Goal: Task Accomplishment & Management: Use online tool/utility

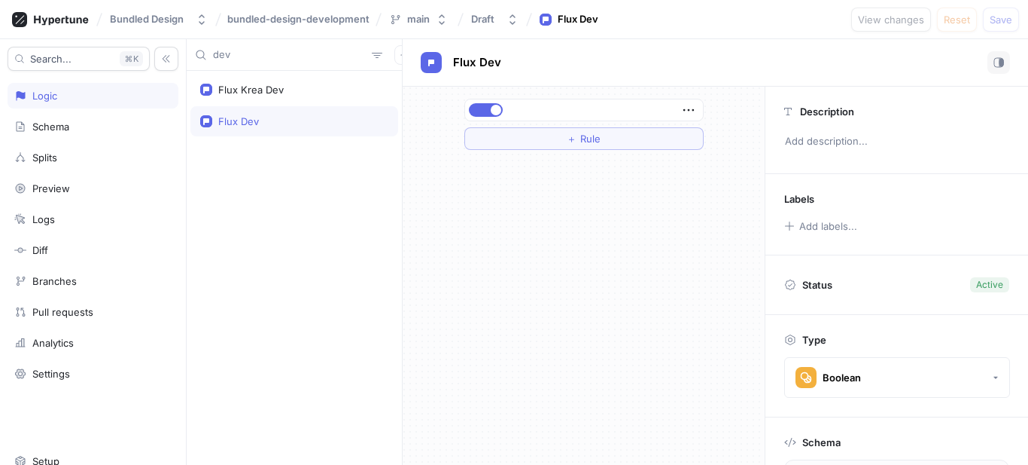
click at [293, 57] on input "dev" at bounding box center [289, 54] width 153 height 15
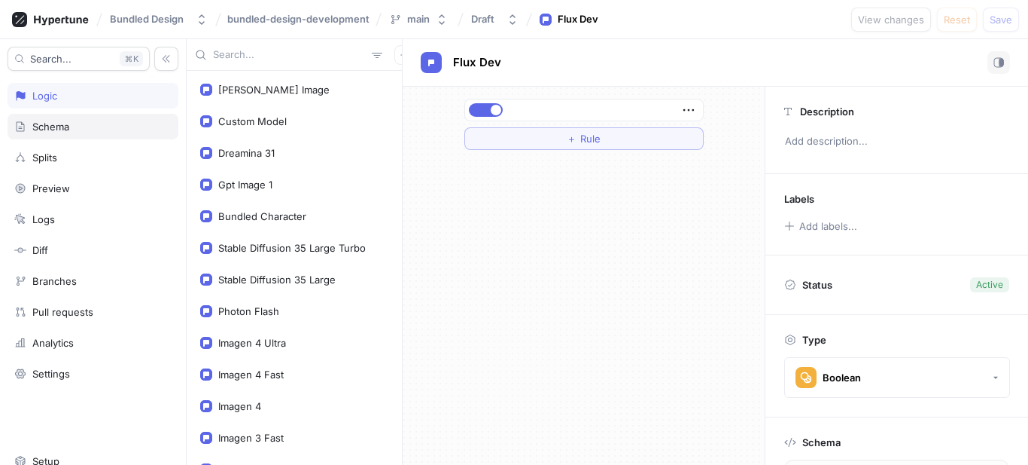
click at [62, 129] on div "Schema" at bounding box center [50, 126] width 37 height 12
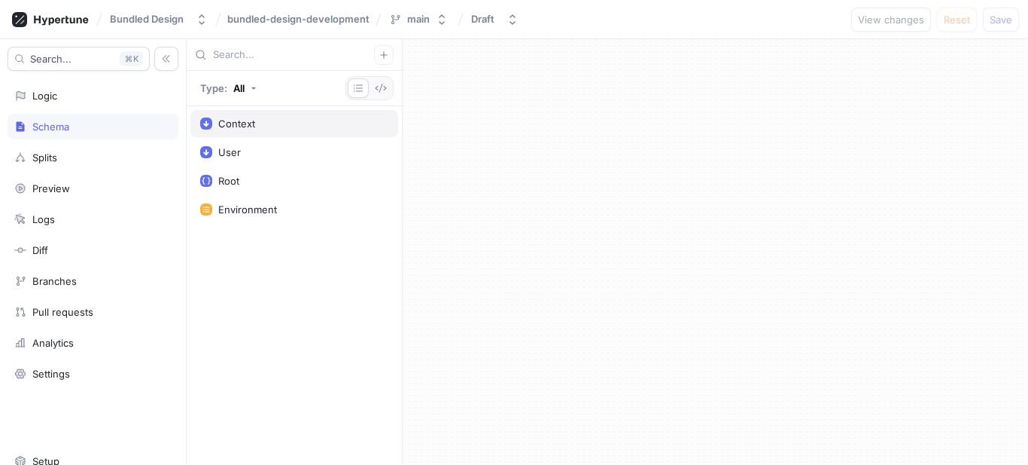
click at [308, 133] on div "Context" at bounding box center [294, 123] width 208 height 27
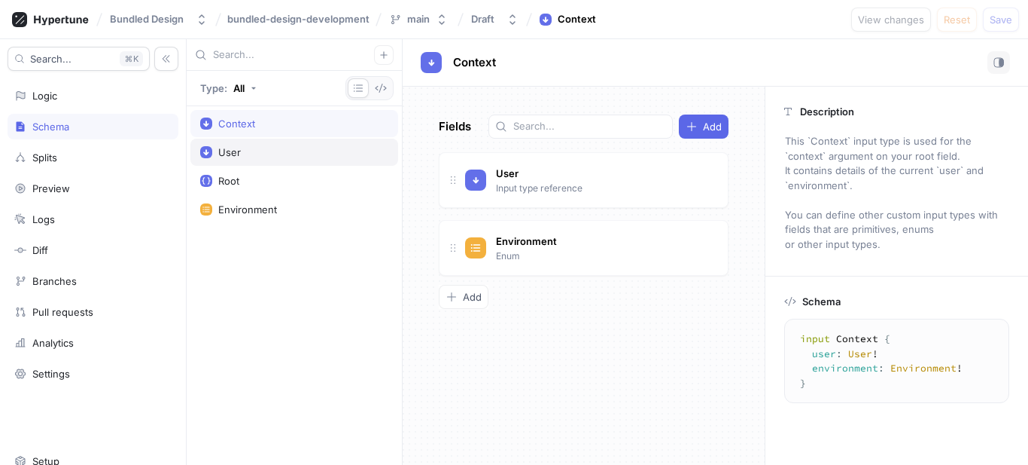
click at [238, 147] on div "User" at bounding box center [229, 152] width 23 height 12
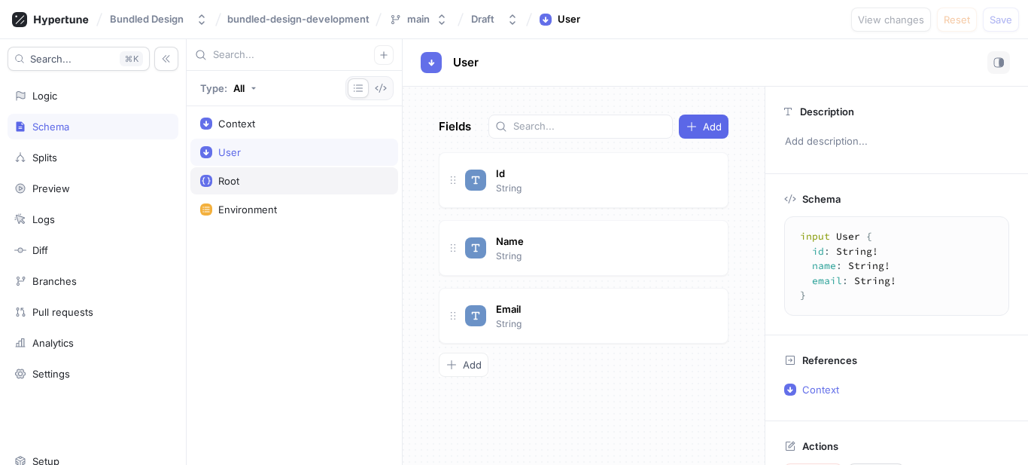
click at [243, 174] on div "Root" at bounding box center [294, 180] width 208 height 27
type textarea "type Root { qwenImage: Boolean! customModel: Boolean! dreamina31: Boolean! gptI…"
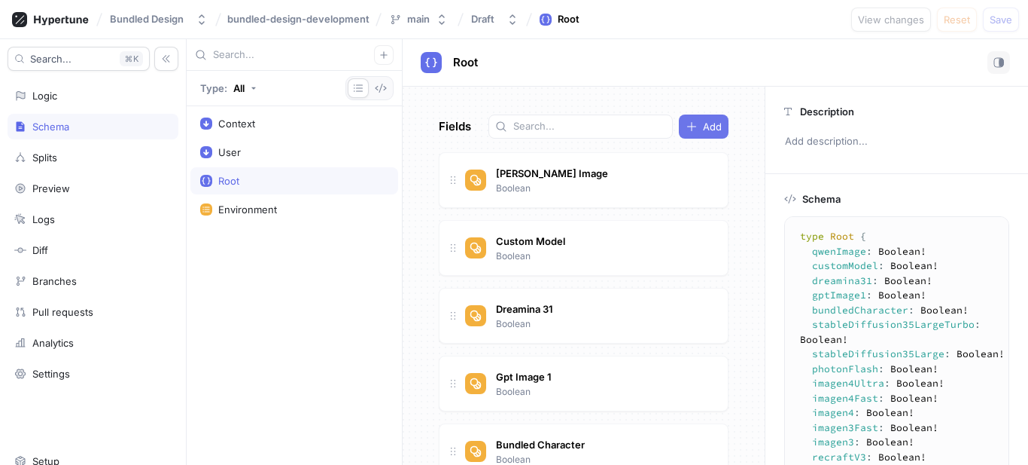
click at [713, 126] on button "Add" at bounding box center [704, 126] width 50 height 24
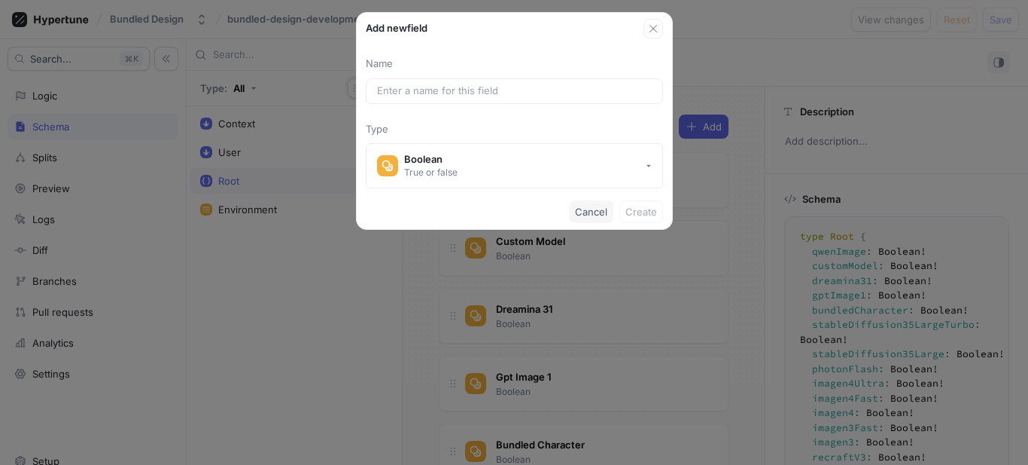
click at [590, 211] on span "Cancel" at bounding box center [591, 211] width 32 height 9
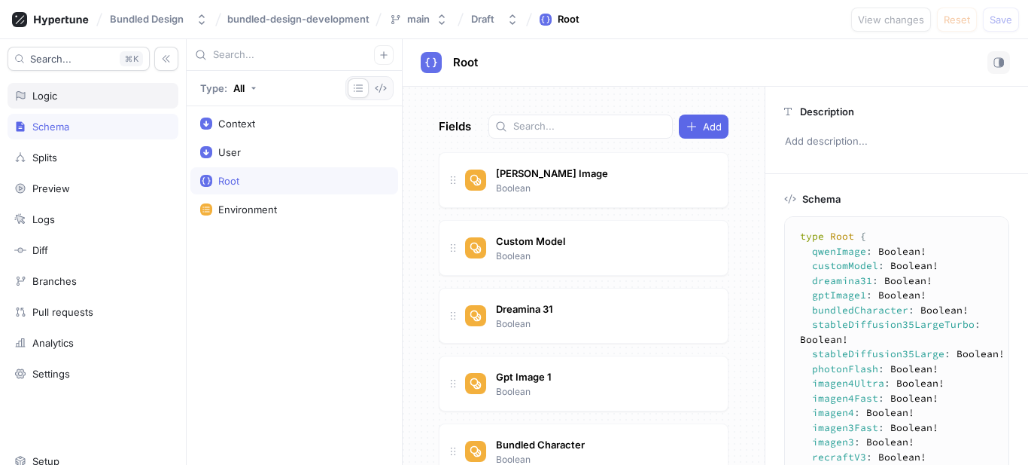
click at [69, 103] on div "Logic" at bounding box center [93, 96] width 171 height 26
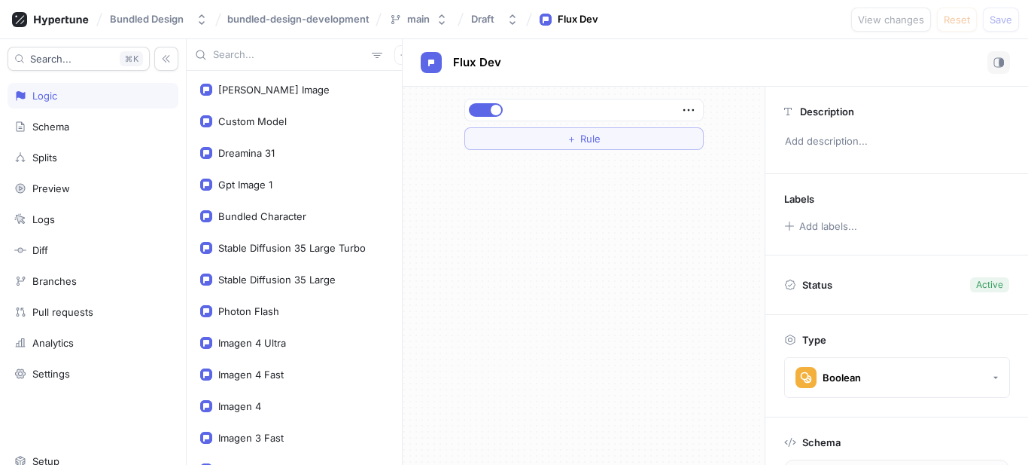
click at [311, 55] on input "text" at bounding box center [289, 54] width 153 height 15
click at [394, 57] on button "button" at bounding box center [404, 55] width 20 height 20
click at [391, 83] on rect at bounding box center [387, 84] width 9 height 9
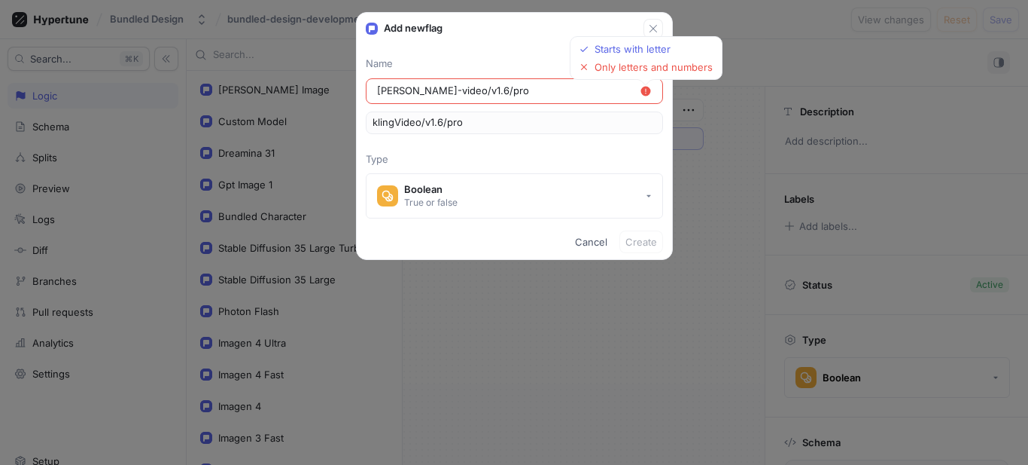
type input "[PERSON_NAME]-video/v1.6pro"
type input "klingVideo/v1.6pro"
type input "[PERSON_NAME]-video/v1.6-pro"
type input "klingVideo/v1.6Pro"
type input "[PERSON_NAME]-videov1.6-pro"
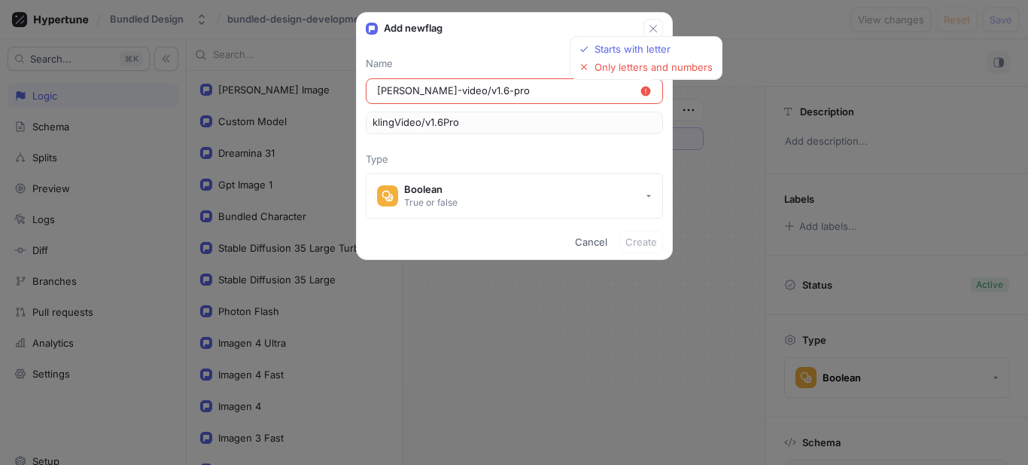
type input "klingVideov1.6Pro"
type input "[PERSON_NAME]-video-v1.6-pro"
type input "klingVideoV1.6Pro"
type input "[PERSON_NAME]-video-v16-pro"
type input "klingVideoV16Pro"
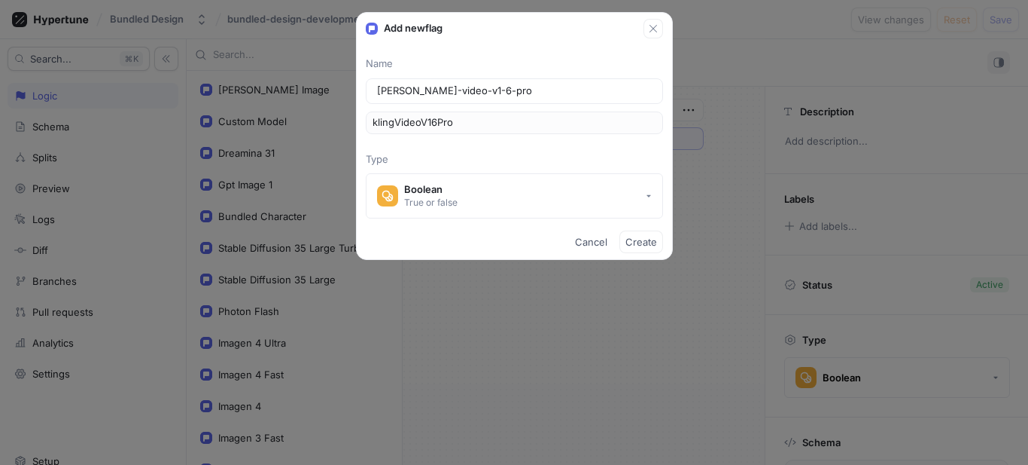
click at [391, 84] on input "[PERSON_NAME]-video-v1-6-pro" at bounding box center [514, 91] width 275 height 15
type input "[PERSON_NAME]-video-v1-6-pro"
click at [637, 241] on span "Create" at bounding box center [642, 241] width 32 height 9
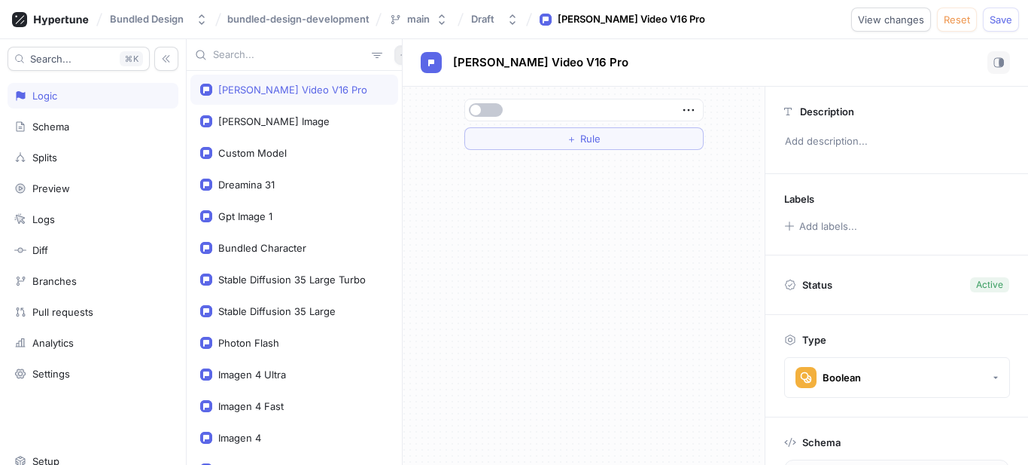
click at [400, 58] on icon "button" at bounding box center [404, 54] width 9 height 9
click at [419, 86] on div "Flag" at bounding box center [422, 85] width 89 height 26
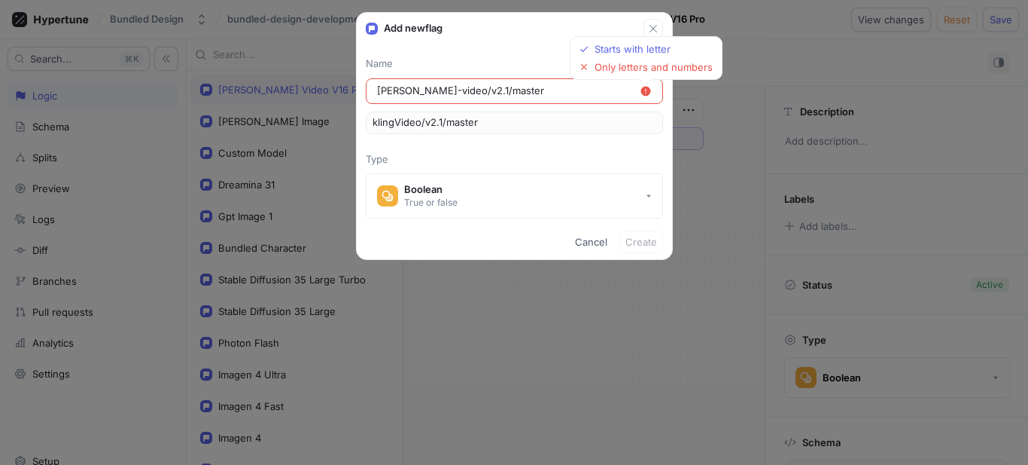
click at [405, 90] on input "[PERSON_NAME]-video/v2.1/master" at bounding box center [508, 91] width 263 height 15
type input "[PERSON_NAME]-video/v21/master"
type input "klingVideo/v21/master"
type input "[PERSON_NAME]-video/v2-1master"
type input "klingVideo/v21master"
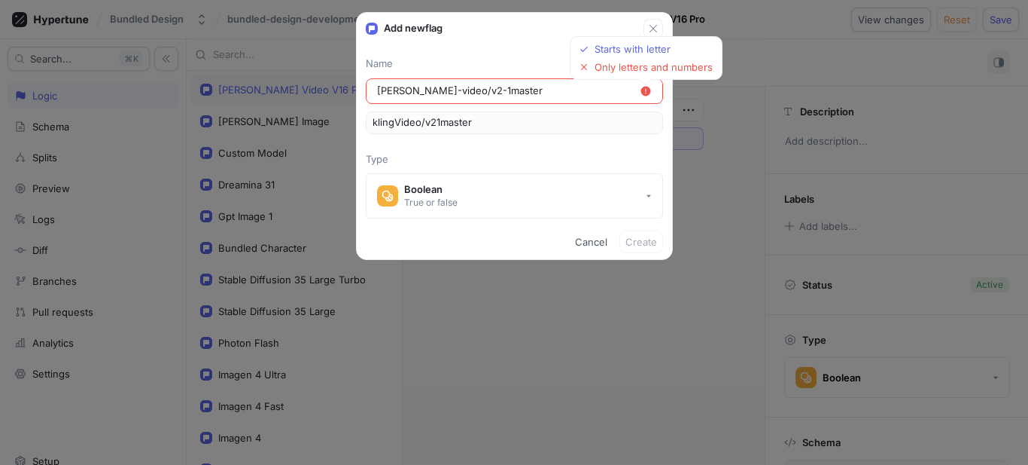
type input "[PERSON_NAME]-video/v2-1-master"
type input "klingVideo/v21Master"
type input "[PERSON_NAME]-videov2-1-master"
type input "klingVideov21Master"
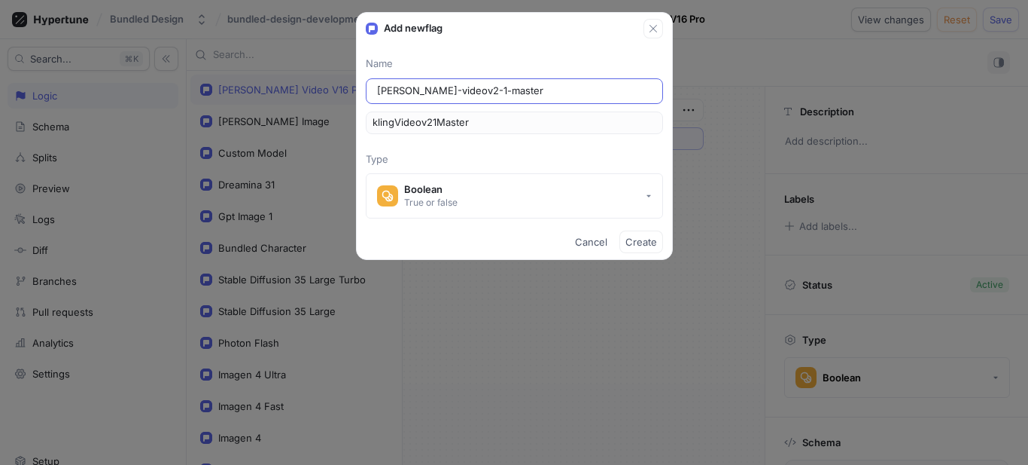
type input "[PERSON_NAME]-video-v2-1-master"
type input "klingVideoV21Master"
type input "[PERSON_NAME]-video-v2-1-master"
click at [632, 242] on span "Create" at bounding box center [642, 241] width 32 height 9
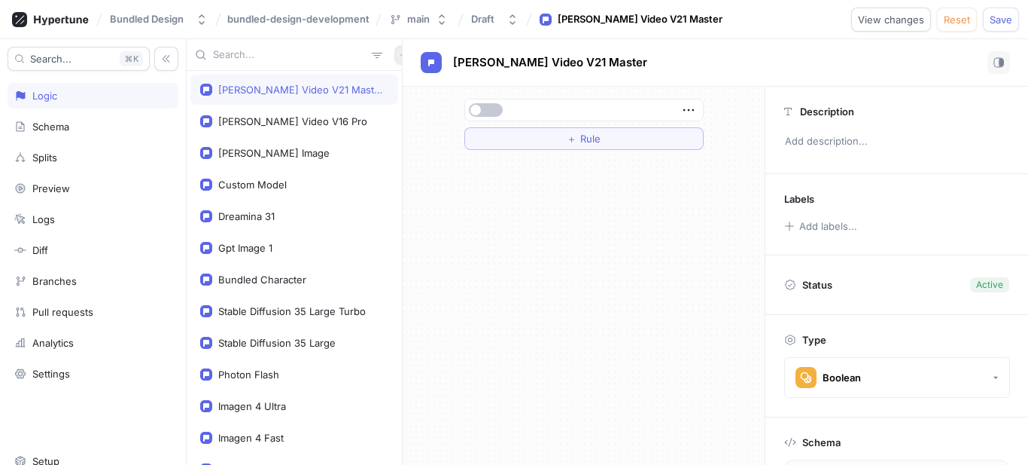
click at [394, 53] on button "button" at bounding box center [404, 55] width 20 height 20
click at [437, 87] on div "Flag" at bounding box center [422, 85] width 89 height 26
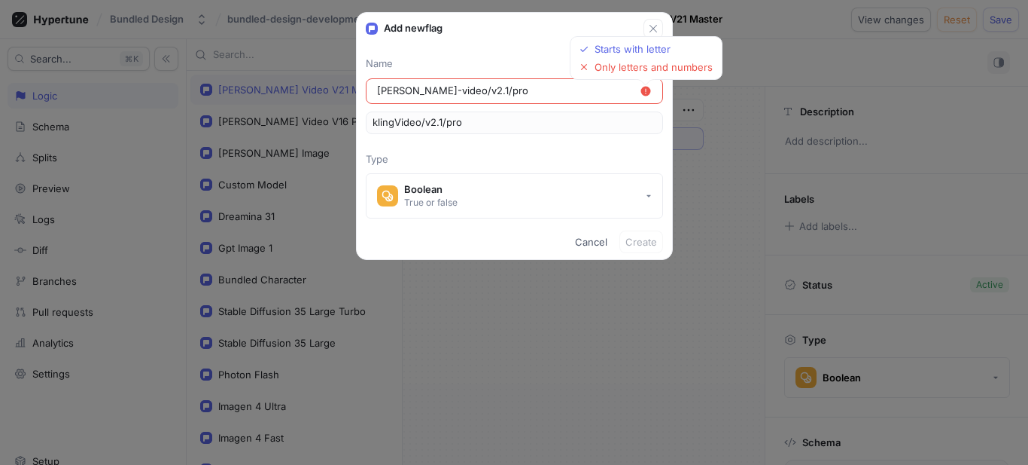
type input "[PERSON_NAME]-video/v2.1pro"
type input "klingVideo/v2.1pro"
type input "[PERSON_NAME]-video/v2.1-pro"
type input "klingVideo/v2.1Pro"
type input "[PERSON_NAME]-videov2.1-pro"
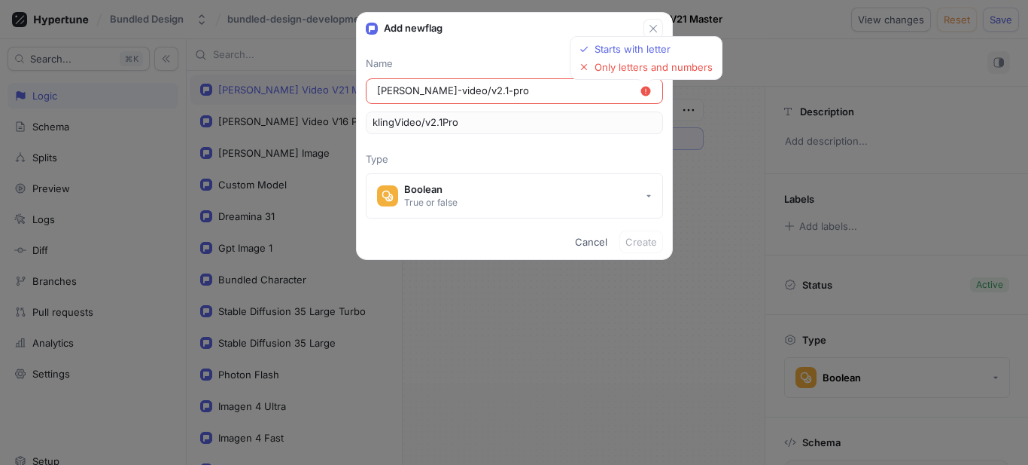
type input "klingVideov2.1Pro"
type input "[PERSON_NAME]-video-v2.1-pro"
type input "klingVideoV2.1Pro"
type input "[PERSON_NAME]-video-v21-pro"
type input "klingVideoV21Pro"
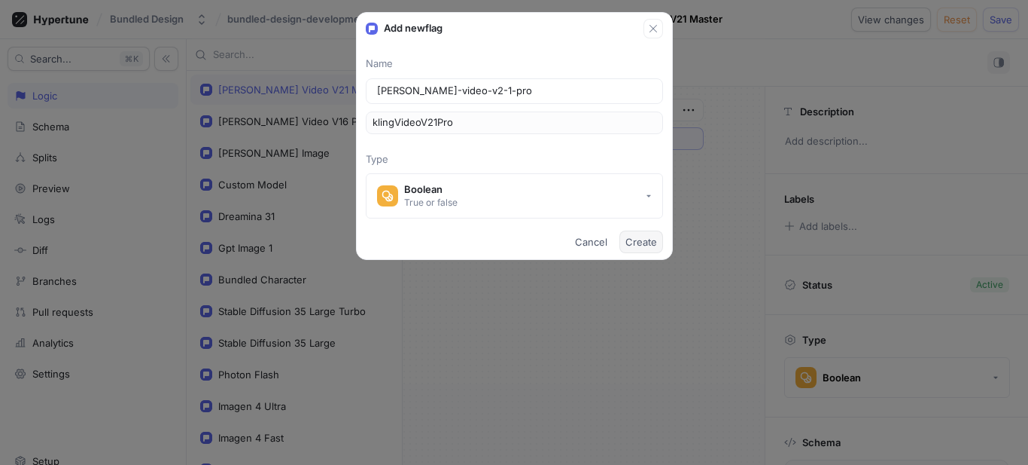
type input "[PERSON_NAME]-video-v2-1-pro"
click at [645, 249] on button "Create" at bounding box center [642, 241] width 44 height 23
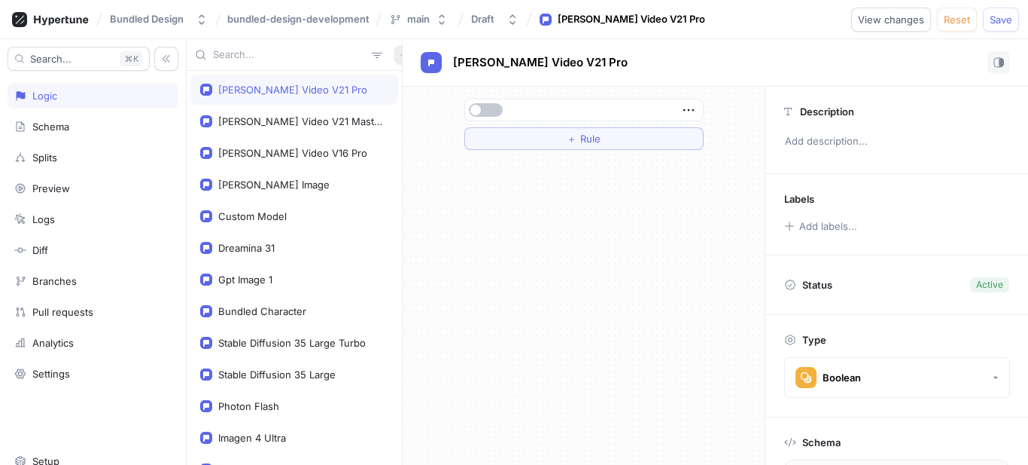
click at [394, 62] on button "button" at bounding box center [404, 55] width 20 height 20
click at [388, 91] on div "Flag" at bounding box center [422, 85] width 89 height 26
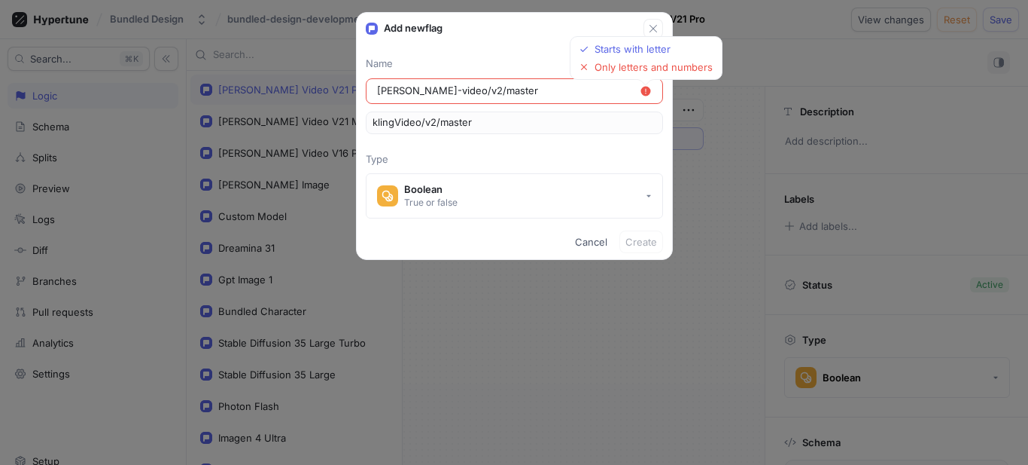
type input "[PERSON_NAME]-video/v2master"
type input "klingVideo/v2master"
type input "[PERSON_NAME]-video/v2-master"
type input "klingVideo/v2Master"
type input "[PERSON_NAME]-videov2-master"
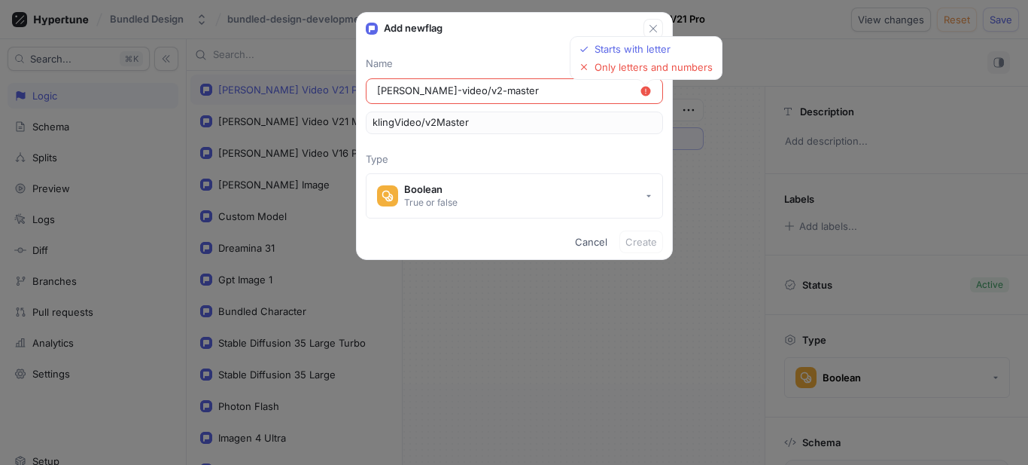
type input "klingVideov2Master"
type input "[PERSON_NAME]-video-v2-master"
type input "klingVideoV2Master"
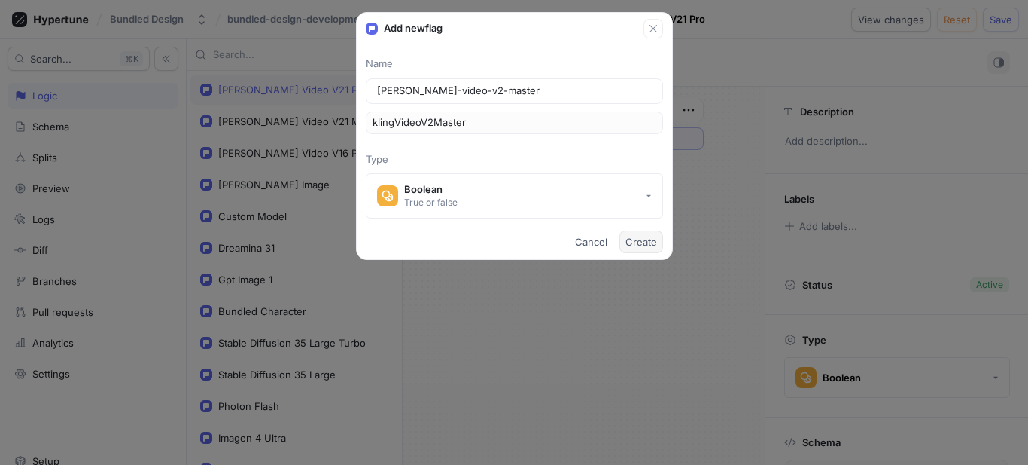
type input "[PERSON_NAME]-video-v2-master"
click at [638, 237] on span "Create" at bounding box center [642, 241] width 32 height 9
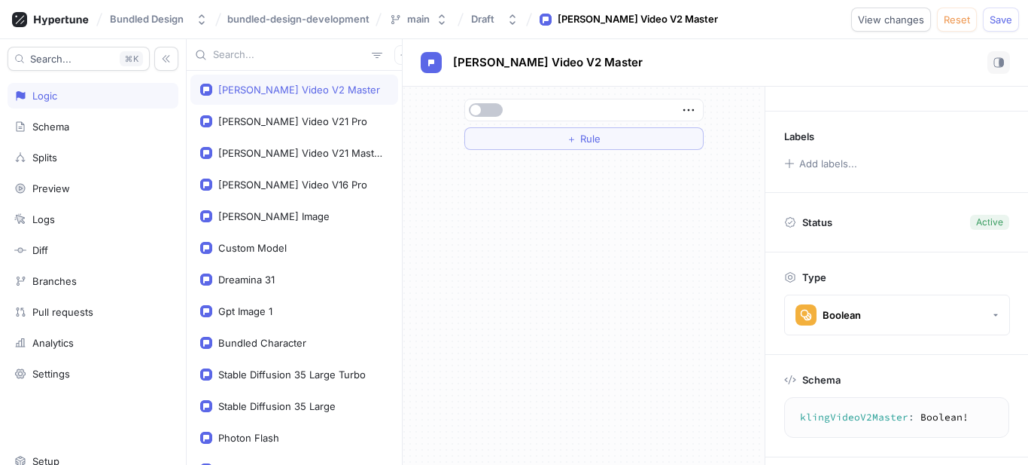
scroll to position [139, 0]
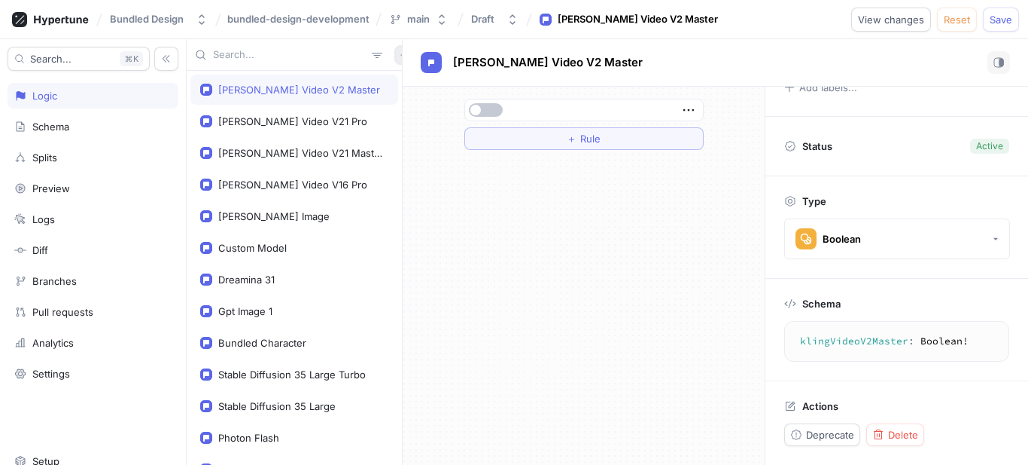
click at [394, 56] on button "button" at bounding box center [404, 55] width 20 height 20
click at [411, 84] on p "Flag" at bounding box center [407, 84] width 20 height 15
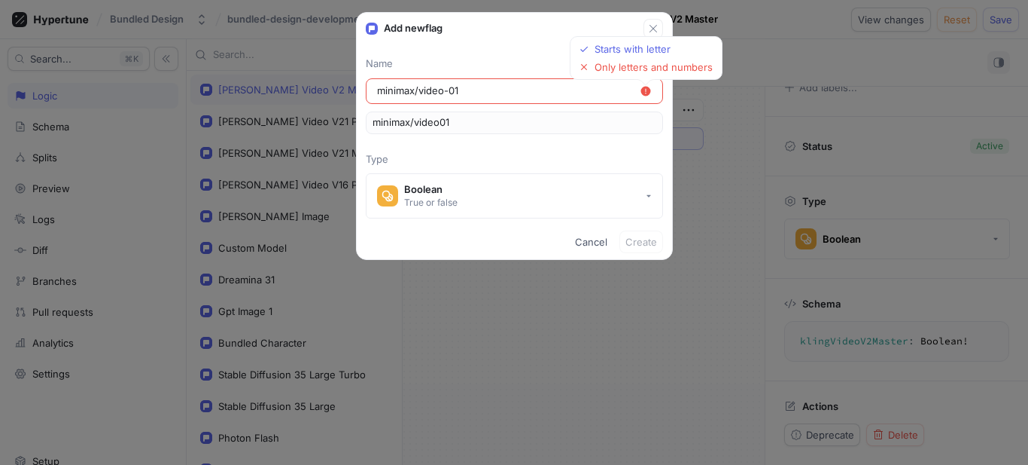
type input "minimaxvideo-01"
type input "minimaxvideo01"
type input "minimax-video-01"
type input "minimaxVideo01"
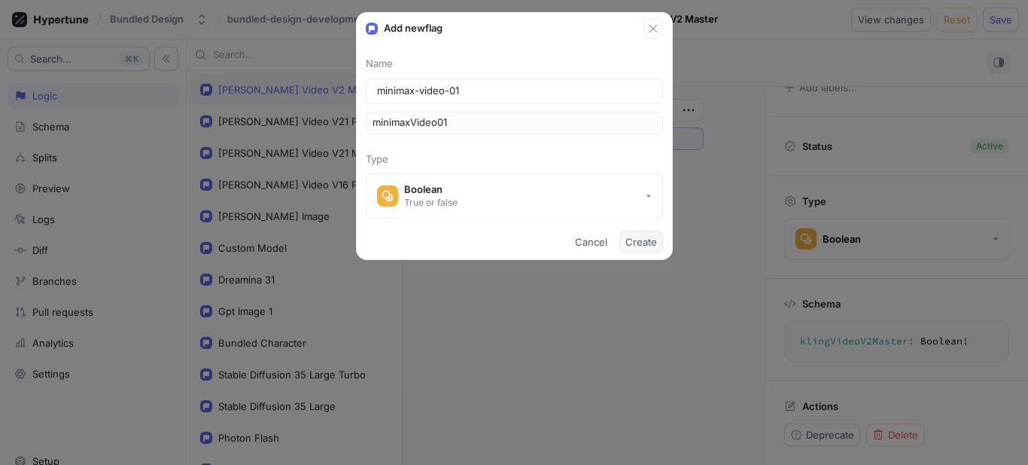
type input "minimax-video-01"
click button "Create" at bounding box center [642, 241] width 44 height 23
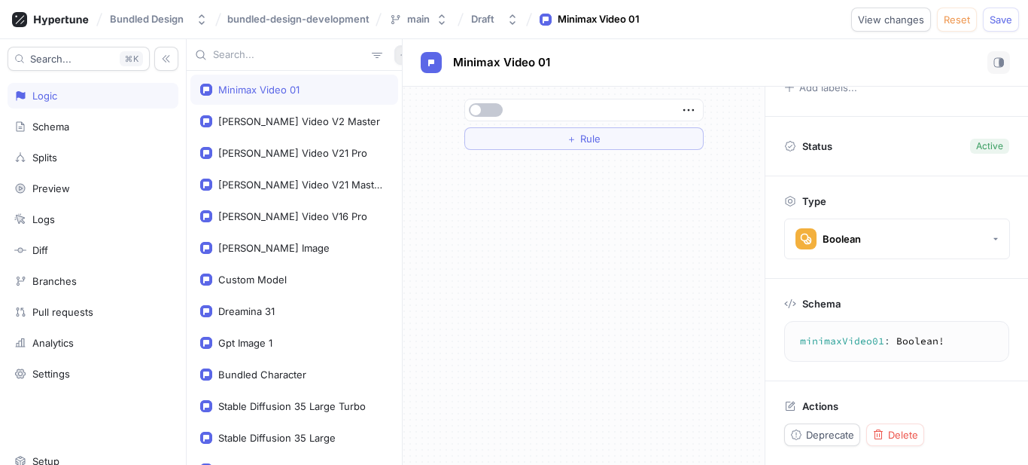
click at [394, 49] on button "button" at bounding box center [404, 55] width 20 height 20
click at [440, 85] on div "Flag" at bounding box center [422, 85] width 89 height 26
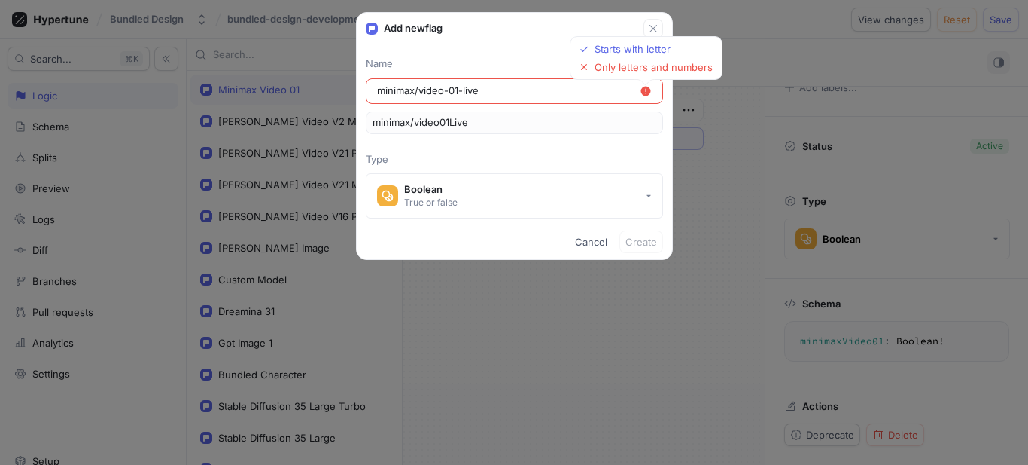
click at [416, 93] on input "minimax/video-01-live" at bounding box center [508, 91] width 263 height 15
type input "minimaxvideo-01-live"
type input "minimaxvideo01Live"
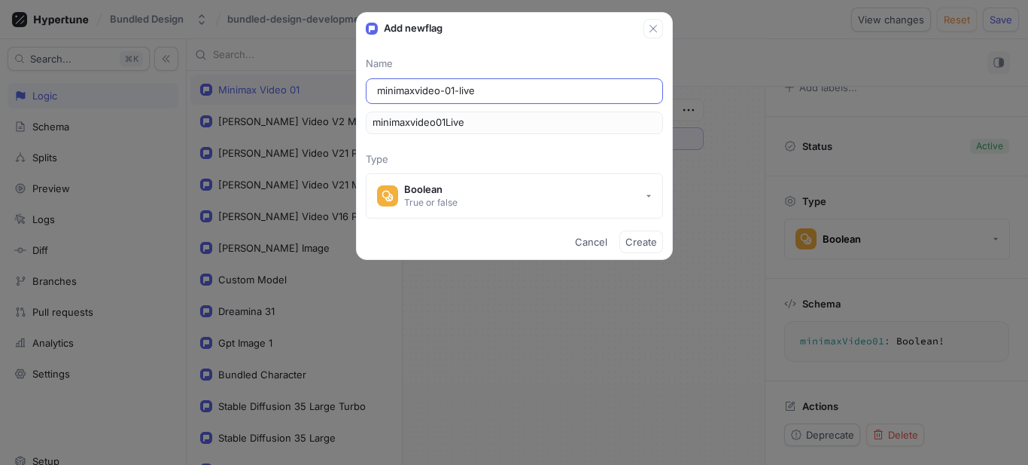
type input "minimax-video-01-live"
type input "minimaxVideo01Live"
type input "minimax-video-01-live"
click at [651, 233] on button "Create" at bounding box center [642, 241] width 44 height 23
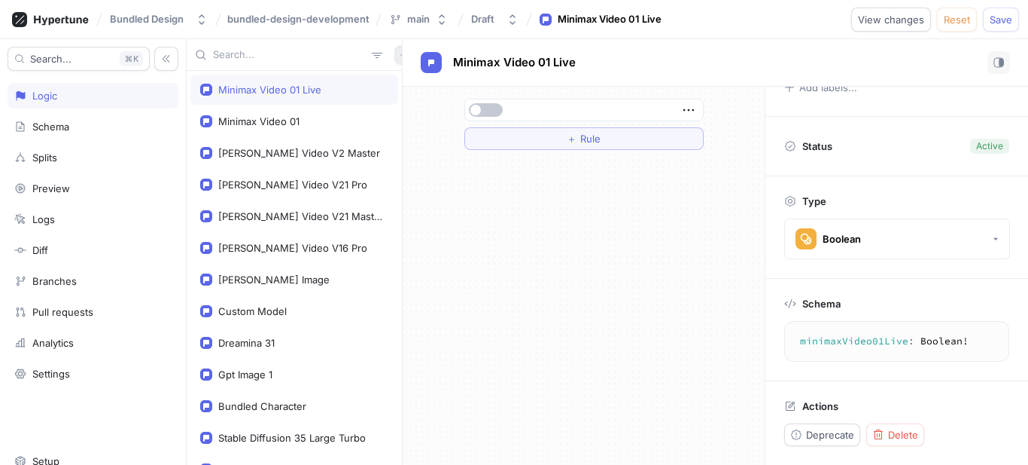
click at [400, 56] on icon "button" at bounding box center [404, 54] width 9 height 9
click at [435, 87] on div "Flag" at bounding box center [422, 85] width 89 height 26
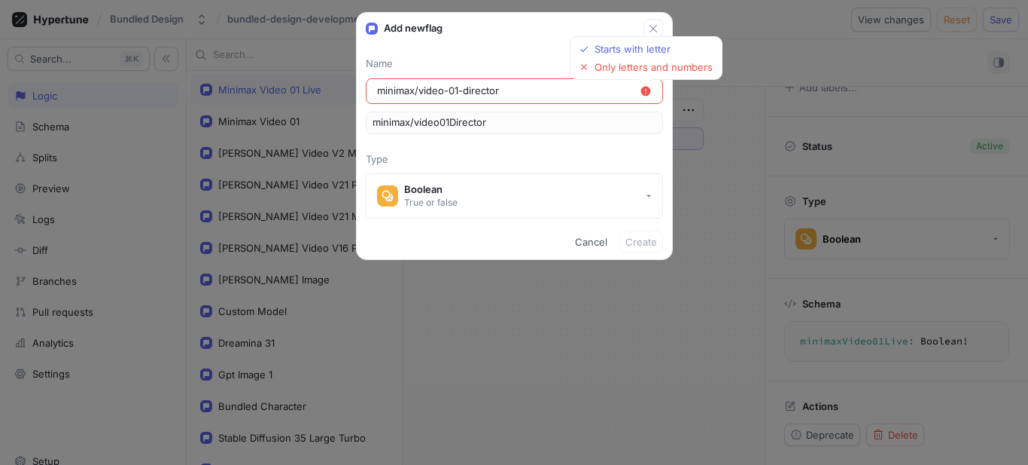
type input "minimax/video-01-"
type input "minimax/video01"
type input "minimax/video-01-director"
type input "minimax/video01Director"
type input "minimaxvideo-01-director"
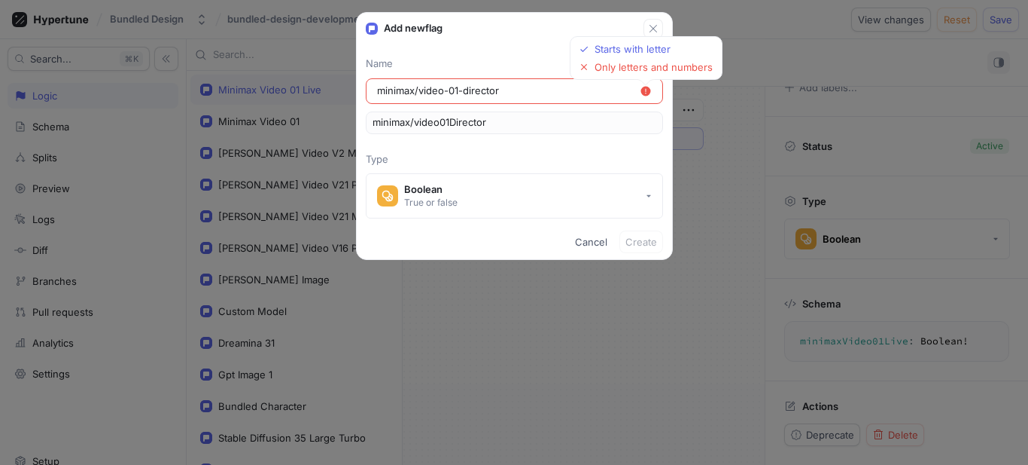
type input "minimaxvideo01Director"
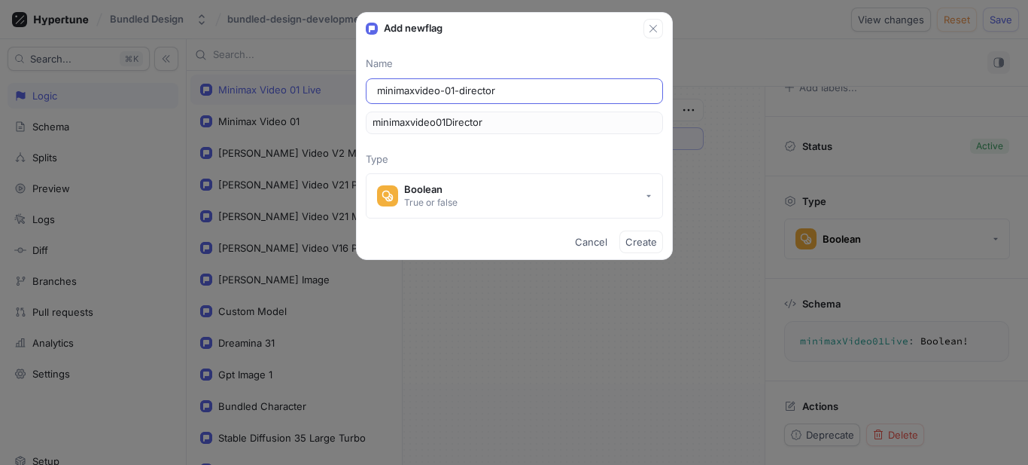
type input "minimax-video-01-director"
type input "minimaxVideo01Director"
type input "minimax-video-01-director"
click at [657, 233] on button "Create" at bounding box center [642, 241] width 44 height 23
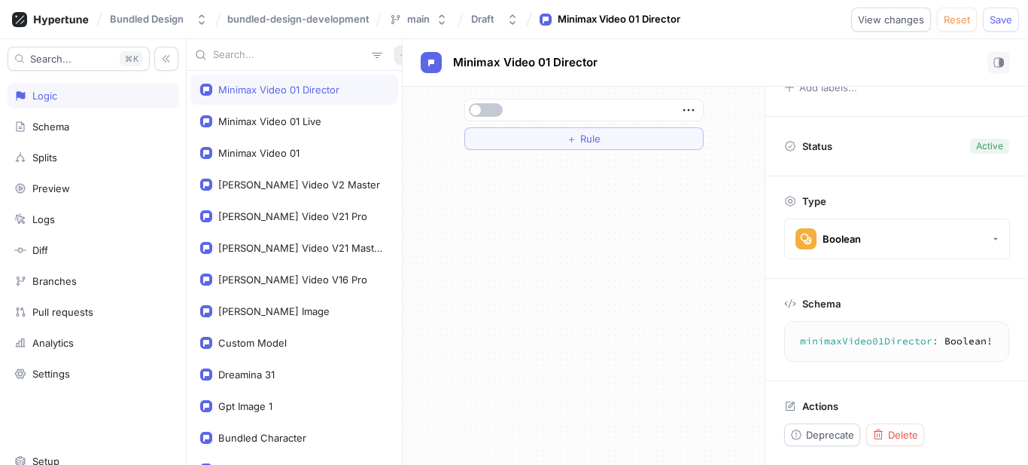
click at [394, 56] on button "button" at bounding box center [404, 55] width 20 height 20
click at [456, 90] on div "Flag" at bounding box center [422, 85] width 89 height 26
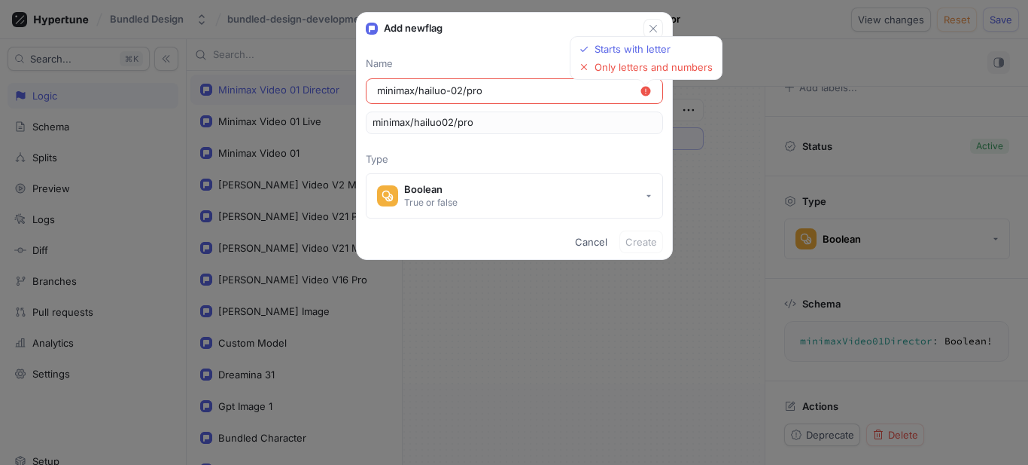
click at [483, 93] on input "minimax/hailuo-02/pro" at bounding box center [508, 91] width 263 height 15
type input "minimax/hailuo-02pro"
type input "minimax/hailuo02pro"
type input "minimax/hailuo-02-pro"
type input "minimax/hailuo02Pro"
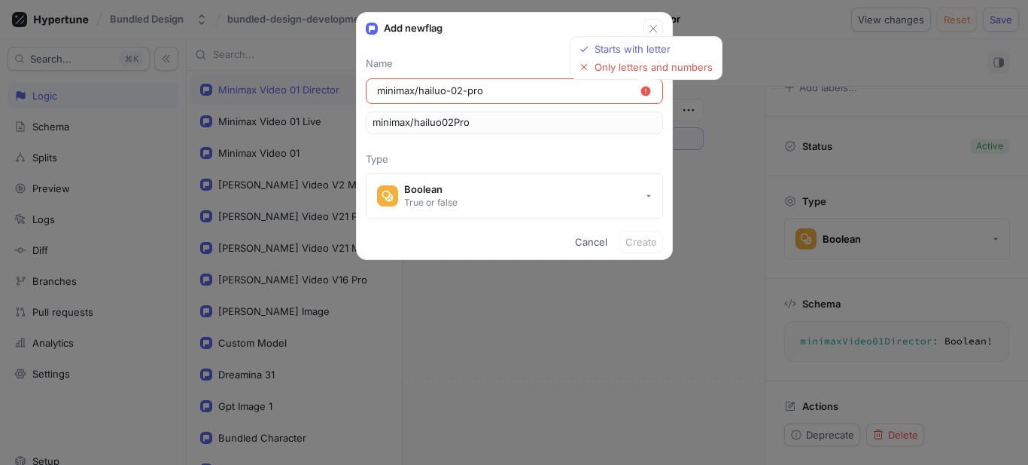
type input "minimaxhailuo-02-pro"
type input "minimaxhailuo02Pro"
type input "minimax-hailuo-02-pro"
type input "minimaxHailuo02Pro"
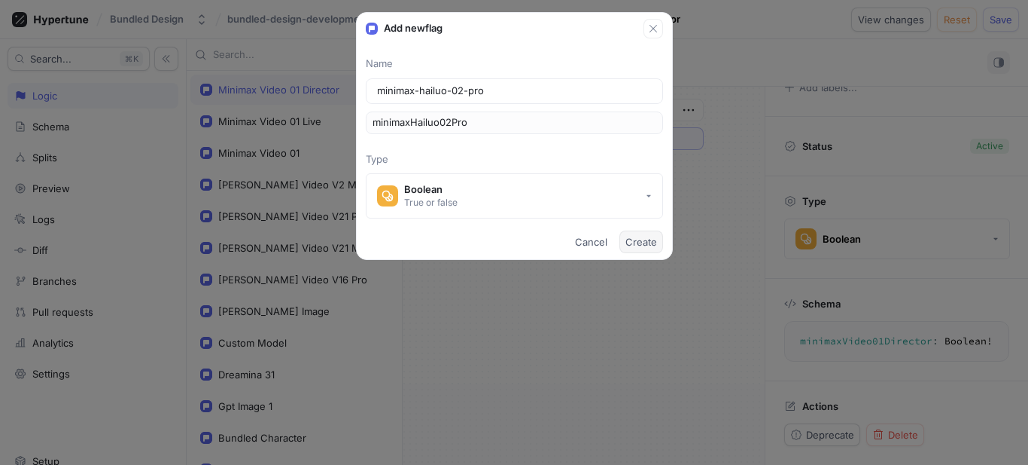
type input "minimax-hailuo-02-pro"
click at [641, 233] on button "Create" at bounding box center [642, 241] width 44 height 23
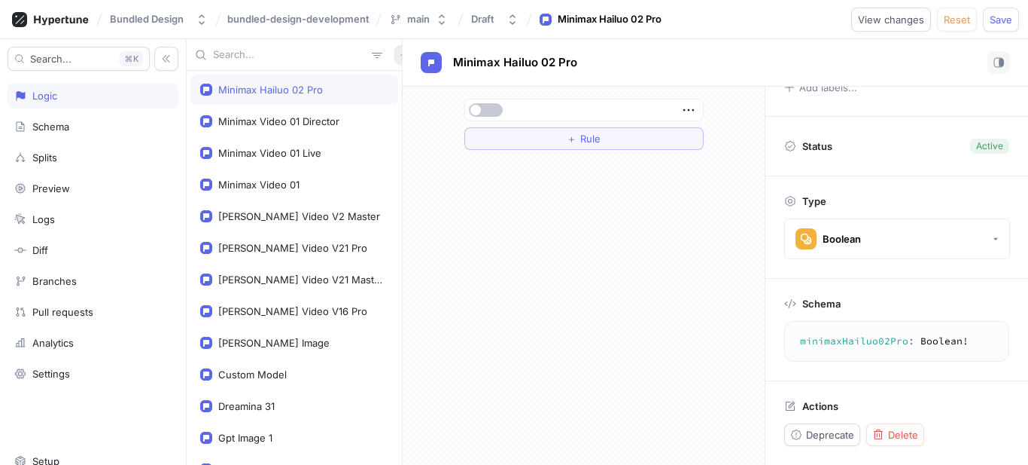
click at [394, 50] on button "button" at bounding box center [404, 55] width 20 height 20
click at [411, 83] on p "Flag" at bounding box center [407, 84] width 20 height 15
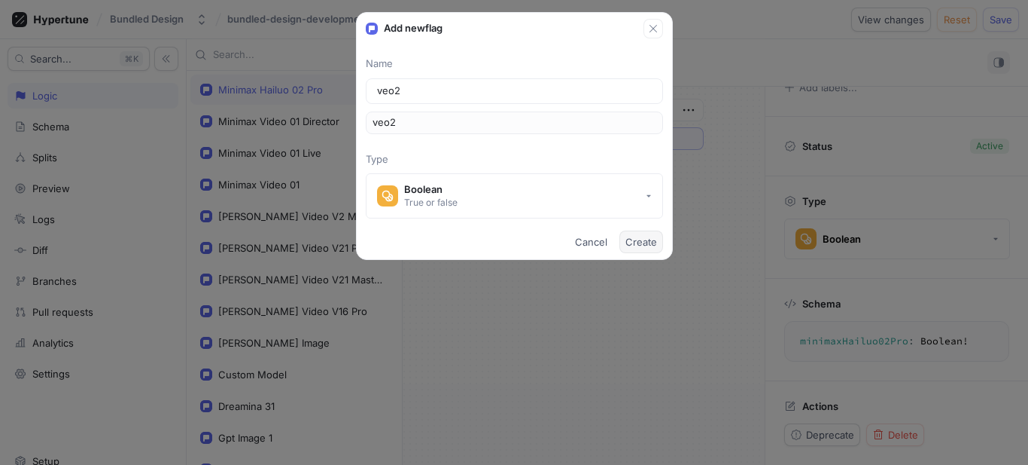
type input "veo2"
click at [638, 245] on span "Create" at bounding box center [642, 241] width 32 height 9
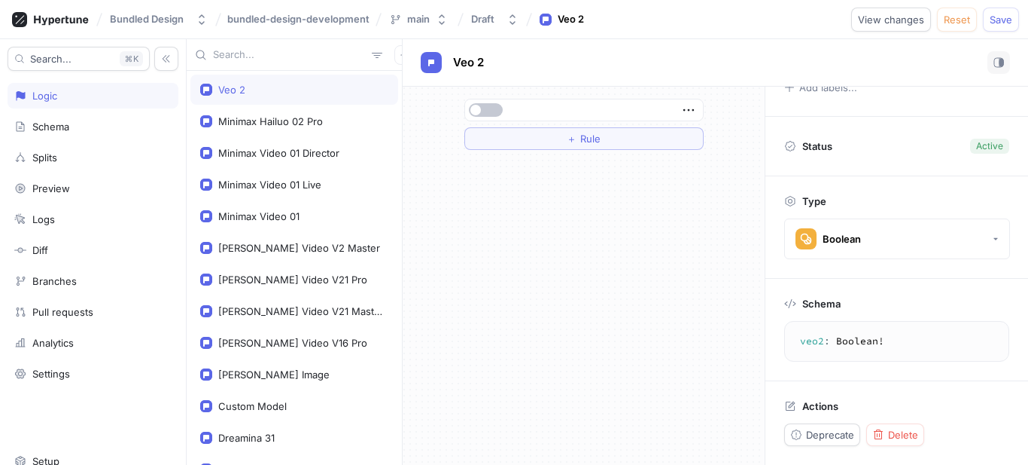
click at [819, 349] on textarea "veo2: Boolean!" at bounding box center [897, 340] width 212 height 27
type textarea "veo2: Boolean!"
click at [394, 50] on button "button" at bounding box center [404, 55] width 20 height 20
click at [405, 81] on p "Flag" at bounding box center [407, 84] width 20 height 15
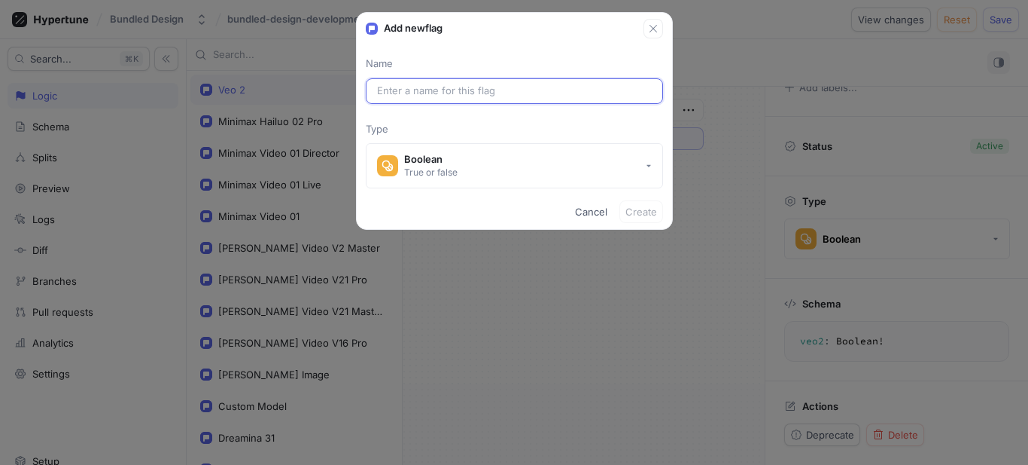
paste input "veo2"
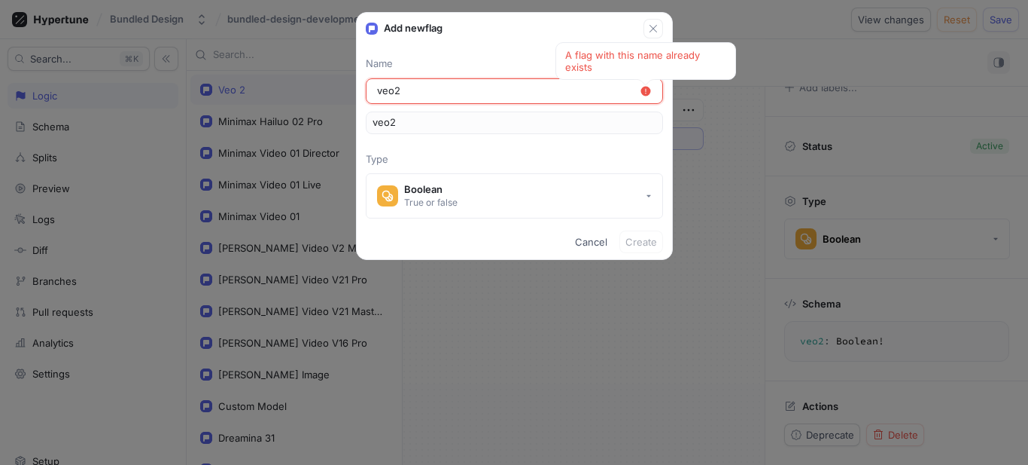
type input "veo"
type input "veo3"
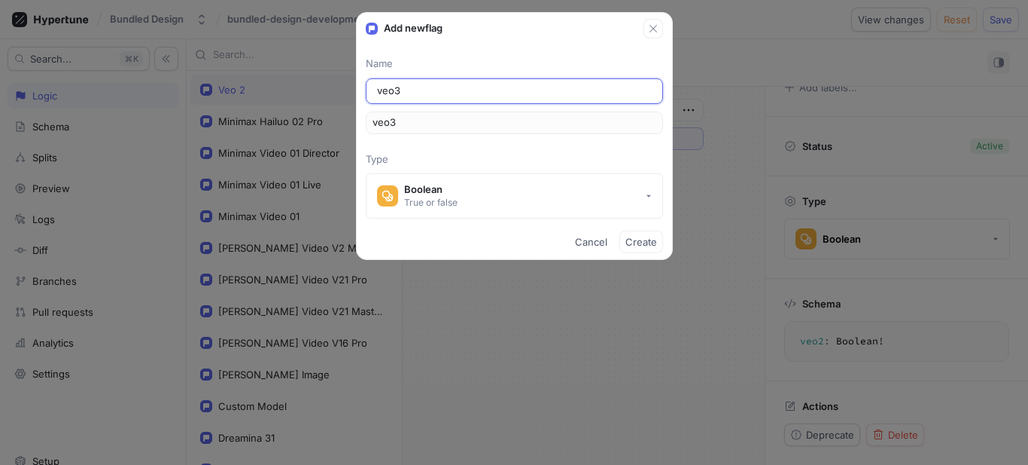
type input "veo3"
click at [635, 242] on span "Create" at bounding box center [642, 241] width 32 height 9
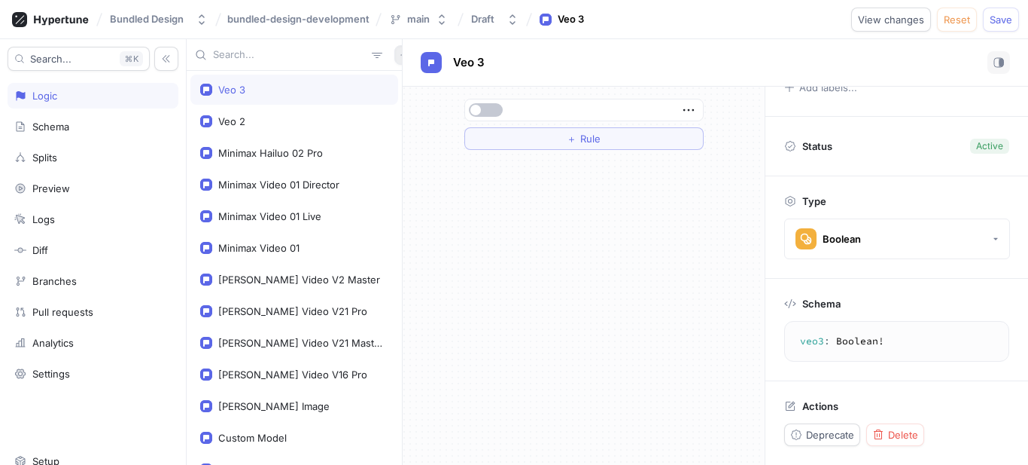
click at [394, 55] on button "button" at bounding box center [404, 55] width 20 height 20
click at [386, 84] on rect at bounding box center [386, 85] width 2 height 5
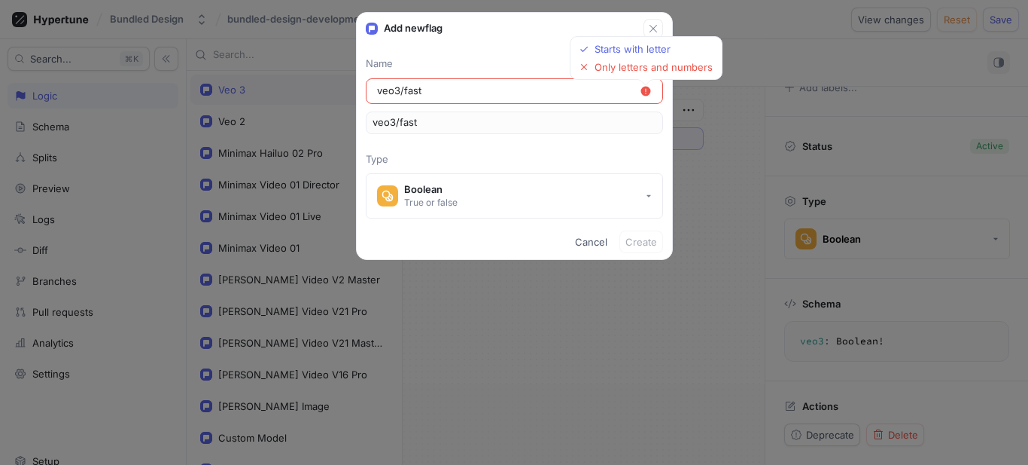
type input "veo3fast"
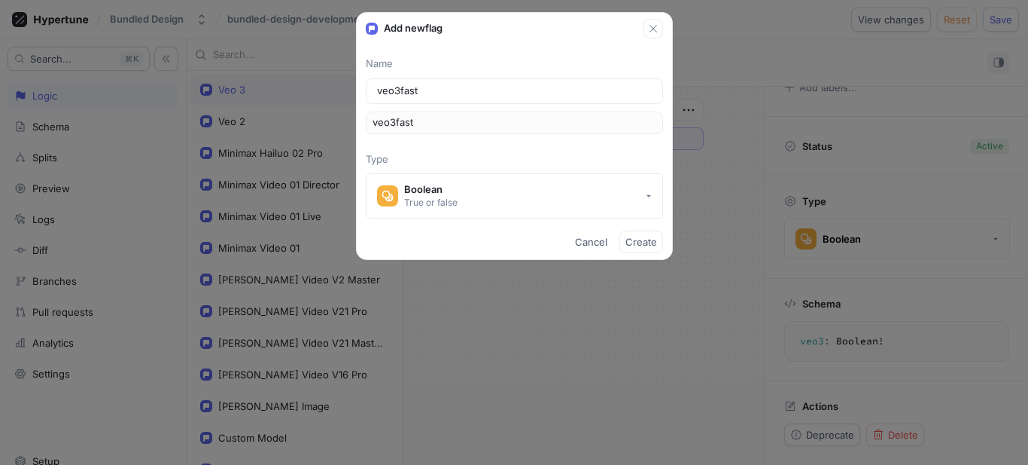
type input "veo3-fast"
type input "veo3Fast"
type input "veo3-fast"
click at [644, 234] on button "Create" at bounding box center [642, 241] width 44 height 23
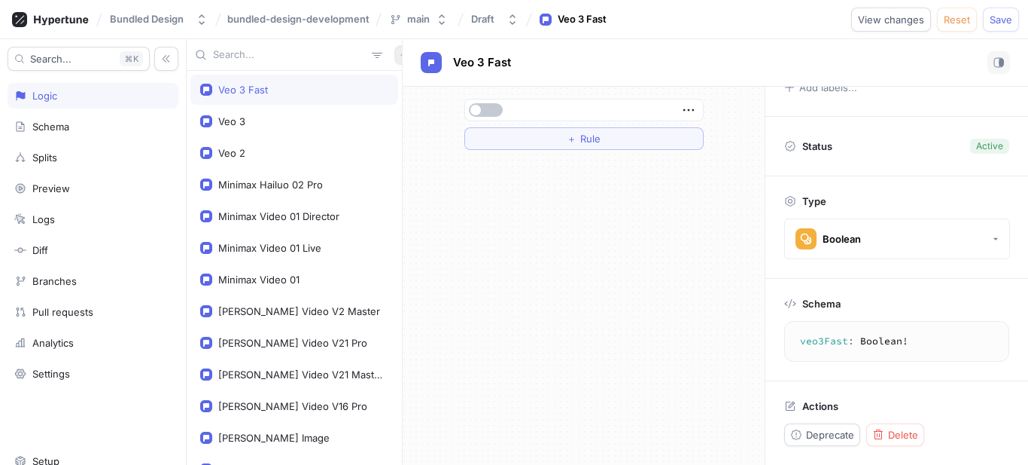
click at [401, 54] on icon "button" at bounding box center [404, 54] width 7 height 7
click at [445, 94] on div "Flag" at bounding box center [422, 85] width 89 height 26
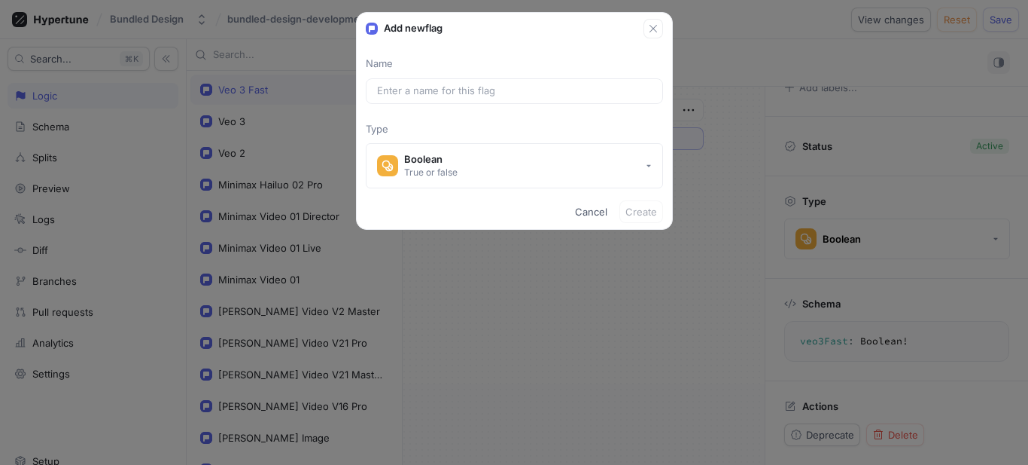
click at [445, 93] on input "text" at bounding box center [514, 91] width 275 height 15
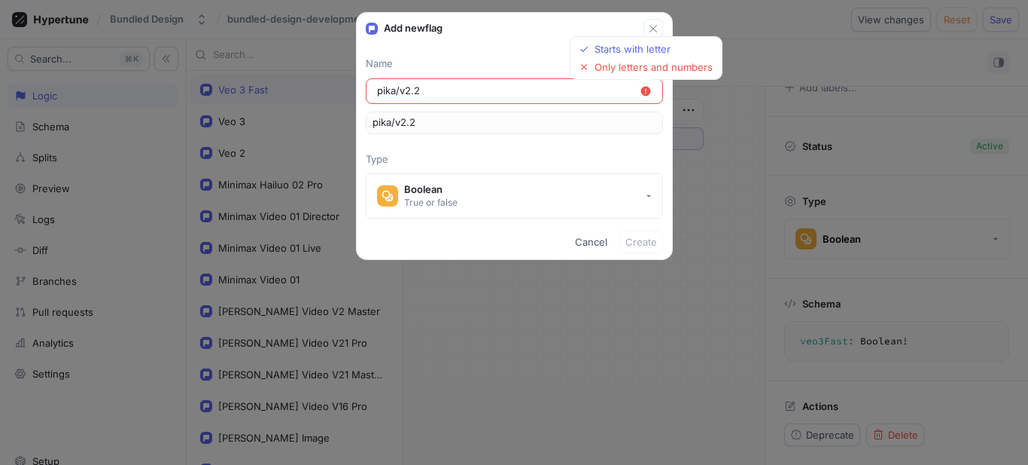
type input "pika/v22"
type input "pikav2-2"
type input "pikav22"
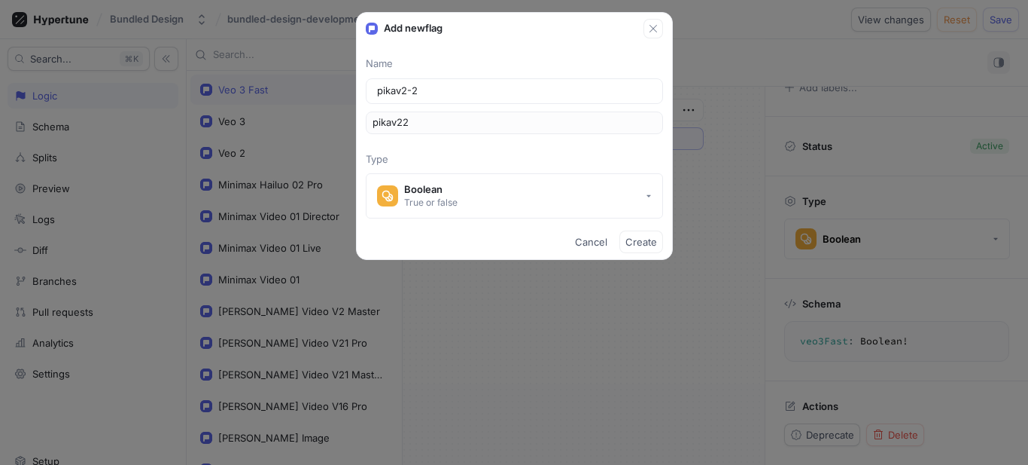
type input "pika-v2-2"
type input "pikaV22"
type input "pika-v2-2"
click at [665, 242] on div "Cancel Create" at bounding box center [514, 241] width 315 height 35
click at [655, 242] on span "Create" at bounding box center [642, 241] width 32 height 9
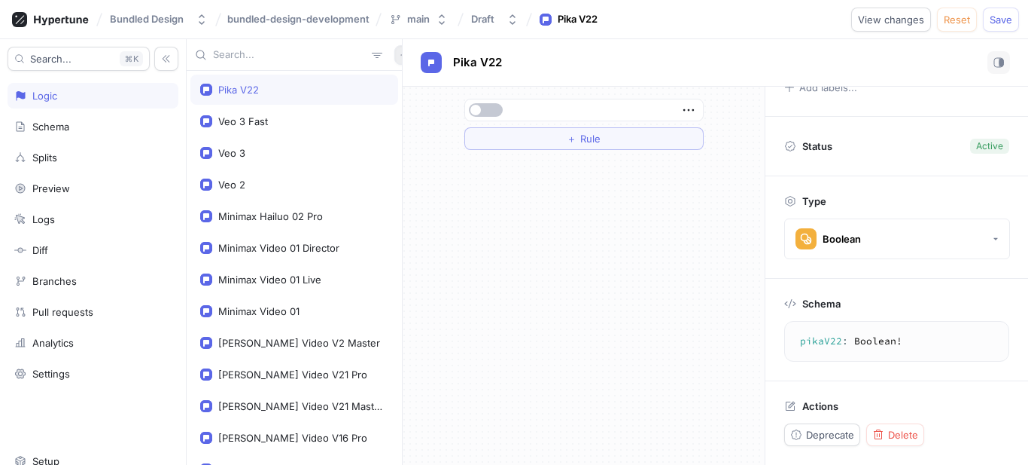
click at [400, 56] on icon "button" at bounding box center [404, 54] width 9 height 9
click at [398, 89] on p "Flag" at bounding box center [407, 84] width 20 height 15
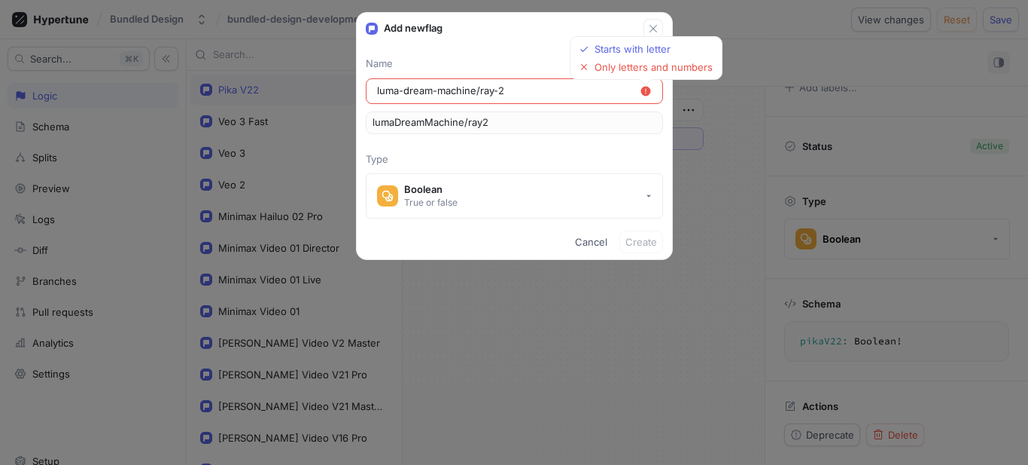
type input "luma-dream-machineray-2"
type input "lumaDreamMachineray2"
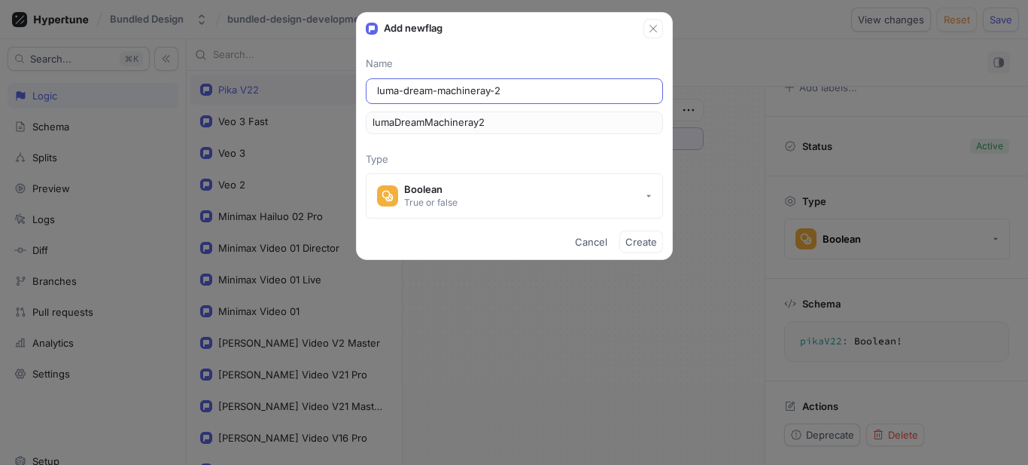
type input "luma-dream-machine-ray-2"
type input "lumaDreamMachineRay2"
type input "luma-dream-machine-ray-2"
click at [633, 242] on span "Create" at bounding box center [642, 241] width 32 height 9
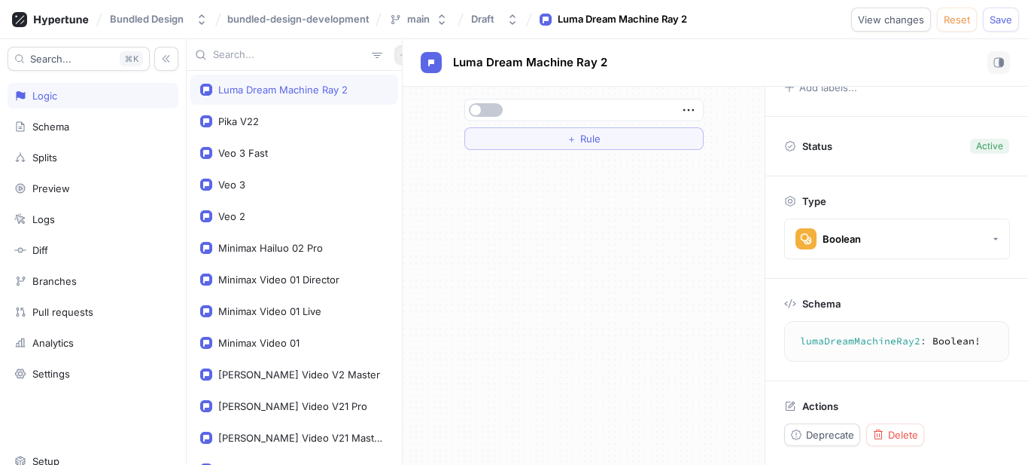
click at [394, 55] on button "button" at bounding box center [404, 55] width 20 height 20
click at [407, 96] on div "Flag" at bounding box center [422, 85] width 89 height 26
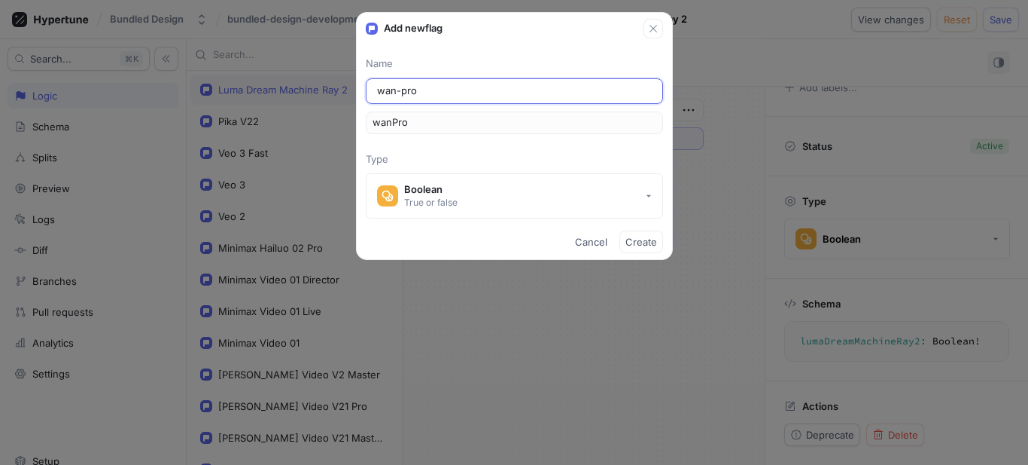
click at [425, 93] on input "wan-pro" at bounding box center [514, 91] width 275 height 15
click at [416, 93] on input "wan-pro" at bounding box center [514, 91] width 275 height 15
type input "wan-pro"
click at [635, 248] on button "Create" at bounding box center [642, 241] width 44 height 23
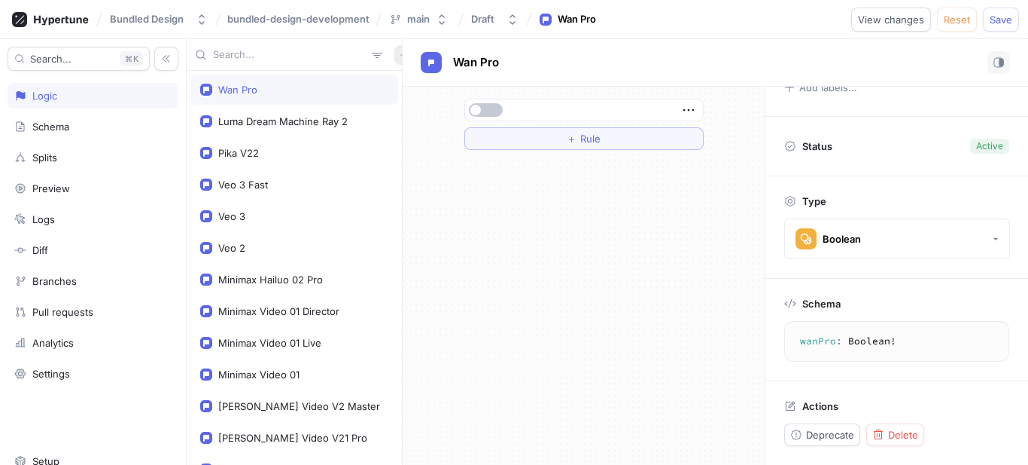
click at [401, 54] on icon "button" at bounding box center [404, 54] width 7 height 7
click at [398, 97] on div "Variable" at bounding box center [422, 110] width 89 height 26
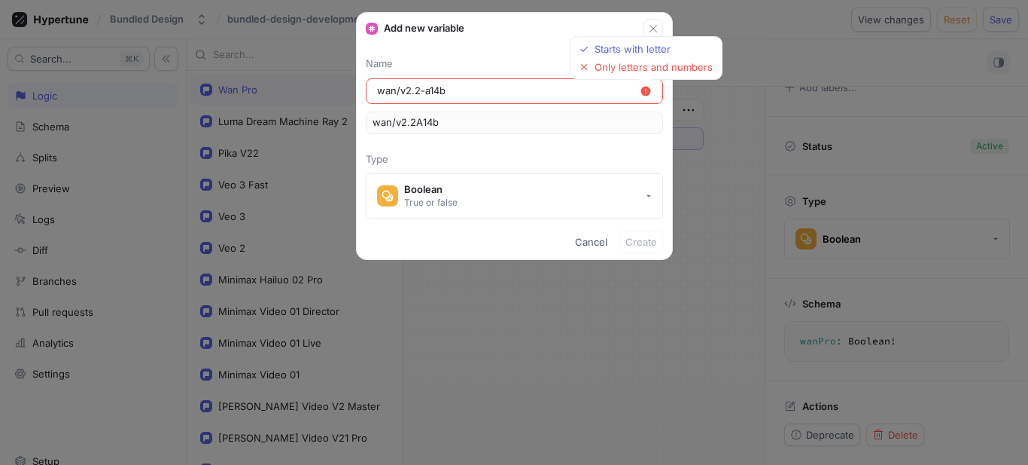
type input "wan/v22-a14b"
type input "wan/v22A14b"
type input "wanv2-2-a14b"
type input "wanv22A14b"
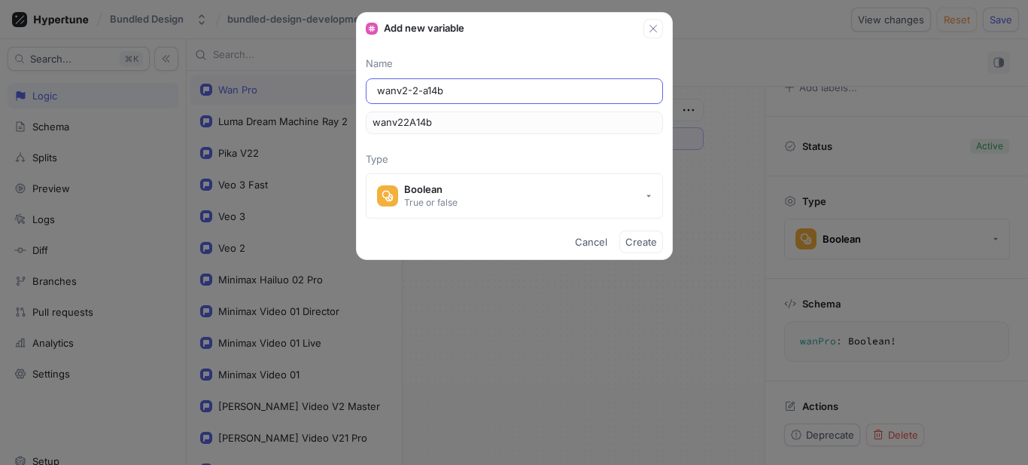
type input "wan-v2-2-a14b"
type input "wanV22A14b"
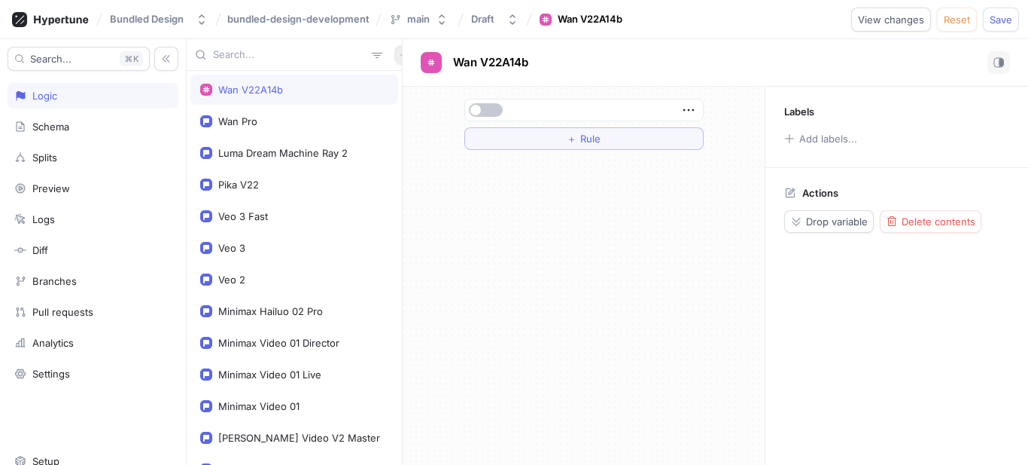
click at [400, 58] on icon "button" at bounding box center [404, 54] width 9 height 9
click at [270, 89] on div "Wan V22A14b Wan Pro Luma Dream Machine Ray 2 Pika V22 Veo 3 Fast Veo 3 Veo 2 Mi…" at bounding box center [295, 251] width 216 height 425
click at [270, 89] on div "Wan V22A14b" at bounding box center [250, 90] width 65 height 12
drag, startPoint x: 270, startPoint y: 89, endPoint x: 933, endPoint y: 225, distance: 676.4
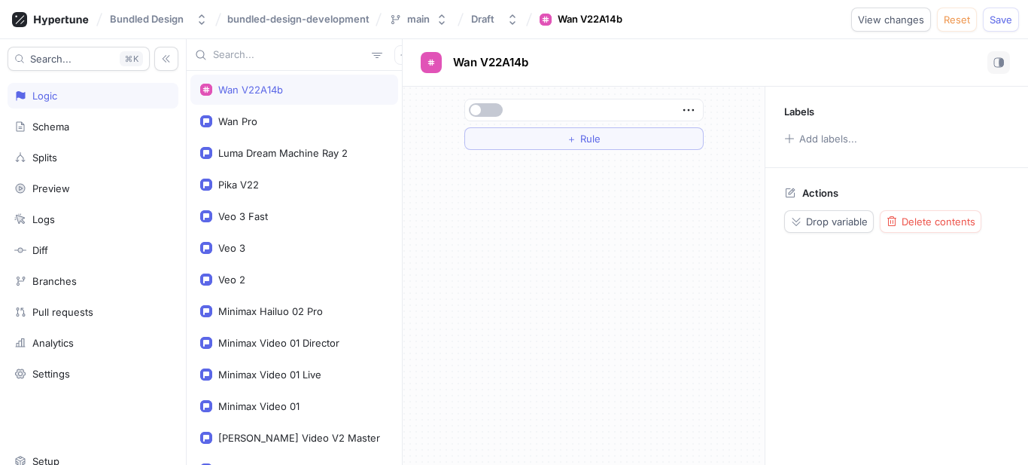
click at [933, 225] on span "Delete contents" at bounding box center [939, 221] width 74 height 9
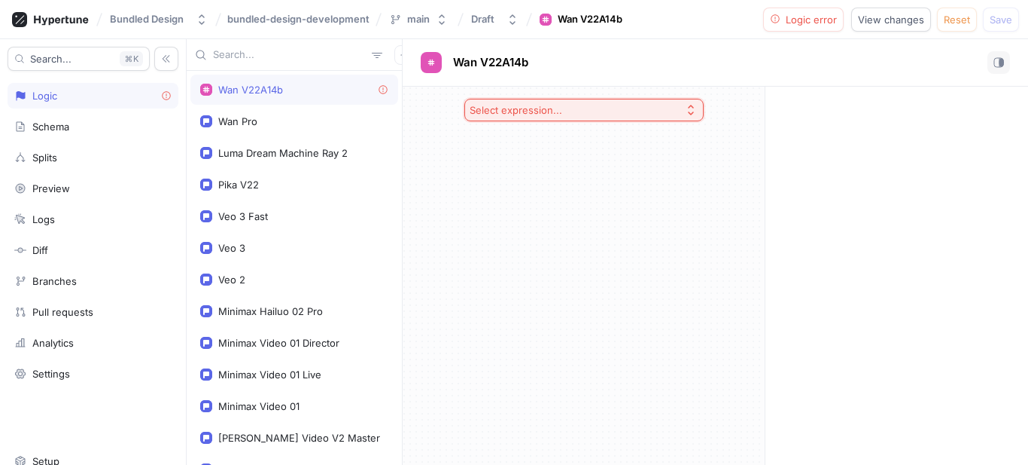
click at [933, 225] on div at bounding box center [896, 276] width 263 height 378
click at [329, 88] on div "Wan V22A14b" at bounding box center [294, 90] width 188 height 12
click at [603, 111] on button "Select expression..." at bounding box center [584, 110] width 239 height 23
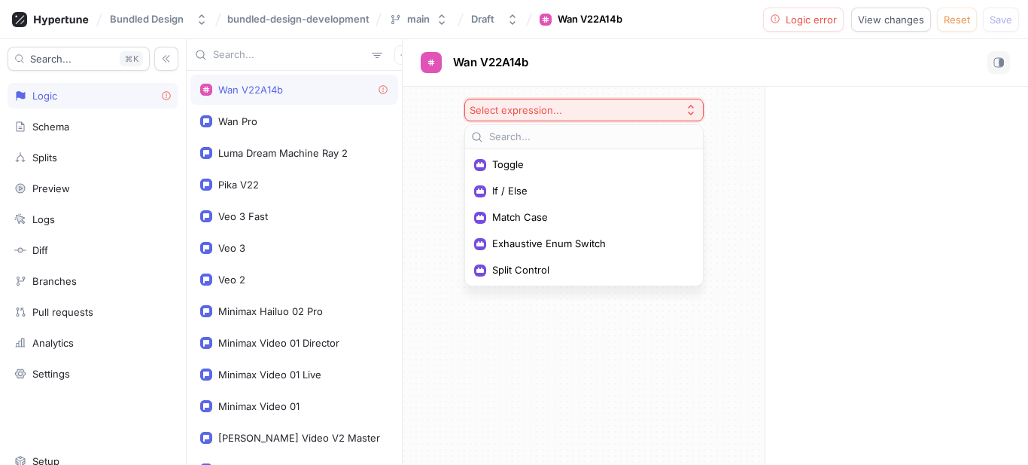
click at [603, 111] on button "Select expression..." at bounding box center [584, 110] width 239 height 23
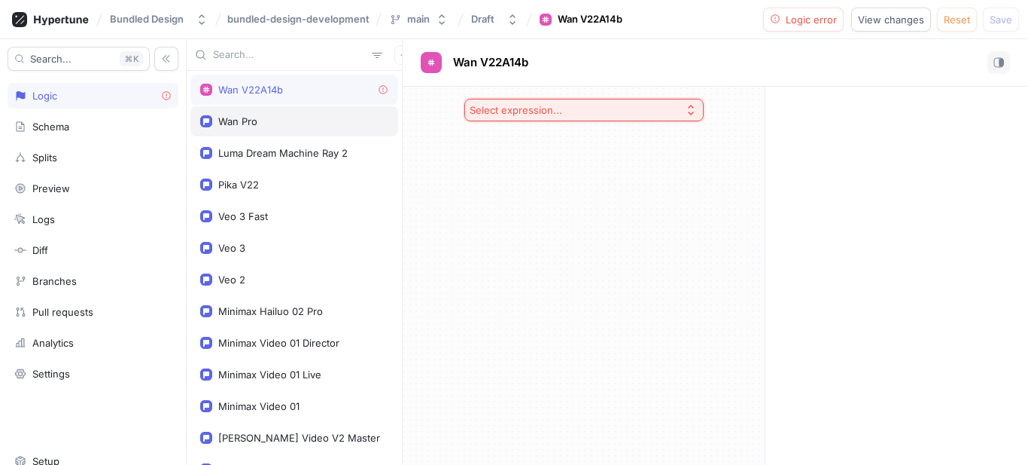
click at [246, 130] on div "Wan Pro" at bounding box center [294, 121] width 208 height 30
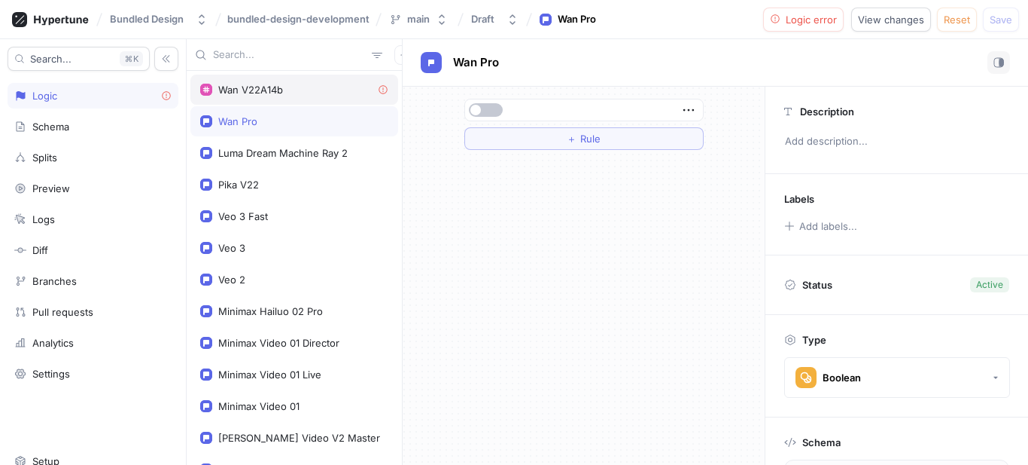
click at [252, 90] on div "Wan V22A14b" at bounding box center [250, 90] width 65 height 12
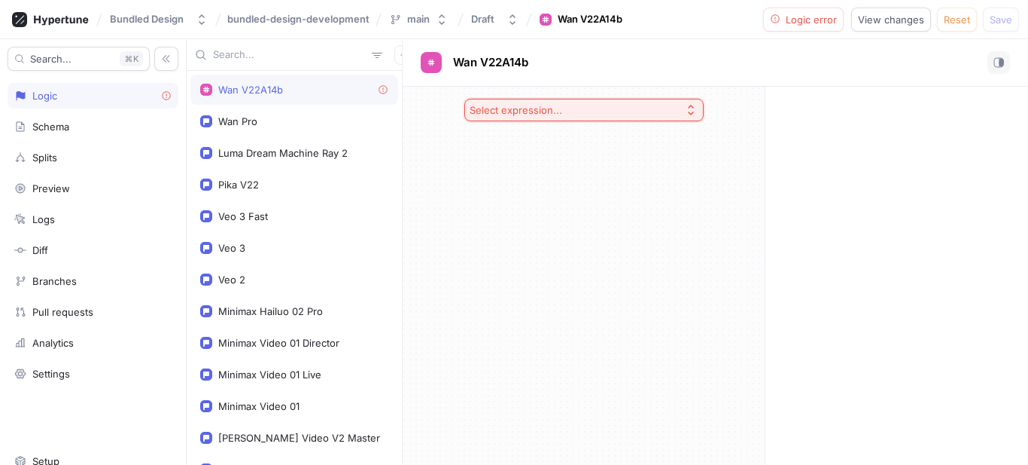
click at [504, 113] on div "Select expression..." at bounding box center [516, 110] width 93 height 13
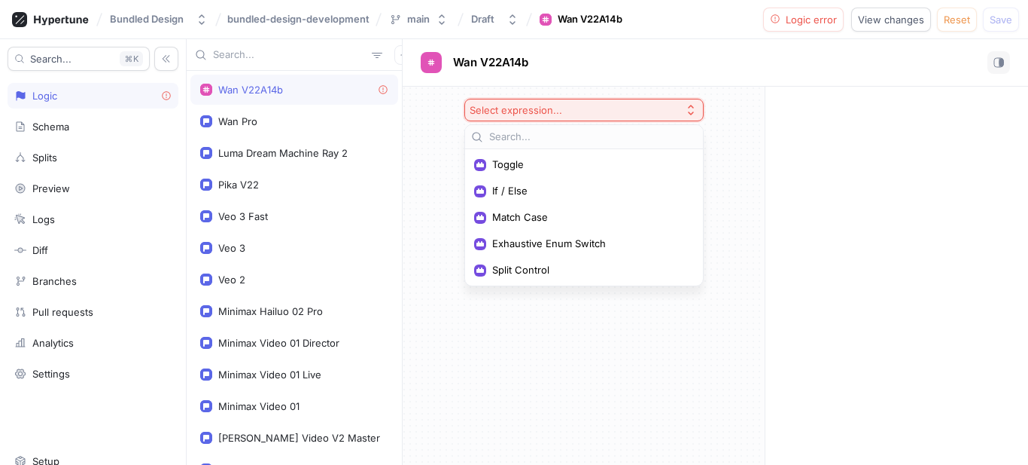
click at [498, 136] on input "text" at bounding box center [593, 136] width 208 height 15
click at [498, 159] on span "Toggle" at bounding box center [589, 164] width 194 height 13
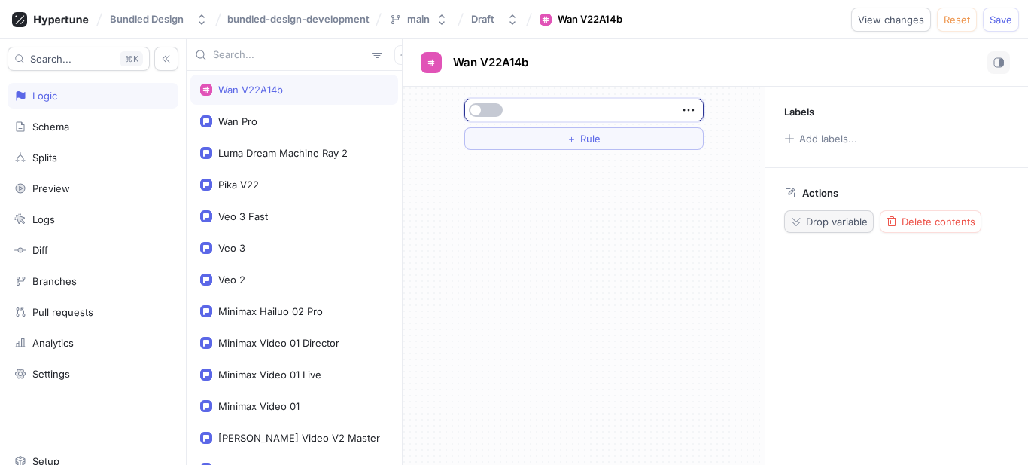
click at [809, 213] on button "Drop variable" at bounding box center [829, 221] width 90 height 23
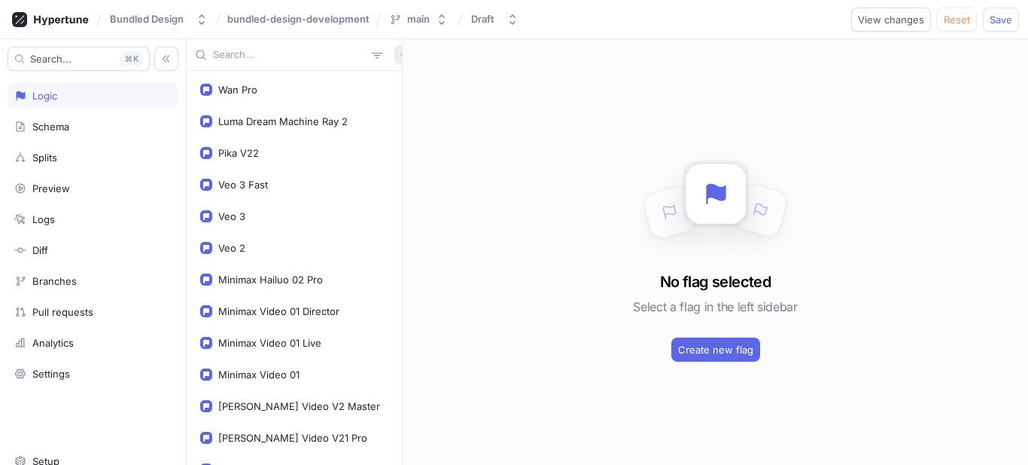
click at [394, 52] on button "button" at bounding box center [404, 55] width 20 height 20
click at [413, 86] on p "Flag" at bounding box center [407, 84] width 20 height 15
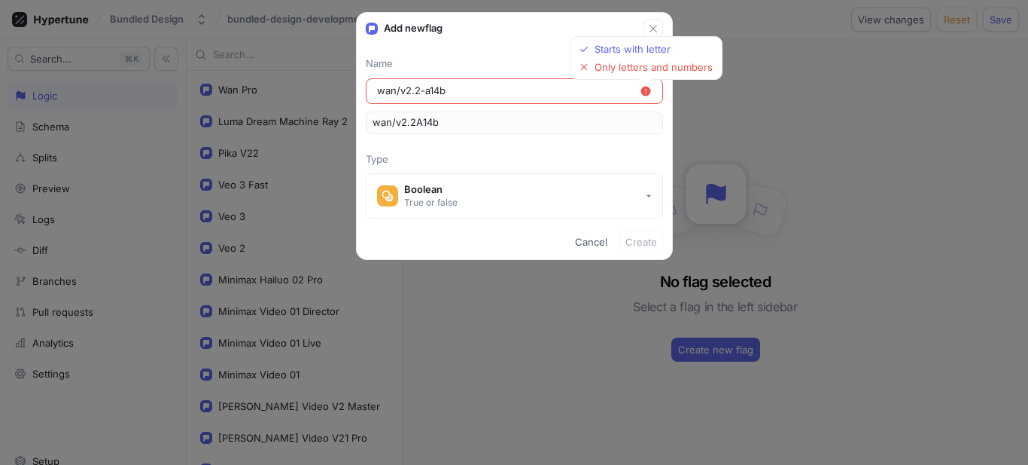
click at [401, 87] on input "wan/v2.2-a14b" at bounding box center [508, 91] width 263 height 15
type input "wanv2.2-a14b"
type input "wanv2.2A14b"
type input "wan-v2.2-a14b"
type input "wanV2.2A14b"
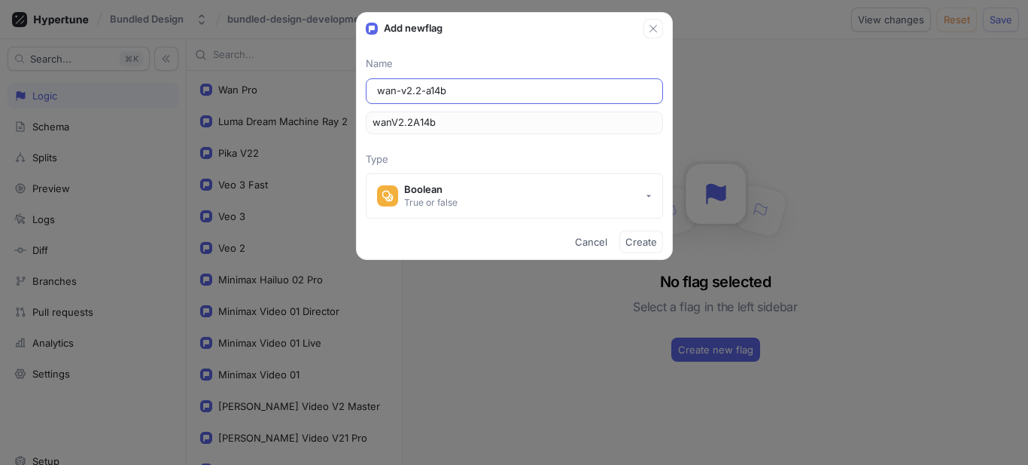
type input "wan-v22-a14b"
type input "wanV22A14b"
type input "wan-v2-2-a14b"
click at [647, 244] on span "Create" at bounding box center [642, 241] width 32 height 9
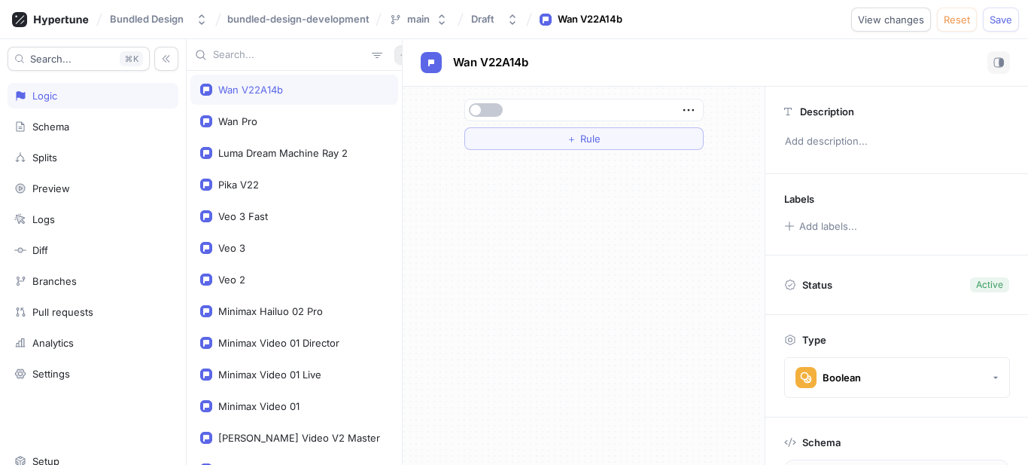
click at [400, 53] on icon "button" at bounding box center [404, 54] width 9 height 9
click at [418, 83] on div "Flag" at bounding box center [422, 85] width 89 height 26
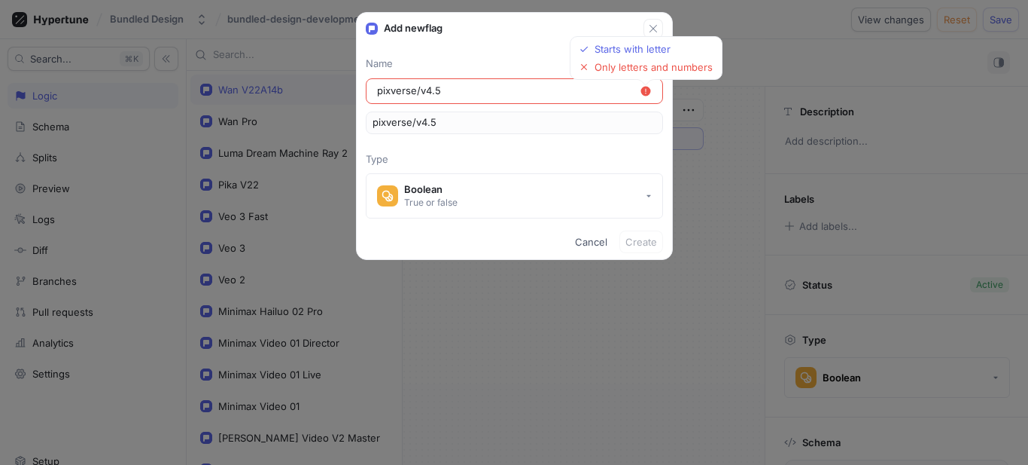
type input "pixverse/v45"
type input "pixversev4-5"
type input "pixversev45"
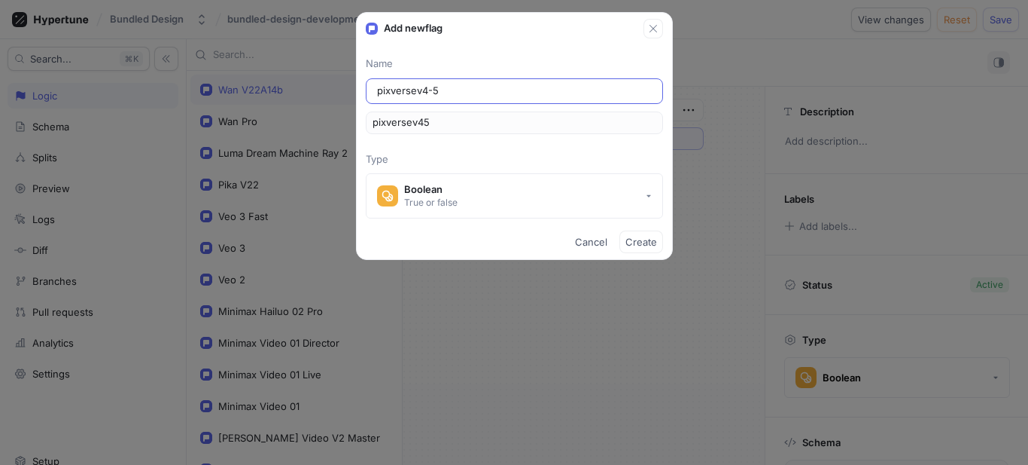
type input "pixverse-v4-5"
type input "pixverseV45"
type input "pixverse-v4-5"
click at [636, 233] on button "Create" at bounding box center [642, 241] width 44 height 23
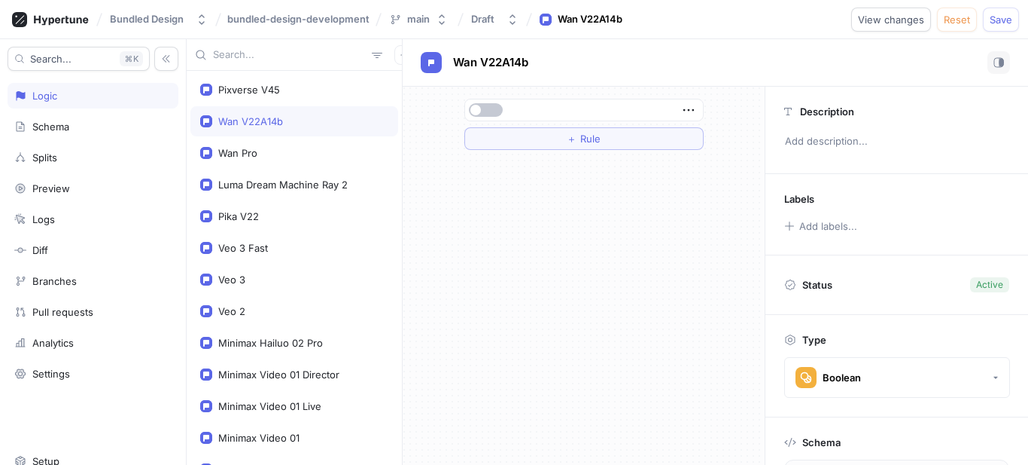
type textarea "pixverseV45: Boolean!"
click at [394, 56] on button "button" at bounding box center [404, 55] width 20 height 20
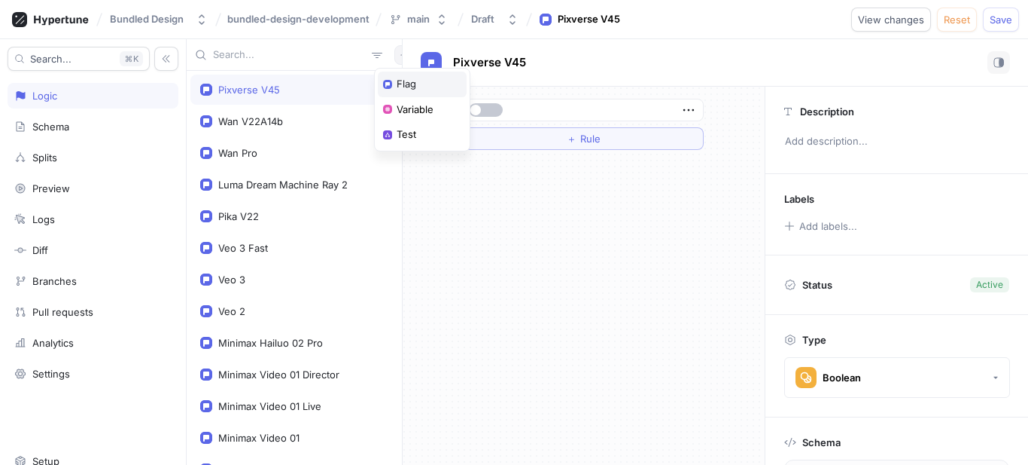
click at [428, 74] on div "Flag" at bounding box center [422, 85] width 89 height 26
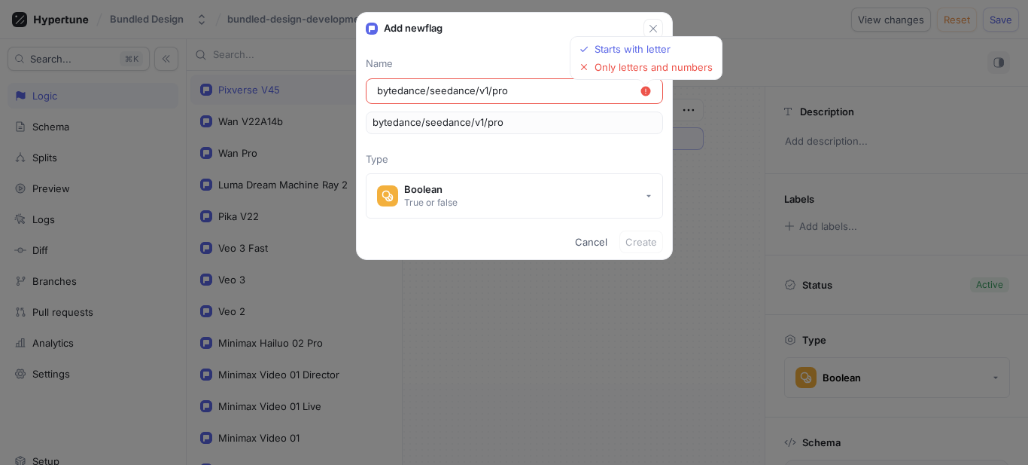
type input "bytedance/seedance/v1pro"
type input "bytedance/seedance/v1-pro"
type input "bytedance/seedance/v1Pro"
type input "bytedance/seedancev1-pro"
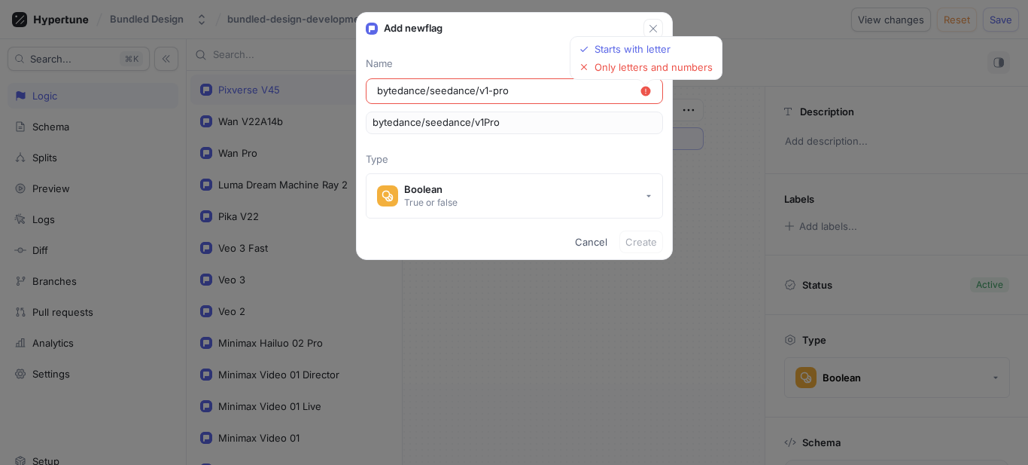
type input "bytedance/seedancev1Pro"
type input "bytedance/seedance-v1-pro"
type input "bytedance/seedanceV1Pro"
type input "bytedanceseedance-v1-pro"
type input "bytedanceseedanceV1Pro"
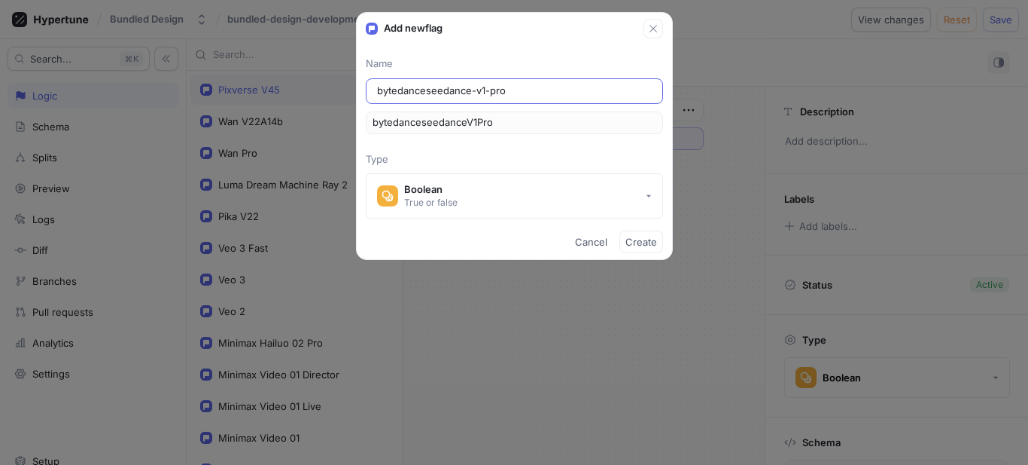
type input "bytedance-seedance-v1-pro"
type input "bytedanceSeedanceV1Pro"
type input "bytedance-seedance-v1-pro"
click at [630, 239] on span "Create" at bounding box center [642, 241] width 32 height 9
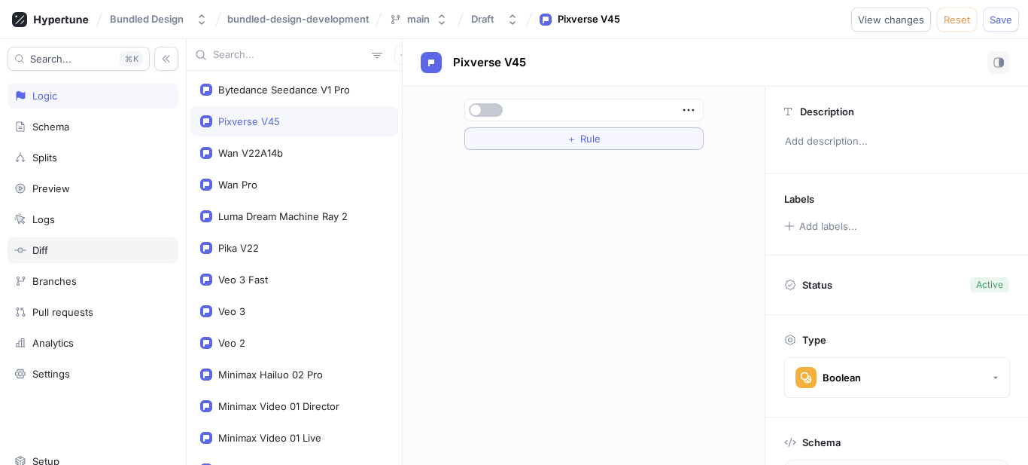
type textarea "bytedanceSeedanceV1Pro: Boolean!"
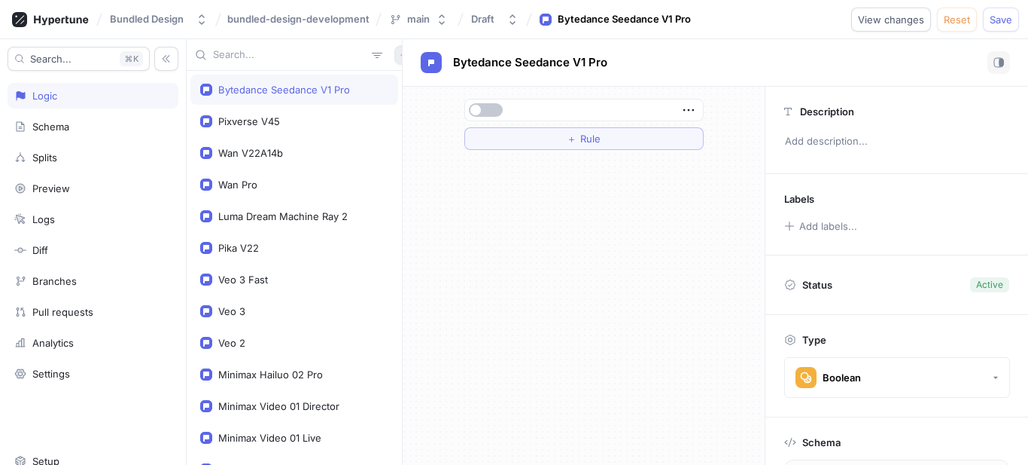
click at [394, 59] on button "button" at bounding box center [404, 55] width 20 height 20
click at [439, 88] on div "Flag" at bounding box center [422, 85] width 89 height 26
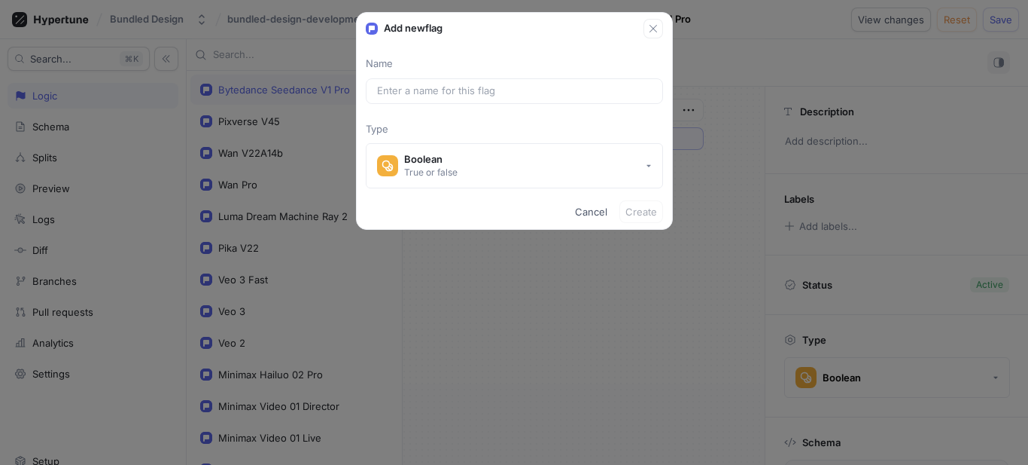
click at [439, 88] on input "text" at bounding box center [514, 91] width 275 height 15
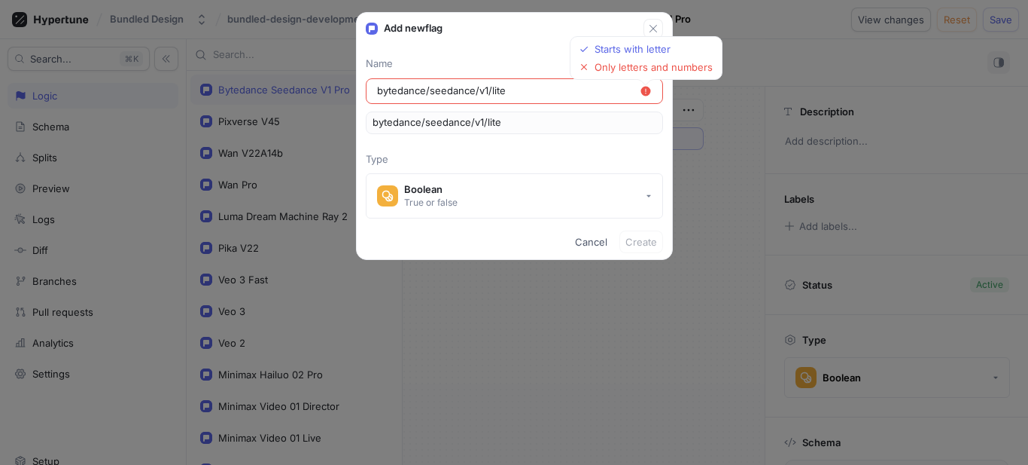
type input "bytedance/seedance/v1lite"
type input "bytedance/seedance/v1-lite"
type input "bytedance/seedance/v1Lite"
type input "bytedance/seedancev1-lite"
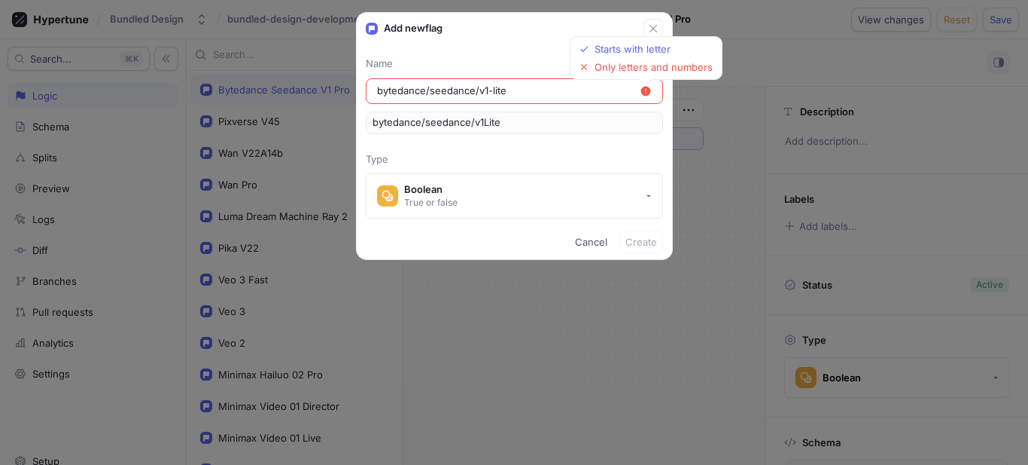
type input "bytedance/seedancev1Lite"
type input "bytedance/seedance-v1-lite"
type input "bytedance/seedanceV1Lite"
type input "bytedanceseedance-v1-lite"
type input "bytedanceseedanceV1Lite"
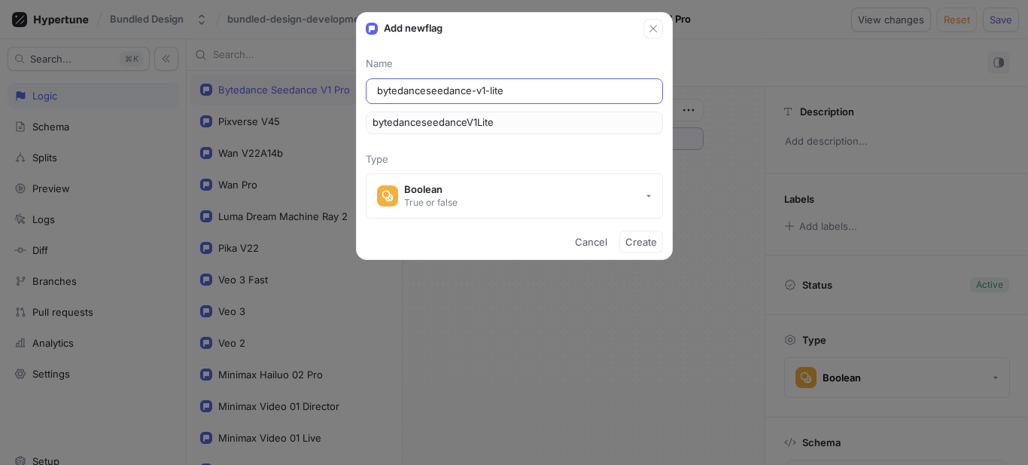
type input "bytedance-seedance-v1-lite"
type input "bytedanceSeedanceV1Lite"
type input "bytedance-seedance-v1-lite"
click at [625, 245] on button "Create" at bounding box center [642, 241] width 44 height 23
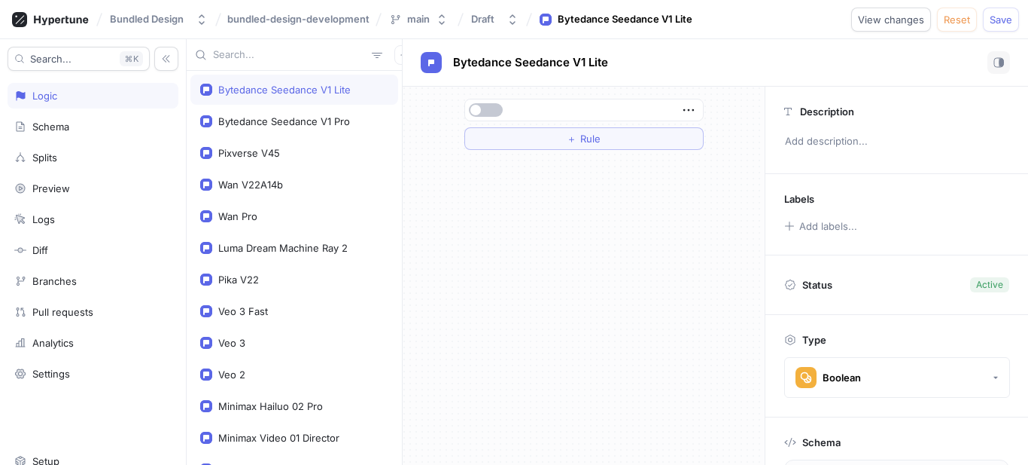
type textarea "bytedanceSeedanceV1Lite: Boolean!"
click at [401, 54] on icon "button" at bounding box center [404, 54] width 7 height 7
click at [413, 87] on p "Flag" at bounding box center [407, 84] width 20 height 15
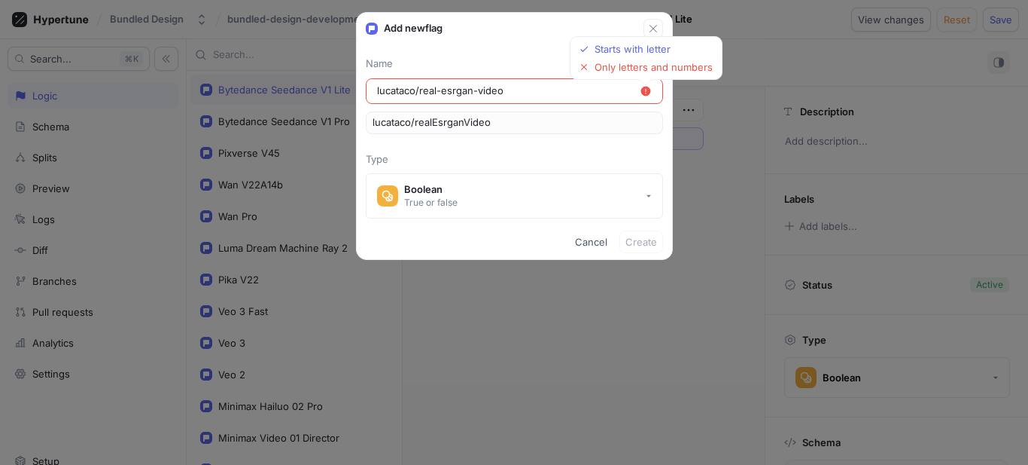
type input "lucatacoreal-esrgan-video"
type input "lucatacorealEsrganVideo"
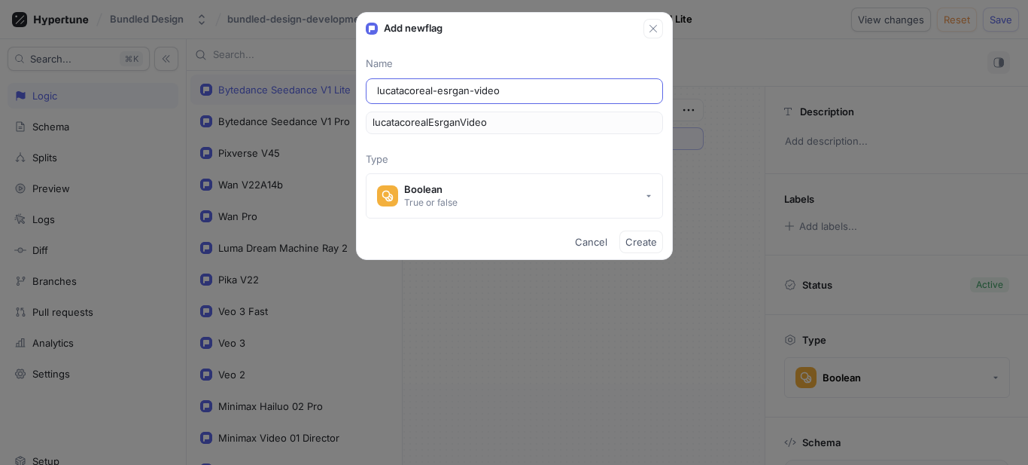
type input "lucataco-real-esrgan-video"
type input "lucatacoRealEsrganVideo"
type input "lucataco-real-esrgan-video"
click at [655, 239] on span "Create" at bounding box center [642, 241] width 32 height 9
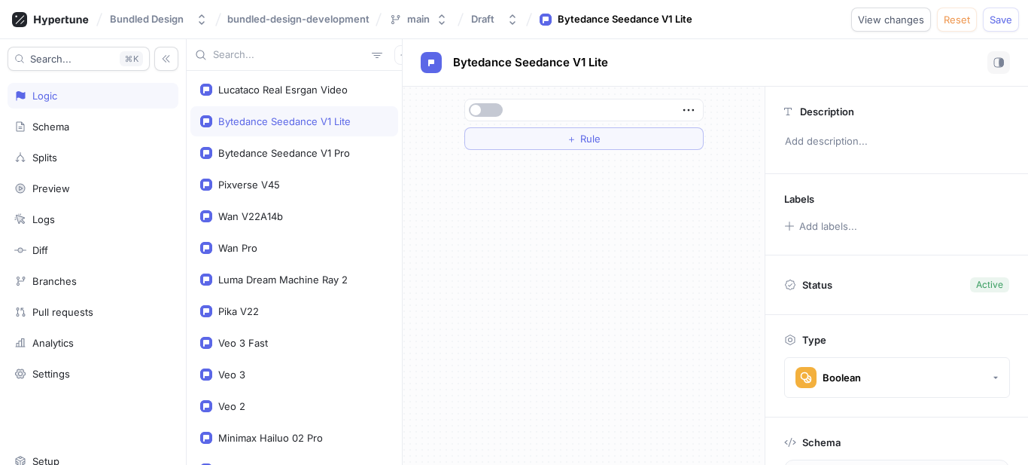
type textarea "lucatacoRealEsrganVideo: Boolean!"
click at [400, 57] on icon "button" at bounding box center [404, 54] width 9 height 9
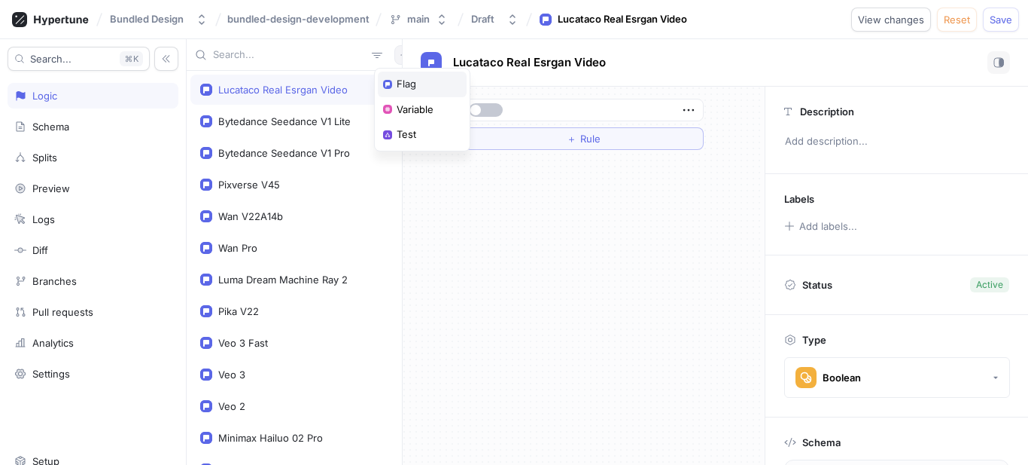
click at [428, 84] on div "Flag" at bounding box center [422, 85] width 89 height 26
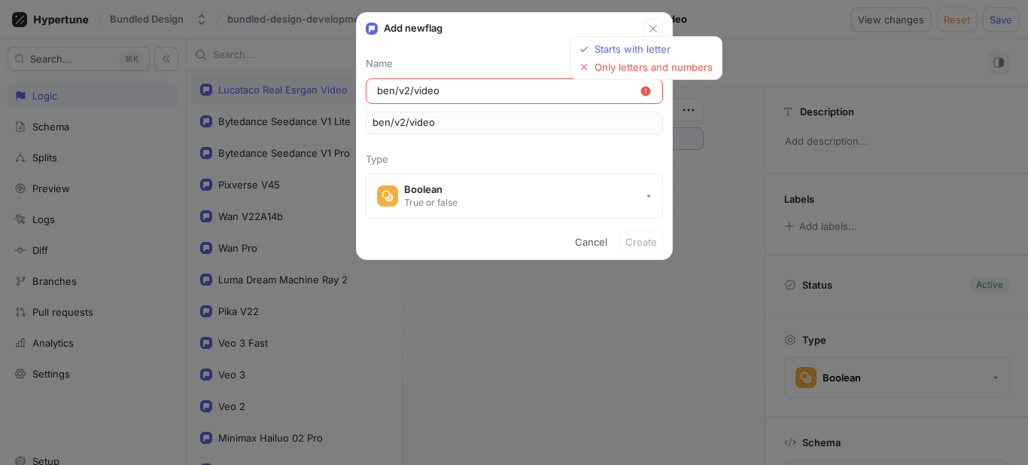
type input "ben/v2video"
type input "ben/v2-video"
type input "ben/v2Video"
type input "benv2-video"
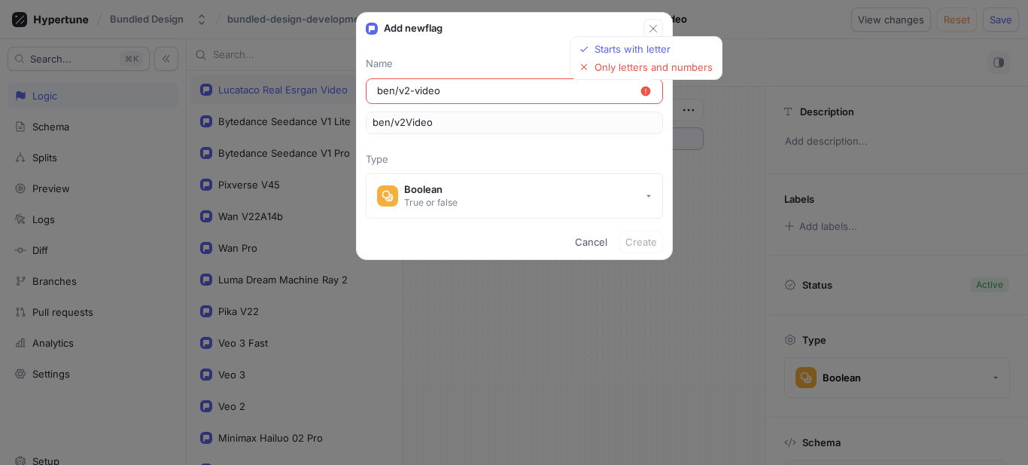
type input "benv2Video"
type input "ben-v2-video"
type input "benV2Video"
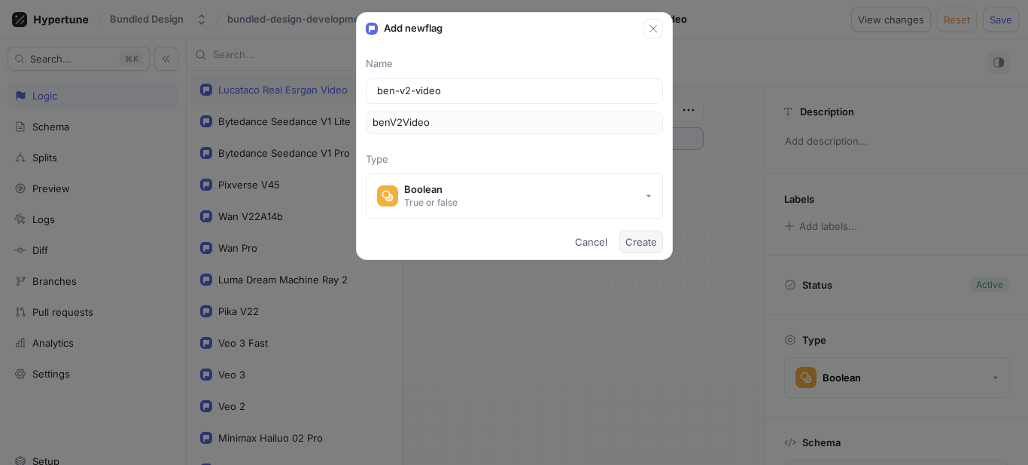
type input "ben-v2-video"
click at [641, 237] on span "Create" at bounding box center [642, 241] width 32 height 9
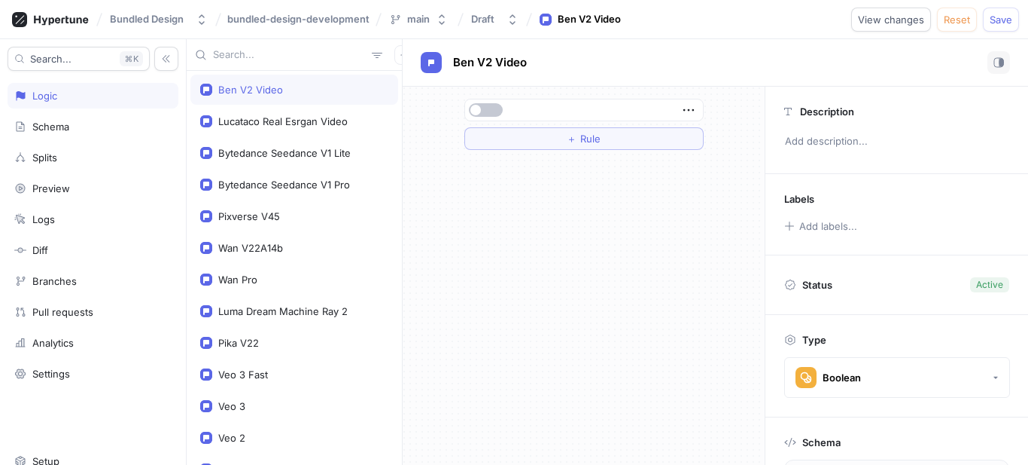
click at [269, 93] on div "Ben V2 Video" at bounding box center [250, 90] width 65 height 12
click at [489, 109] on button "button" at bounding box center [486, 110] width 34 height 14
click at [333, 114] on div "Lucataco Real Esrgan Video" at bounding box center [294, 121] width 208 height 30
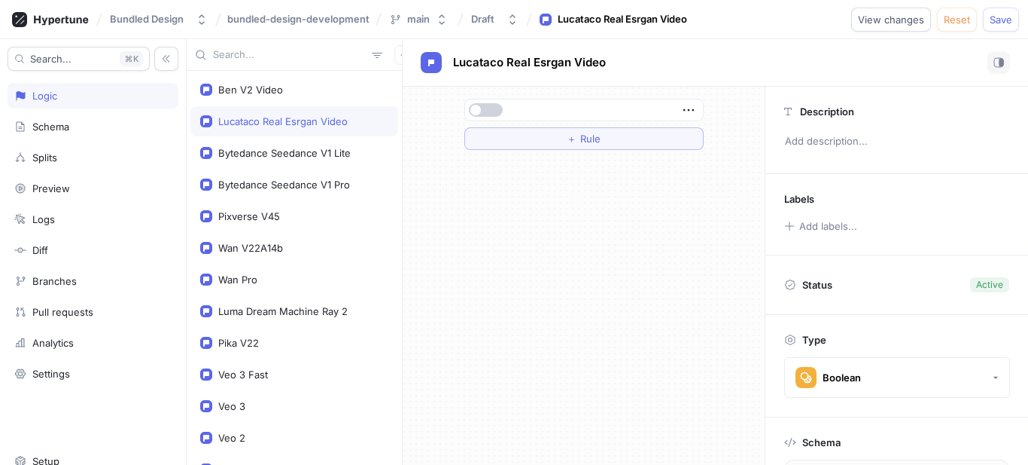
click at [499, 110] on button "button" at bounding box center [486, 110] width 34 height 14
click at [269, 148] on div "Bytedance Seedance V1 Lite" at bounding box center [284, 153] width 133 height 12
type textarea "bytedanceSeedanceV1Lite: Boolean!"
click at [471, 104] on div at bounding box center [486, 110] width 36 height 14
click at [483, 111] on button "button" at bounding box center [486, 110] width 34 height 14
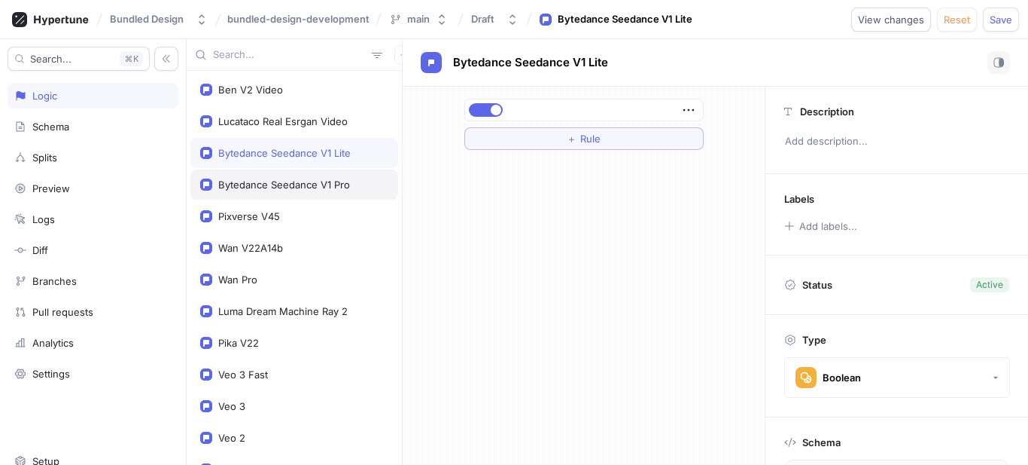
click at [274, 186] on div "Bytedance Seedance V1 Pro" at bounding box center [284, 184] width 132 height 12
click at [497, 111] on button "button" at bounding box center [486, 110] width 34 height 14
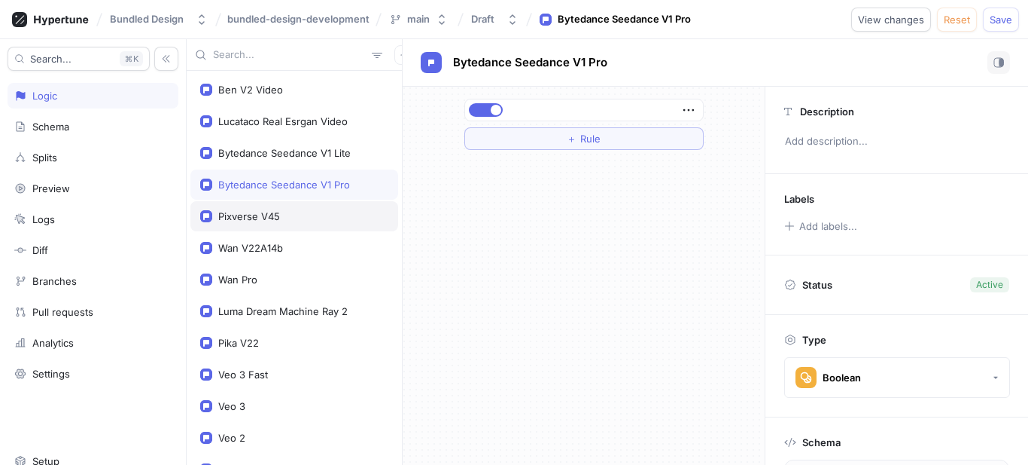
click at [283, 213] on div "Pixverse V45" at bounding box center [294, 216] width 188 height 12
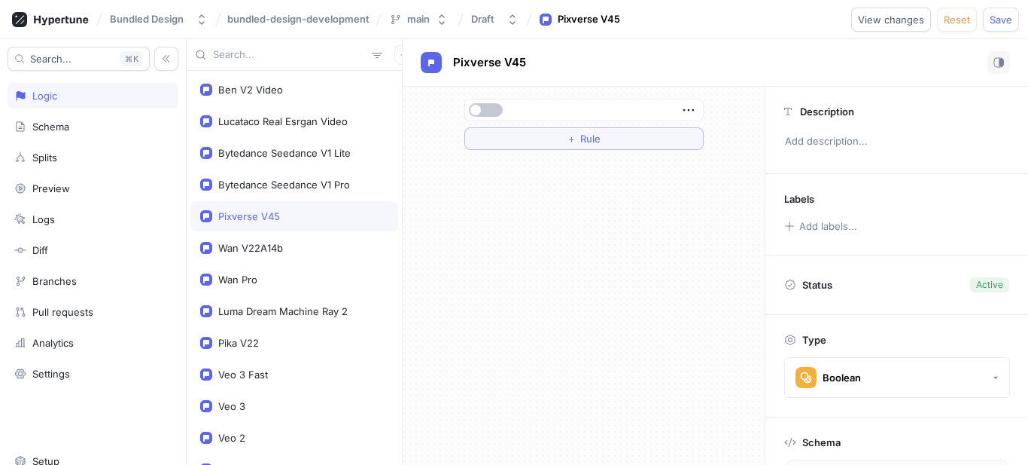
click at [482, 103] on button "button" at bounding box center [486, 110] width 34 height 14
click at [276, 241] on div "Wan V22A14b" at bounding box center [294, 248] width 208 height 30
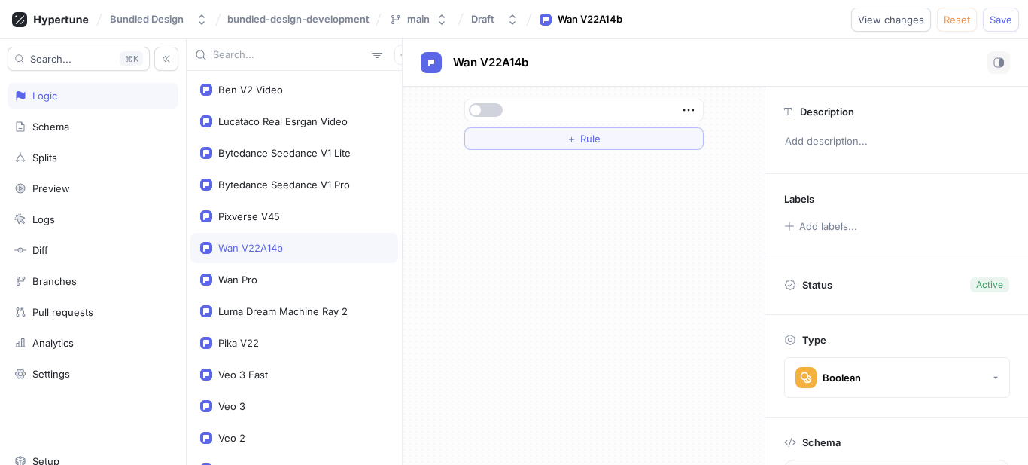
click at [486, 106] on button "button" at bounding box center [486, 110] width 34 height 14
click at [269, 257] on div "Wan V22A14b" at bounding box center [294, 248] width 208 height 30
click at [266, 282] on div "Wan Pro" at bounding box center [294, 279] width 188 height 12
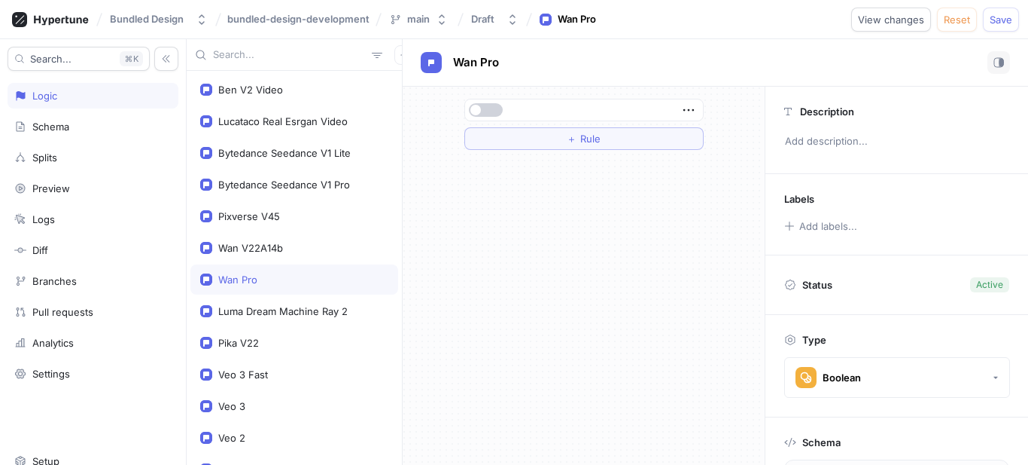
click at [496, 108] on button "button" at bounding box center [486, 110] width 34 height 14
click at [270, 312] on div "Luma Dream Machine Ray 2" at bounding box center [282, 311] width 129 height 12
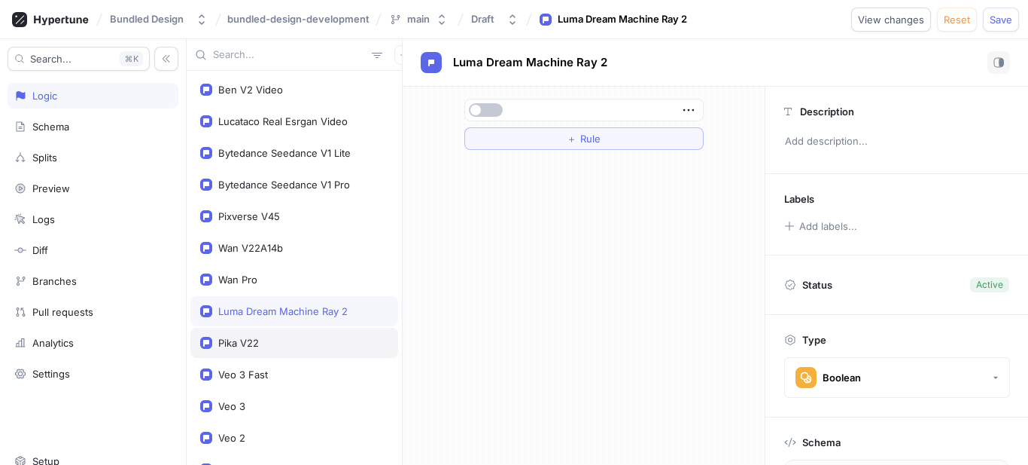
click at [499, 110] on button "button" at bounding box center [486, 110] width 34 height 14
click at [281, 334] on div "Pika V22" at bounding box center [294, 342] width 208 height 30
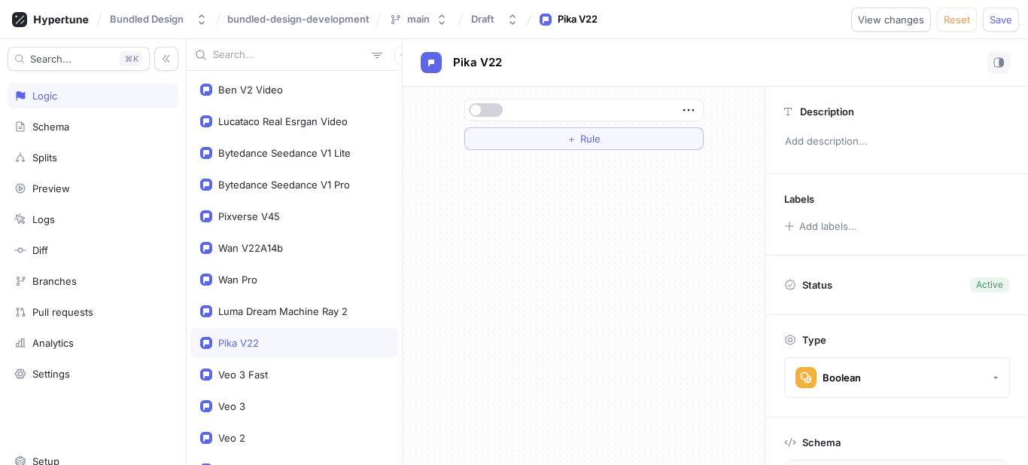
click at [490, 104] on button "button" at bounding box center [486, 110] width 34 height 14
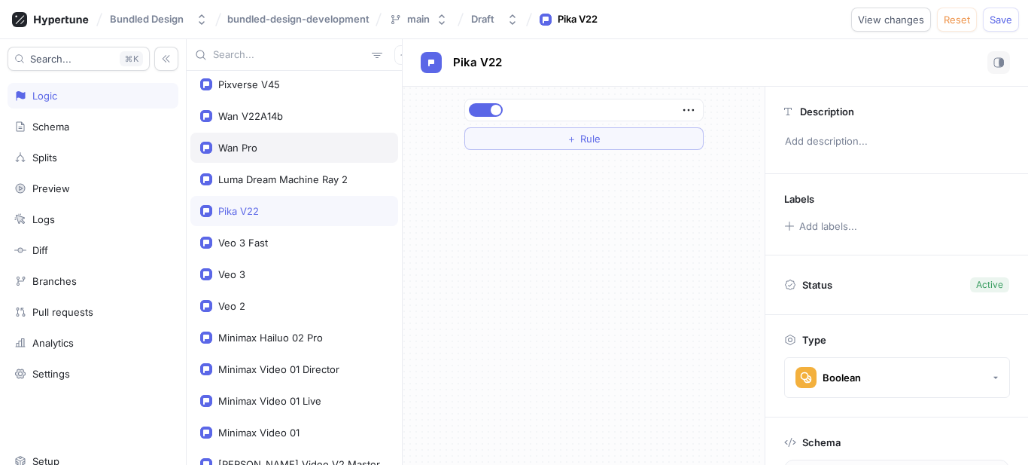
scroll to position [151, 0]
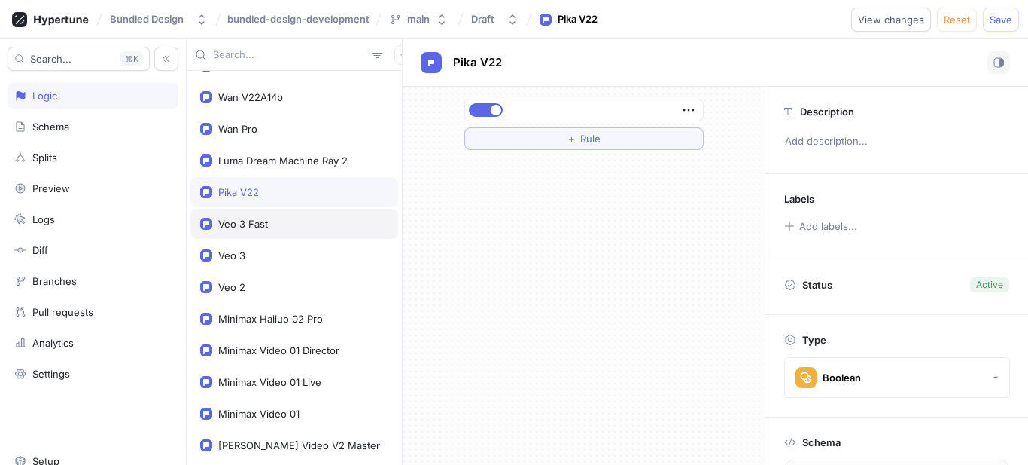
click at [259, 221] on div "Veo 3 Fast" at bounding box center [243, 224] width 50 height 12
click at [485, 108] on button "button" at bounding box center [486, 110] width 34 height 14
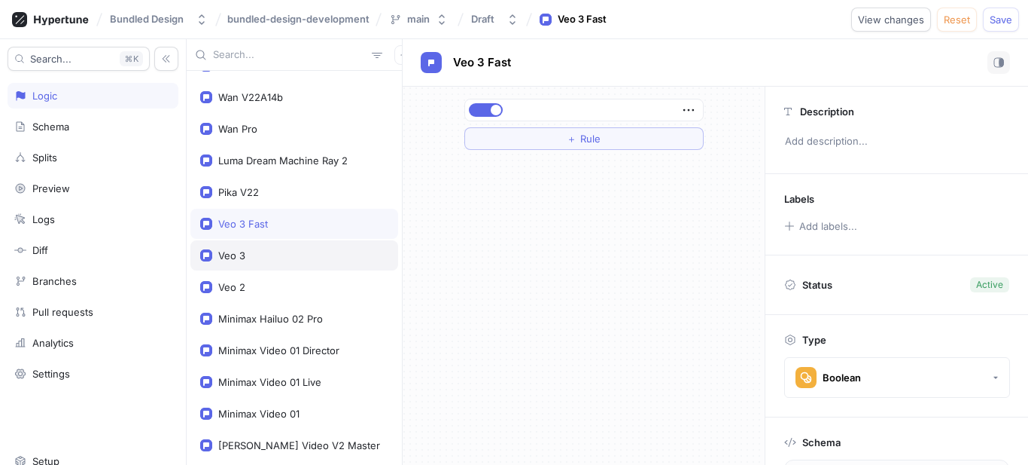
click at [249, 262] on div "Veo 3" at bounding box center [294, 255] width 208 height 30
click at [491, 108] on button "button" at bounding box center [486, 110] width 34 height 14
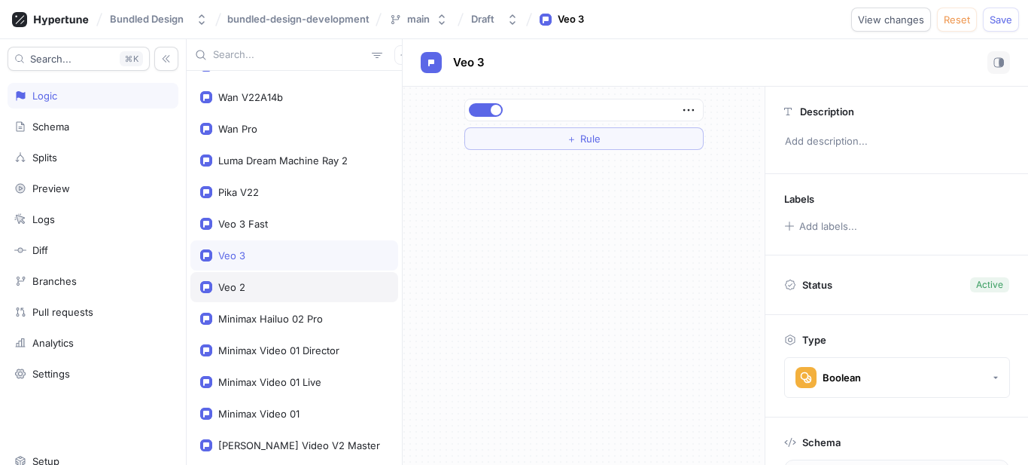
click at [258, 285] on div "Veo 2" at bounding box center [294, 287] width 188 height 12
click at [486, 106] on button "button" at bounding box center [486, 110] width 34 height 14
click at [268, 326] on div "Minimax Hailuo 02 Pro" at bounding box center [294, 318] width 208 height 30
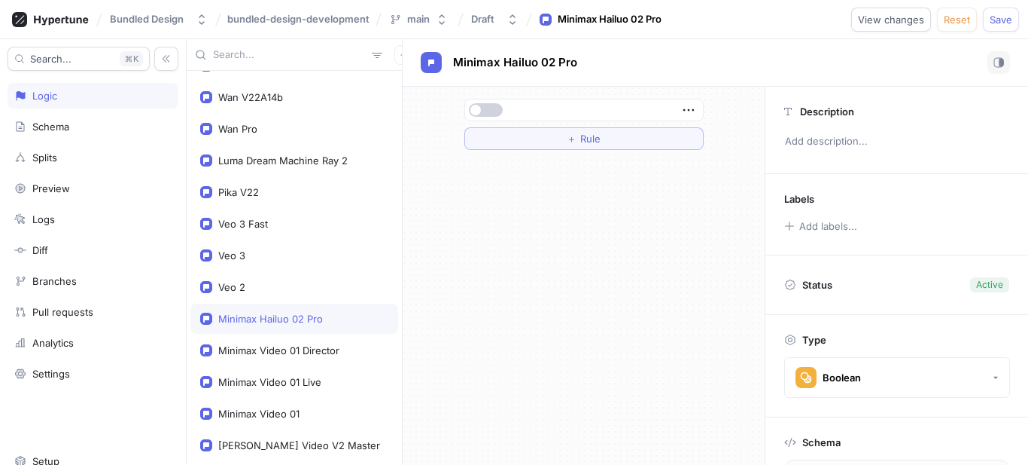
click at [484, 107] on button "button" at bounding box center [486, 110] width 34 height 14
click at [267, 355] on div "Minimax Video 01 Director" at bounding box center [278, 350] width 121 height 12
click at [494, 106] on button "button" at bounding box center [486, 110] width 34 height 14
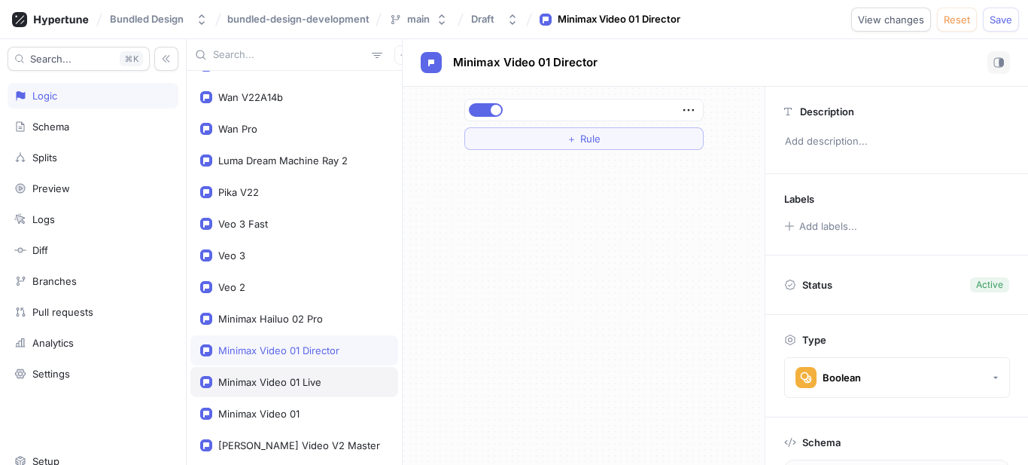
click at [312, 369] on div "Minimax Video 01 Live" at bounding box center [294, 382] width 208 height 30
click at [490, 106] on button "button" at bounding box center [486, 110] width 34 height 14
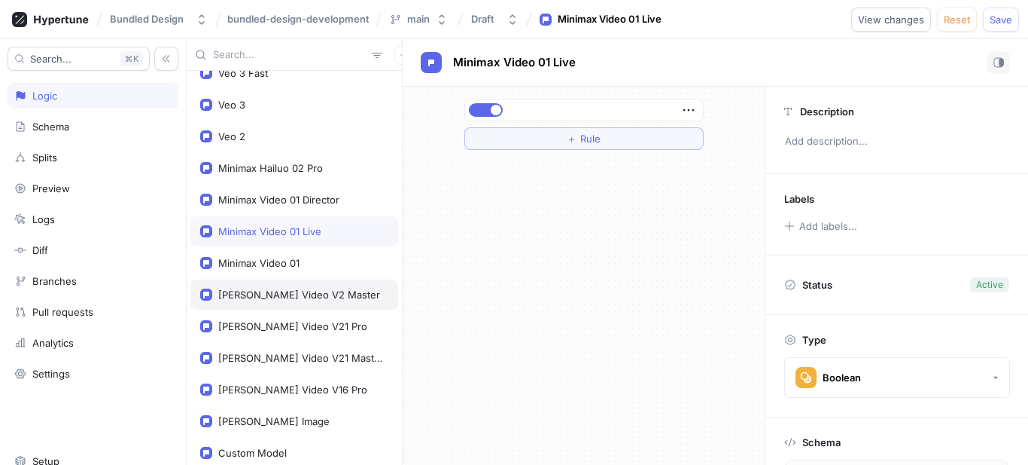
scroll to position [376, 0]
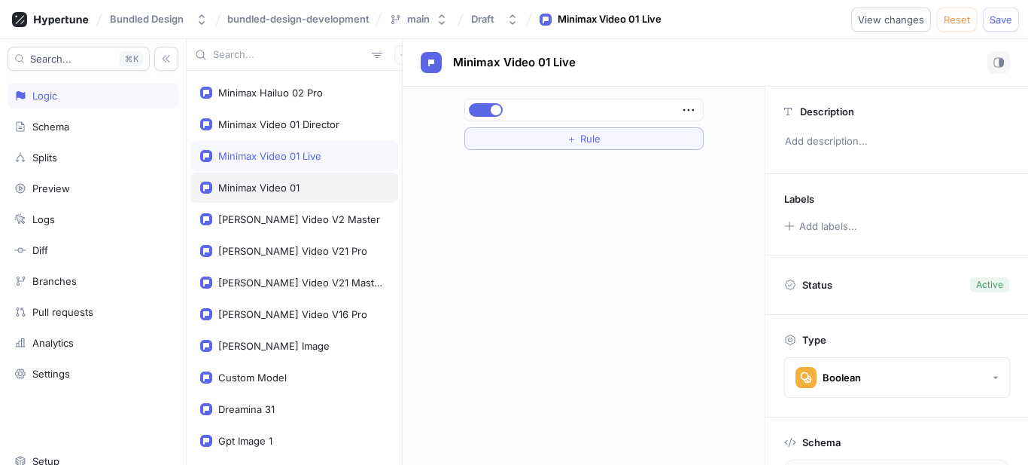
click at [271, 181] on div "Minimax Video 01" at bounding box center [294, 187] width 208 height 30
click at [502, 109] on button "button" at bounding box center [486, 110] width 34 height 14
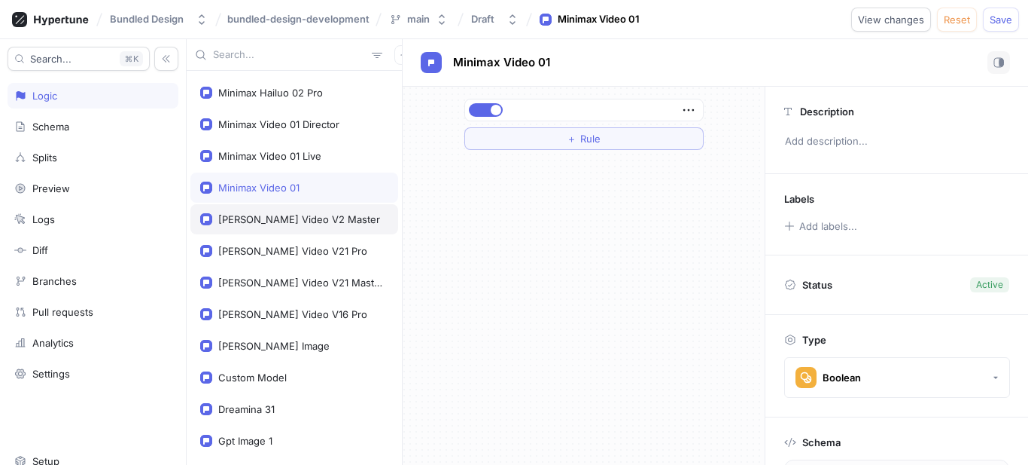
click at [301, 214] on div "[PERSON_NAME] Video V2 Master" at bounding box center [299, 219] width 162 height 12
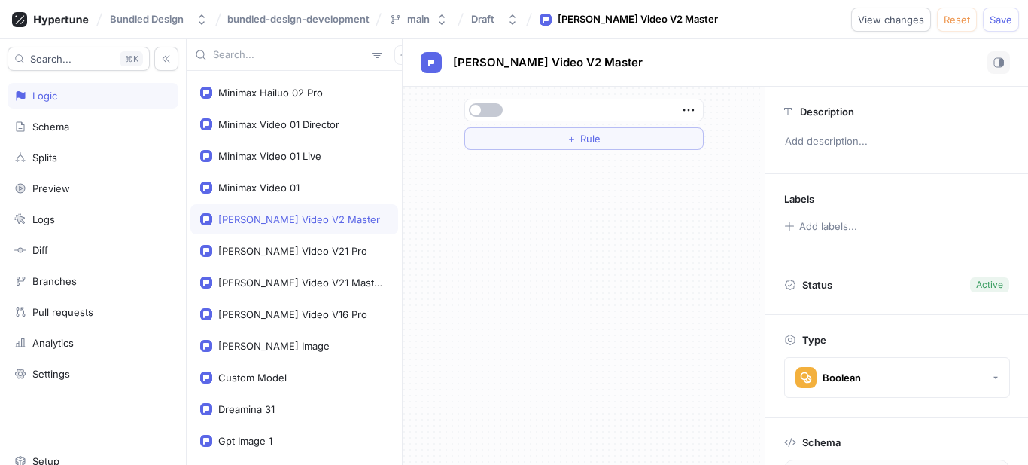
click at [483, 109] on button "button" at bounding box center [486, 110] width 34 height 14
click at [294, 254] on div "[PERSON_NAME] Video V21 Pro" at bounding box center [292, 251] width 149 height 12
click at [489, 108] on button "button" at bounding box center [486, 110] width 34 height 14
click at [287, 276] on div "[PERSON_NAME] Video V21 Master" at bounding box center [294, 282] width 208 height 30
click at [486, 108] on button "button" at bounding box center [486, 110] width 34 height 14
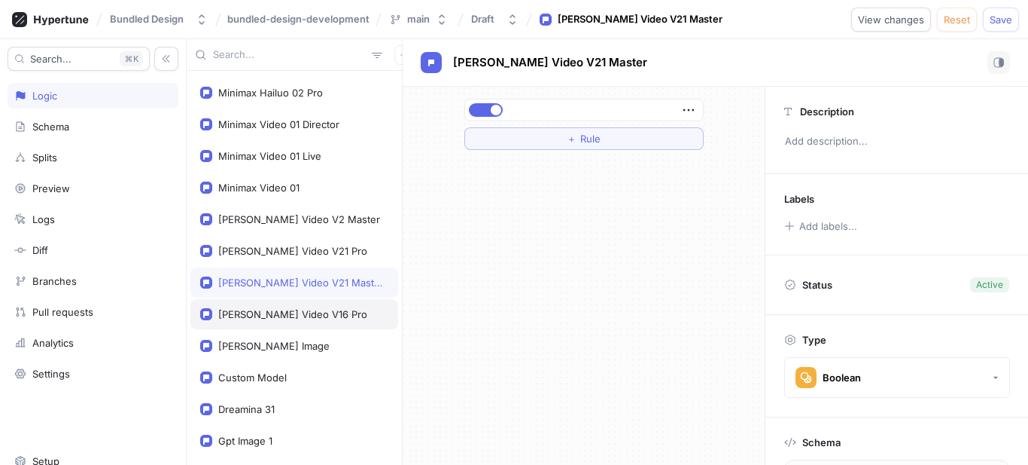
click at [297, 304] on div "[PERSON_NAME] Video V16 Pro" at bounding box center [294, 314] width 208 height 30
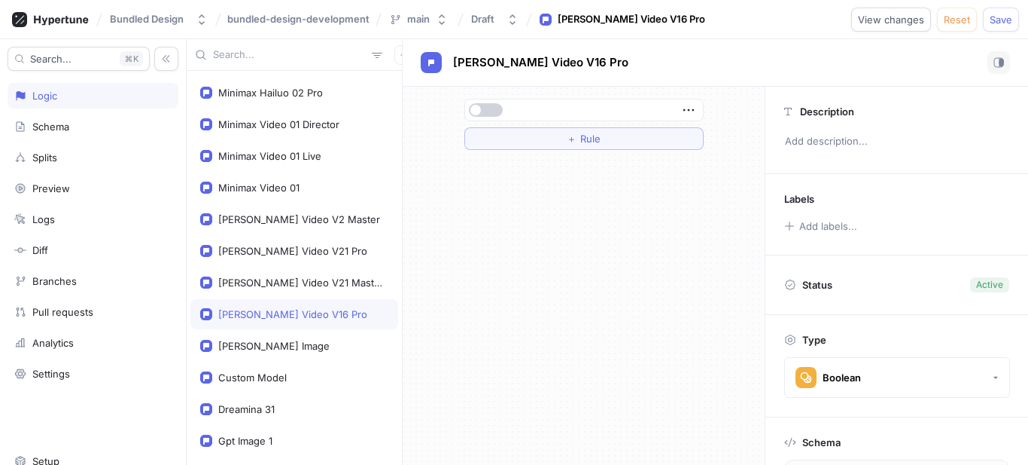
click at [489, 108] on button "button" at bounding box center [486, 110] width 34 height 14
click at [260, 353] on div "[PERSON_NAME] Image" at bounding box center [294, 345] width 208 height 30
type textarea "qwenImage: Boolean!"
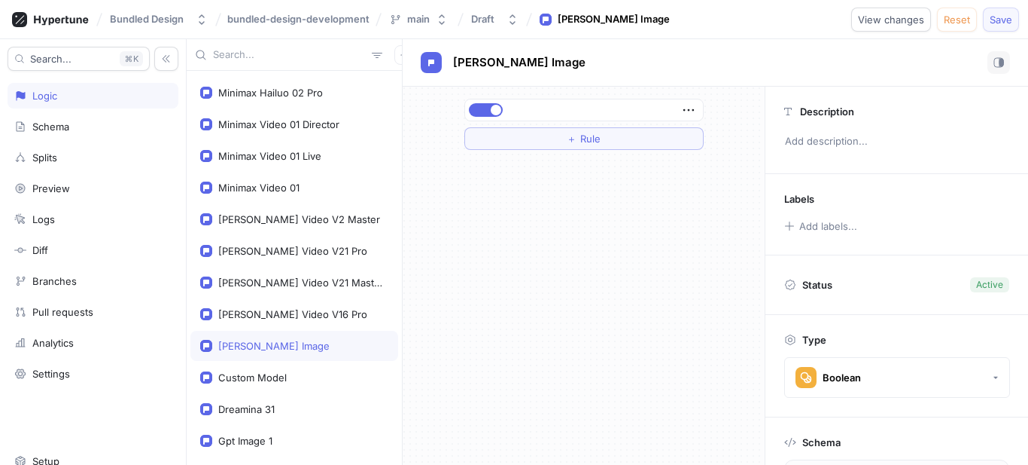
click at [991, 12] on button "Save" at bounding box center [1001, 20] width 36 height 24
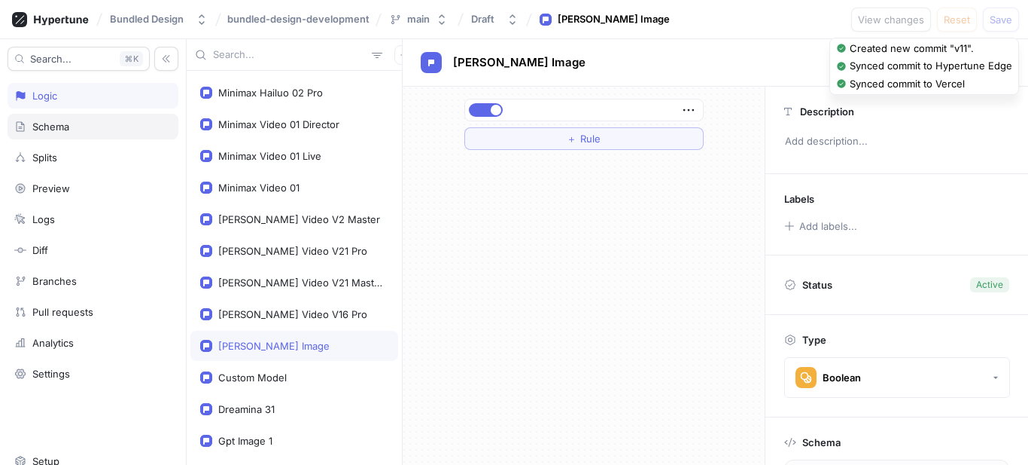
click at [73, 131] on div "Schema" at bounding box center [92, 126] width 157 height 12
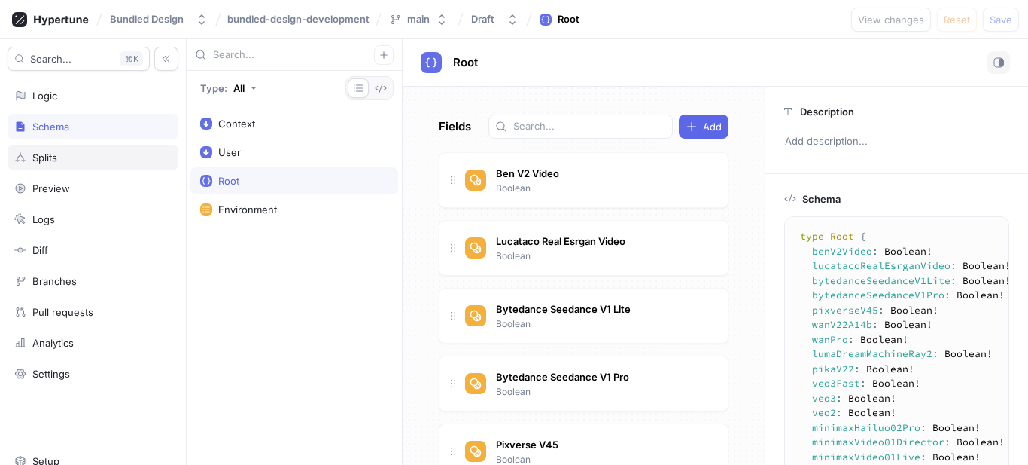
click at [73, 157] on div "Splits" at bounding box center [92, 157] width 157 height 12
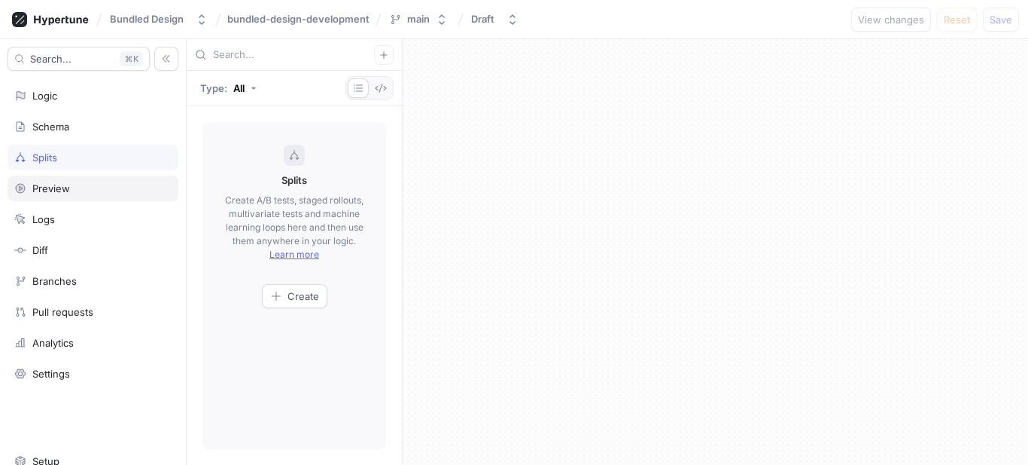
click at [59, 181] on div "Preview" at bounding box center [93, 188] width 171 height 26
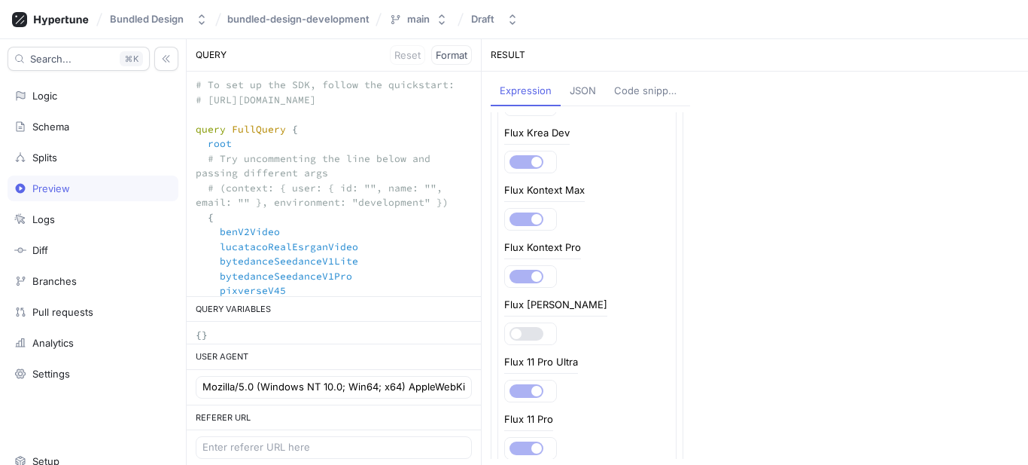
scroll to position [2627, 0]
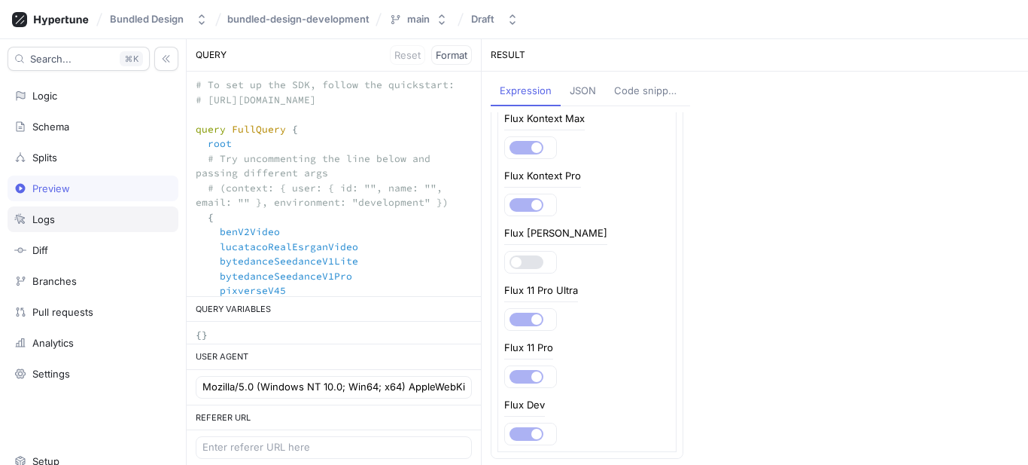
click at [75, 230] on div "Logs" at bounding box center [93, 219] width 171 height 26
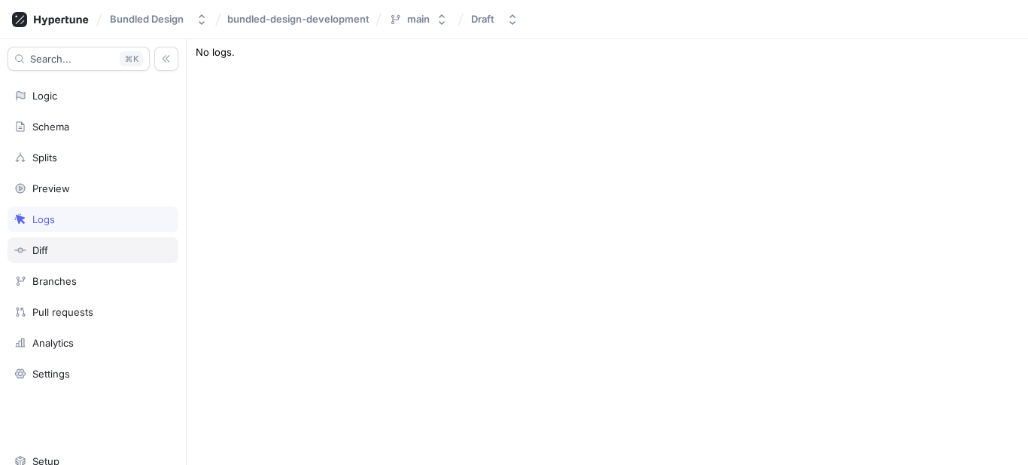
click at [69, 241] on div "Diff" at bounding box center [93, 250] width 171 height 26
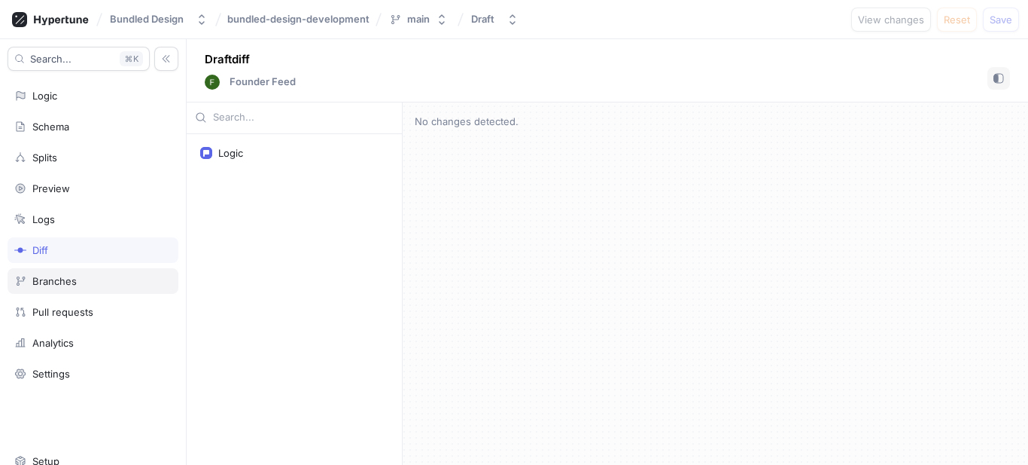
click at [68, 285] on div "Branches" at bounding box center [54, 281] width 44 height 12
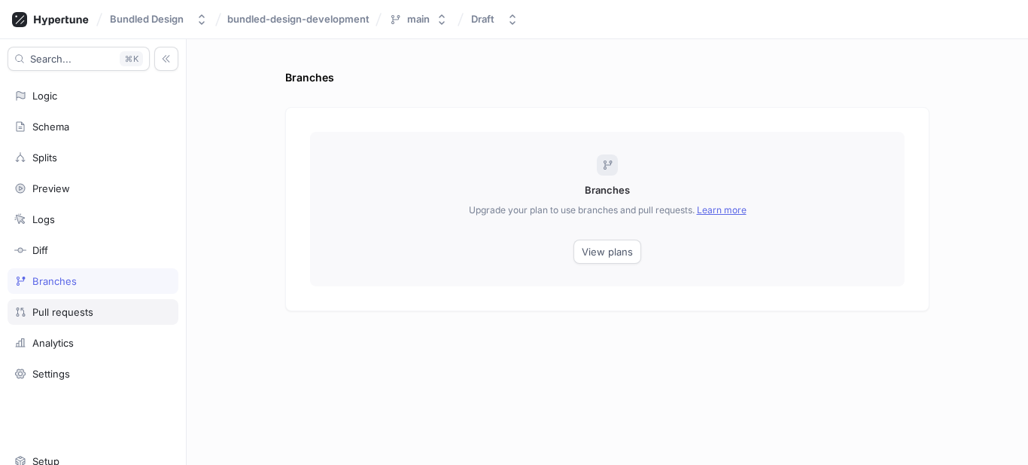
click at [65, 304] on div "Pull requests" at bounding box center [93, 312] width 171 height 26
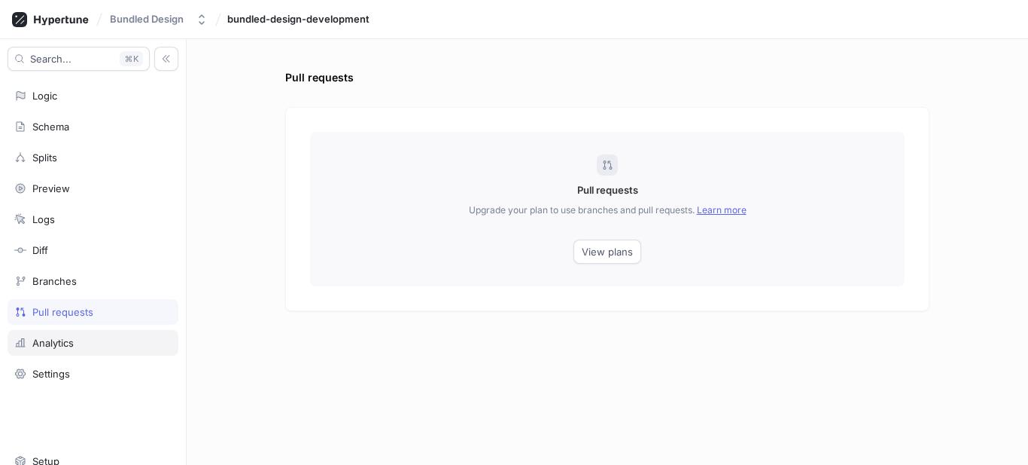
click at [81, 352] on div "Analytics" at bounding box center [93, 343] width 171 height 26
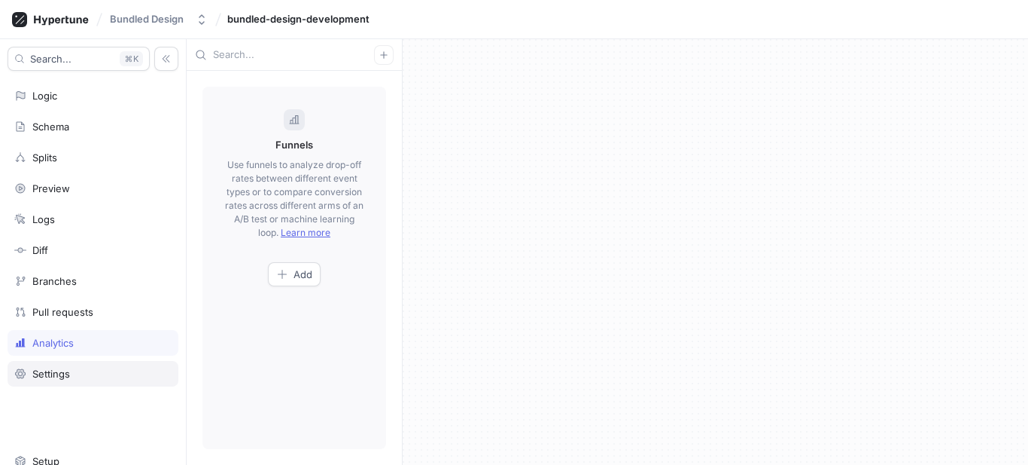
click at [68, 376] on div "Settings" at bounding box center [51, 373] width 38 height 12
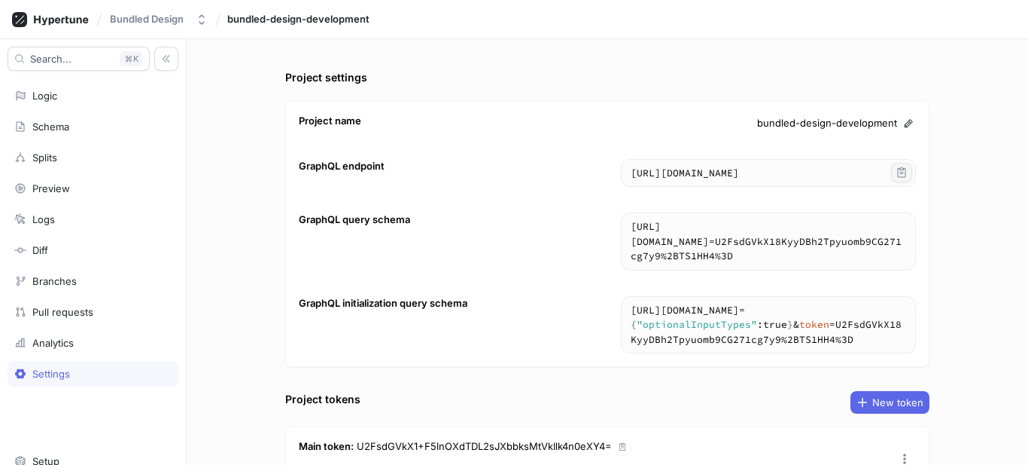
click at [897, 170] on icon "button" at bounding box center [902, 172] width 12 height 12
click at [667, 233] on textarea "[URL][DOMAIN_NAME]" at bounding box center [769, 241] width 294 height 56
click at [898, 225] on icon "button" at bounding box center [902, 226] width 8 height 10
click at [133, 17] on div "Bundled Design" at bounding box center [147, 19] width 74 height 13
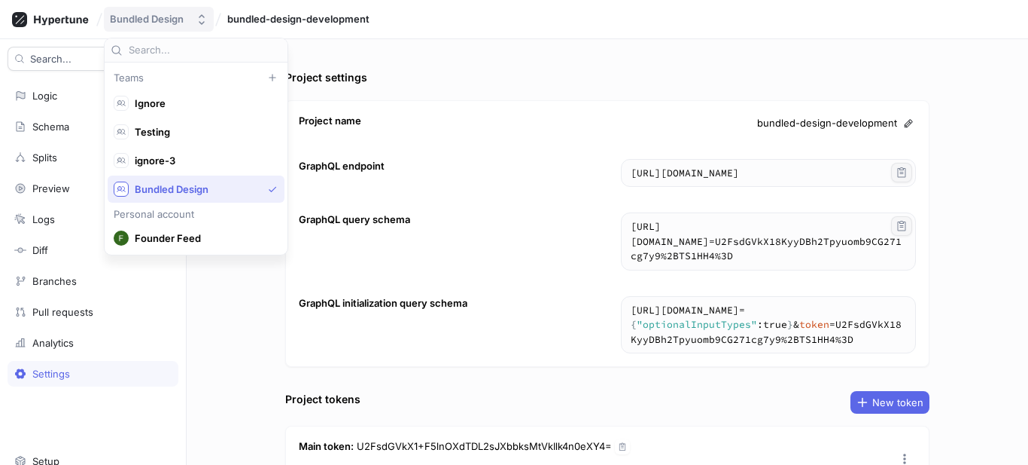
scroll to position [28, 0]
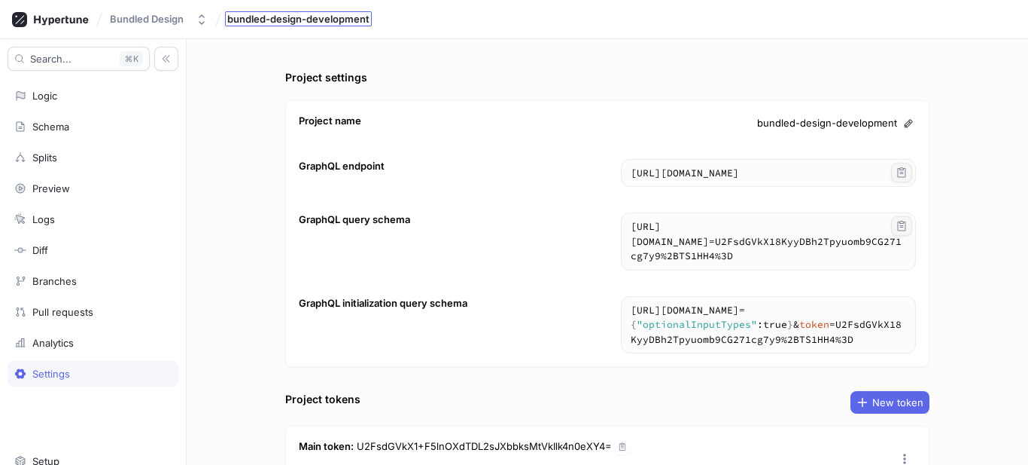
click at [280, 14] on span "bundled-design-development" at bounding box center [298, 19] width 142 height 11
click at [124, 14] on div "Bundled Design" at bounding box center [147, 19] width 74 height 13
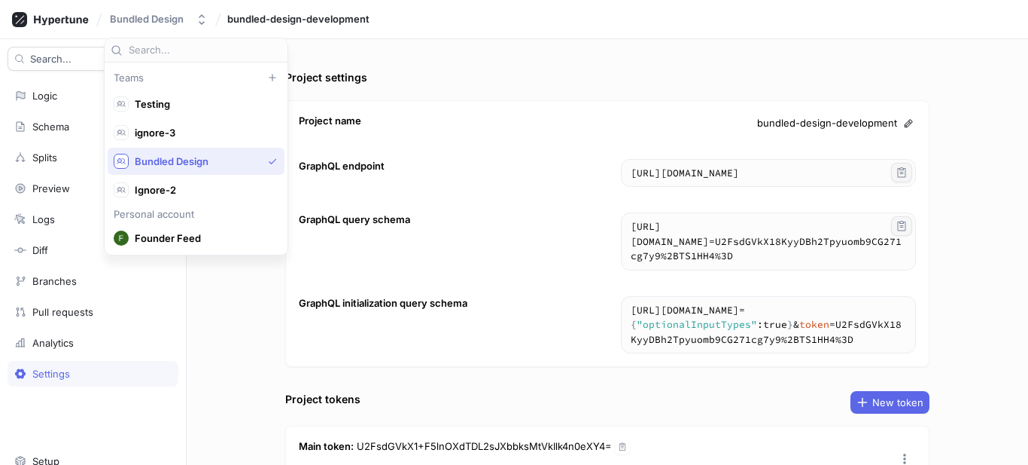
click at [163, 160] on span "Bundled Design" at bounding box center [198, 161] width 127 height 13
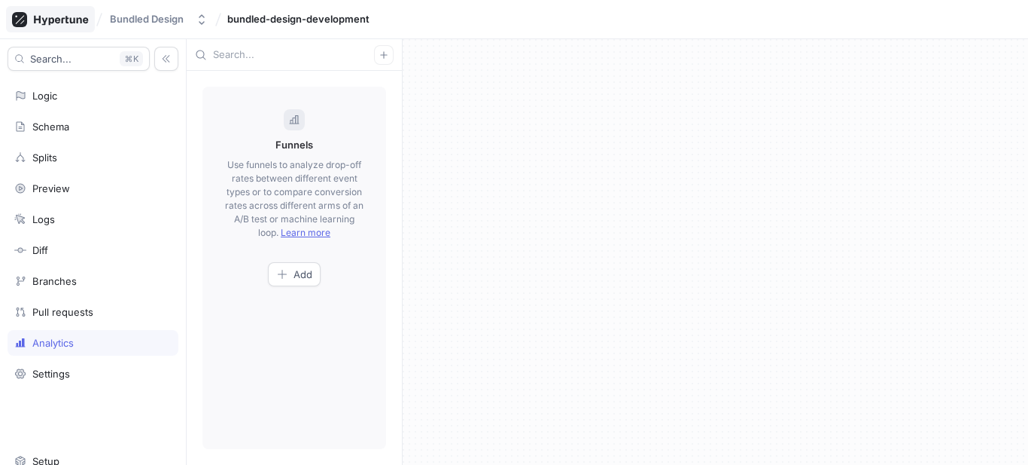
click at [50, 21] on icon at bounding box center [50, 19] width 77 height 15
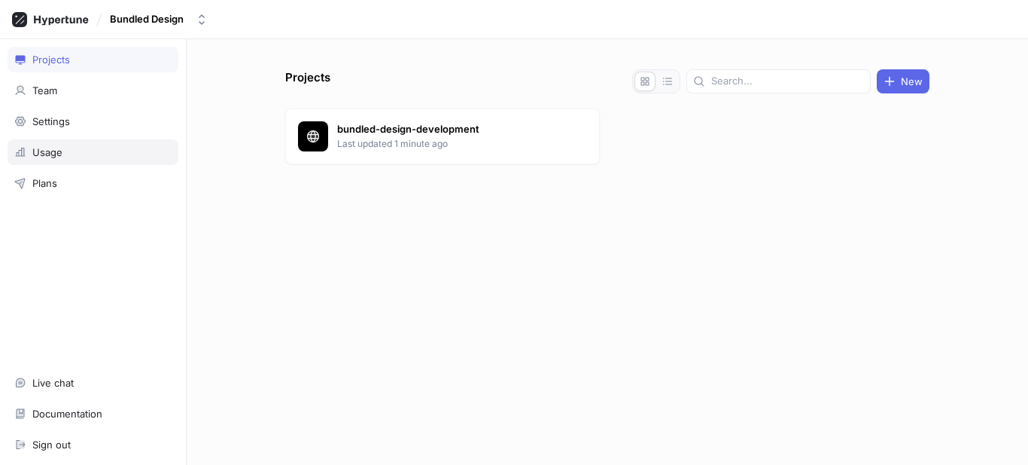
click at [134, 161] on div "Usage" at bounding box center [93, 152] width 171 height 26
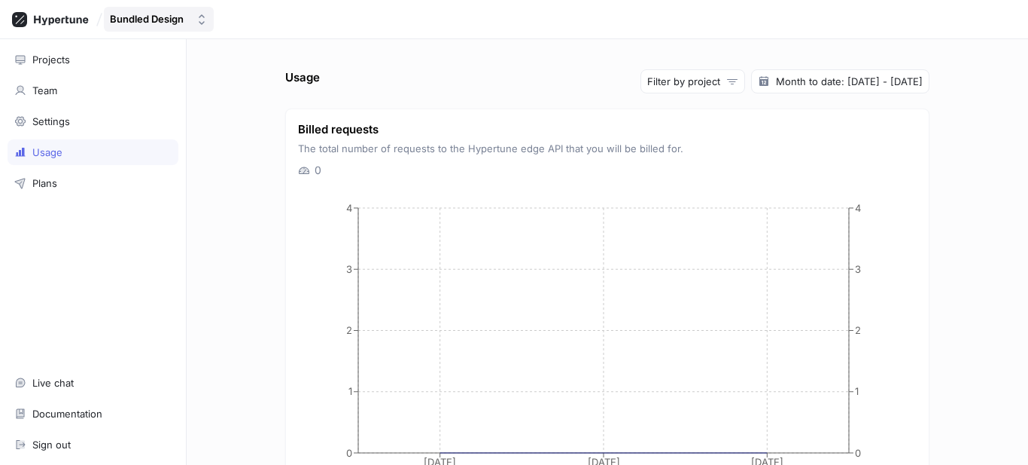
click at [139, 10] on button "Bundled Design" at bounding box center [159, 19] width 110 height 25
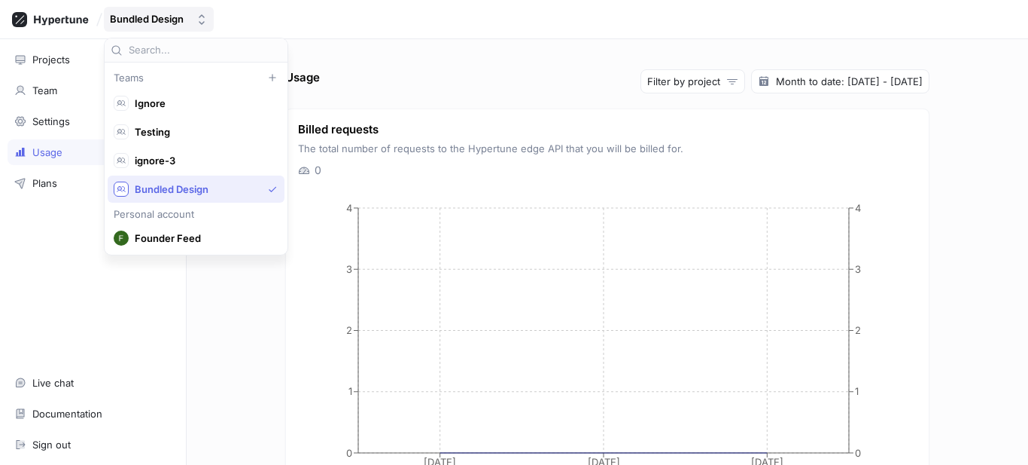
scroll to position [28, 0]
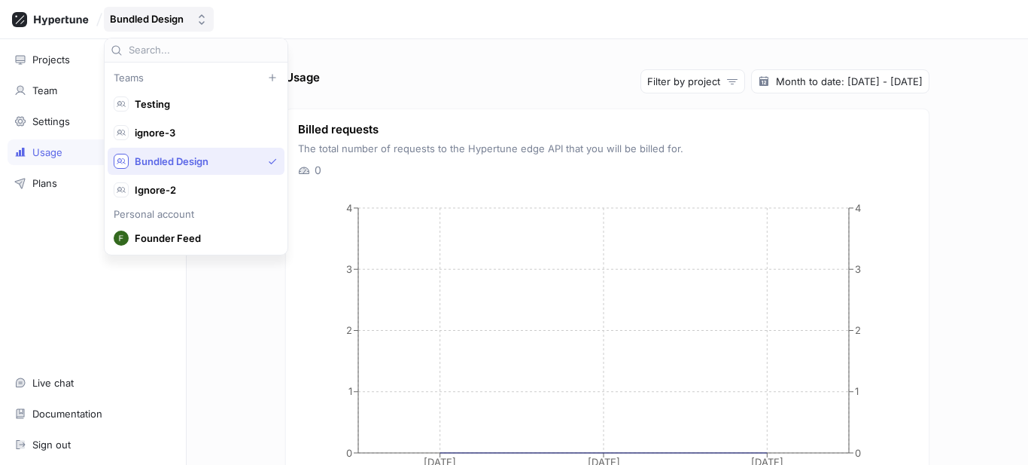
click at [139, 10] on button "Bundled Design" at bounding box center [159, 19] width 110 height 25
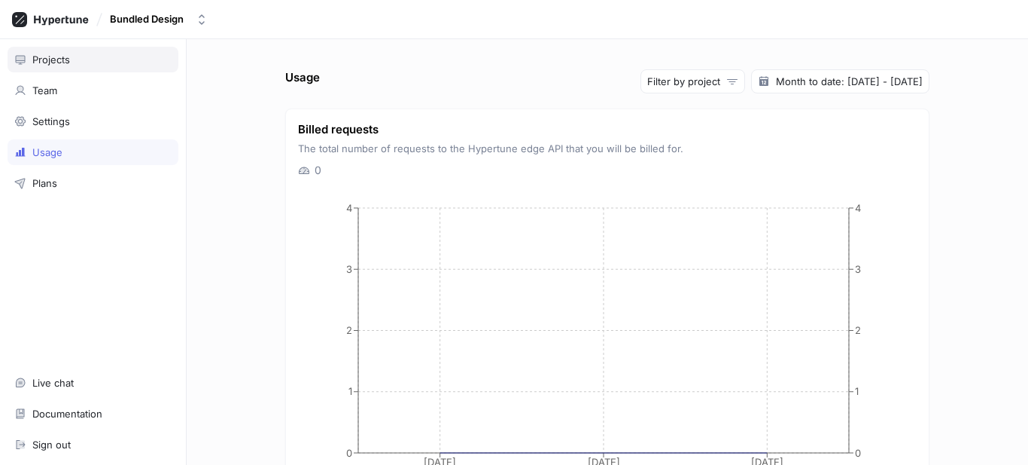
click at [38, 51] on div "Projects" at bounding box center [93, 60] width 171 height 26
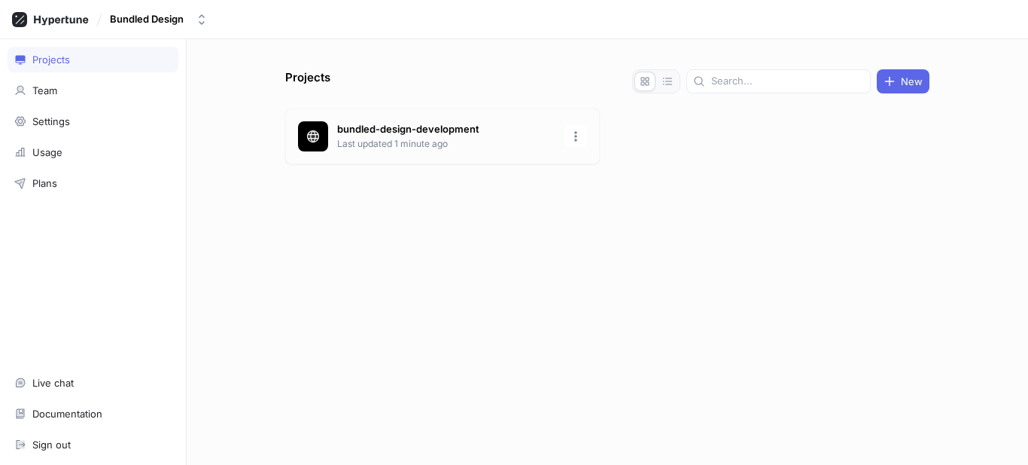
click at [403, 120] on div "bundled-design-development Last updated 1 minute ago" at bounding box center [442, 136] width 315 height 56
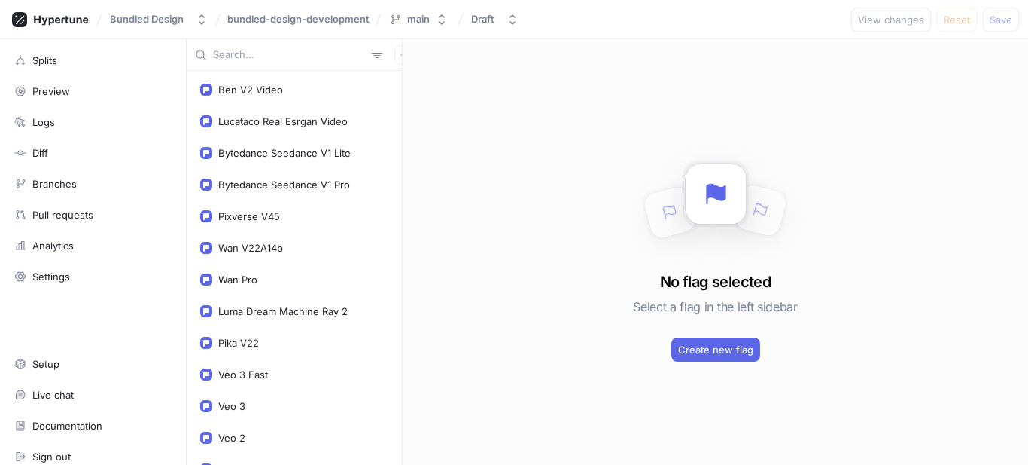
scroll to position [109, 0]
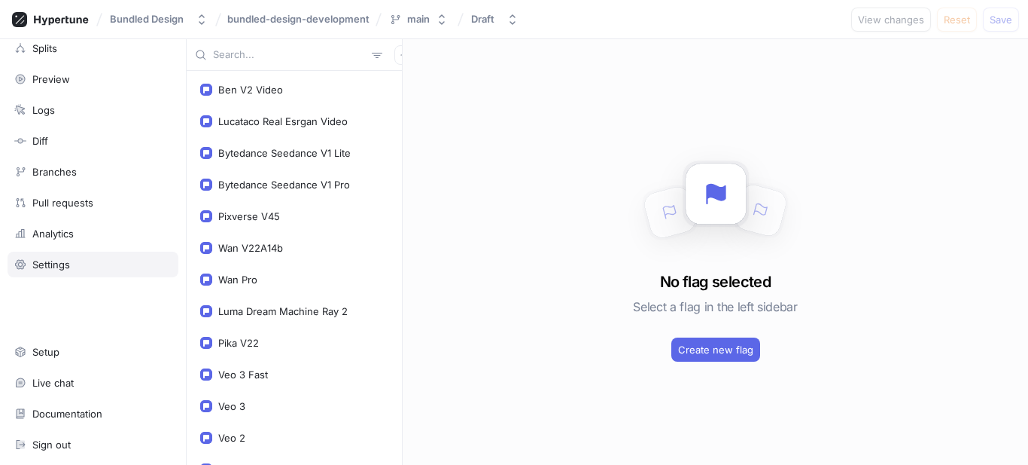
click at [51, 267] on div "Settings" at bounding box center [51, 264] width 38 height 12
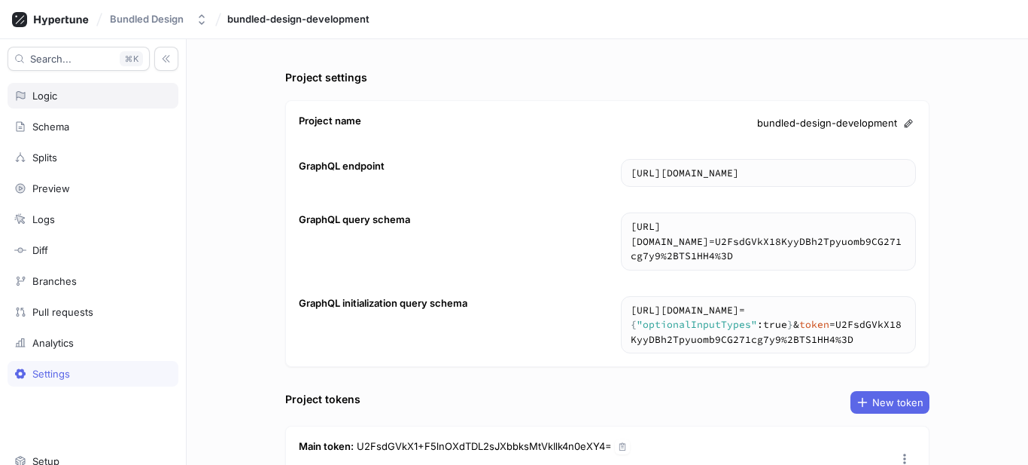
click at [56, 91] on div "Logic" at bounding box center [44, 96] width 25 height 12
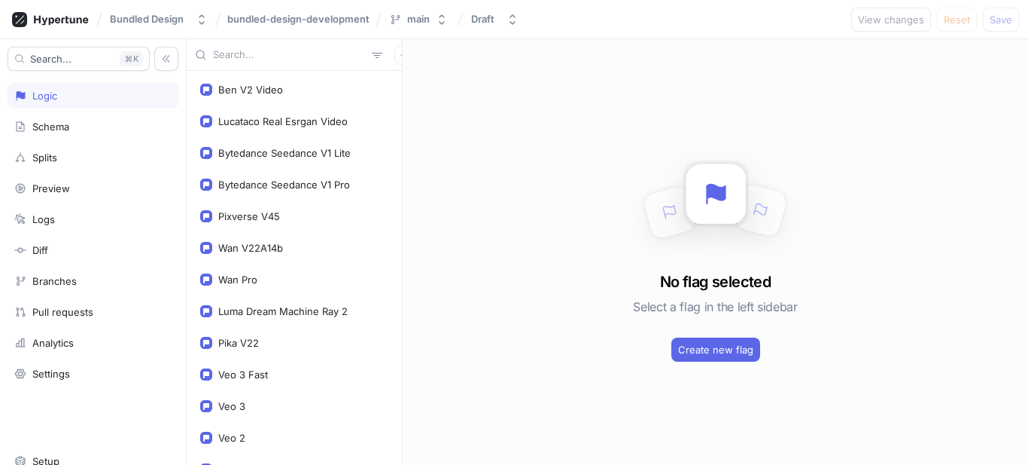
click at [272, 58] on input "text" at bounding box center [289, 54] width 153 height 15
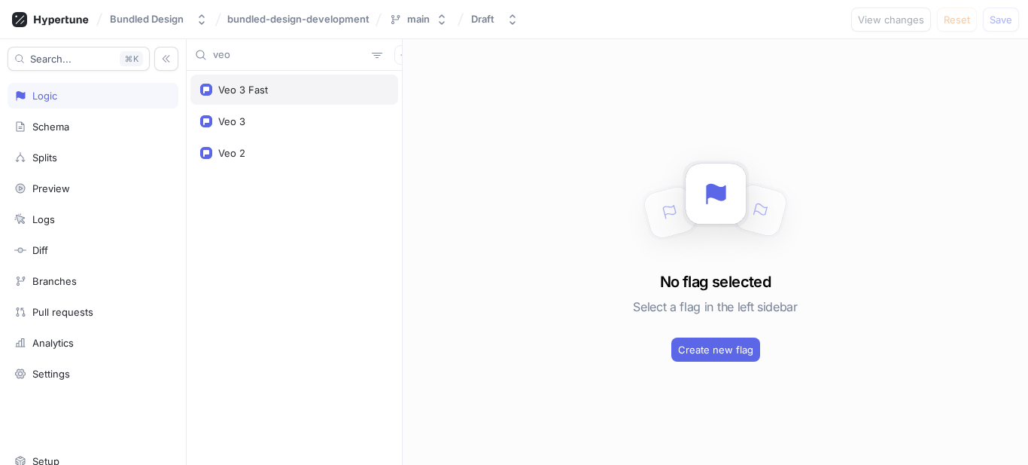
type input "veo"
click at [264, 80] on div "Veo 3 Fast" at bounding box center [294, 90] width 208 height 30
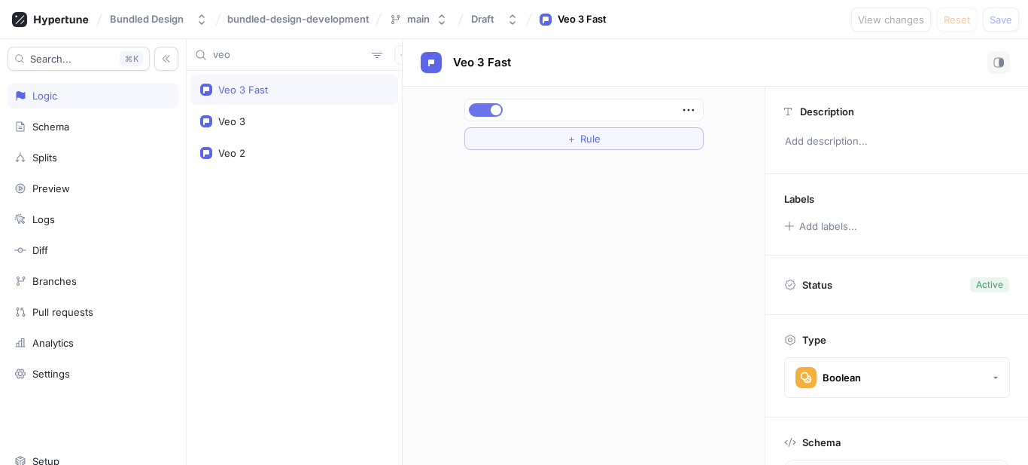
click at [481, 111] on button "button" at bounding box center [486, 110] width 34 height 14
click at [260, 130] on div "Veo 3" at bounding box center [294, 121] width 208 height 30
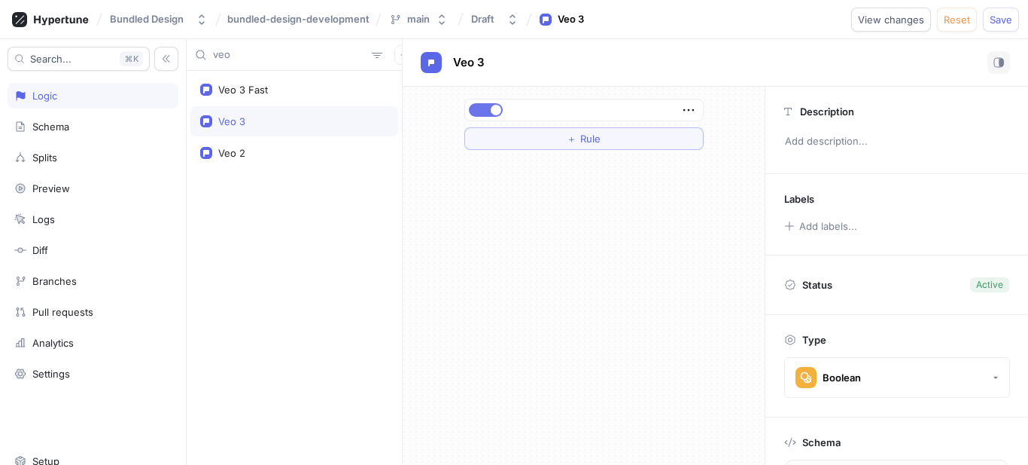
click at [480, 110] on button "button" at bounding box center [486, 110] width 34 height 14
click at [1001, 18] on span "Save" at bounding box center [1001, 19] width 23 height 9
click at [243, 141] on div "Veo 2" at bounding box center [294, 153] width 208 height 30
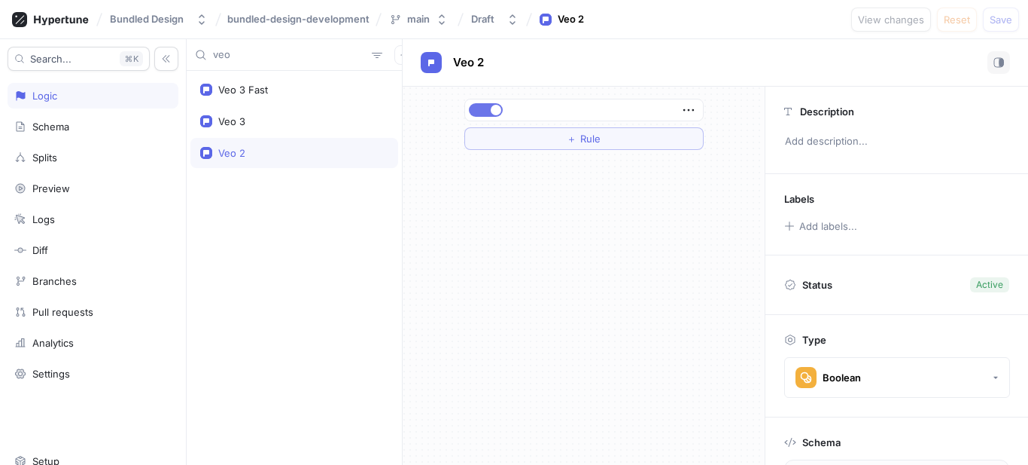
click at [487, 108] on button "button" at bounding box center [486, 110] width 34 height 14
click at [1004, 15] on span "Save" at bounding box center [1001, 19] width 23 height 9
click at [480, 112] on span "button" at bounding box center [476, 110] width 11 height 11
click at [317, 115] on div "Veo 3" at bounding box center [294, 121] width 188 height 12
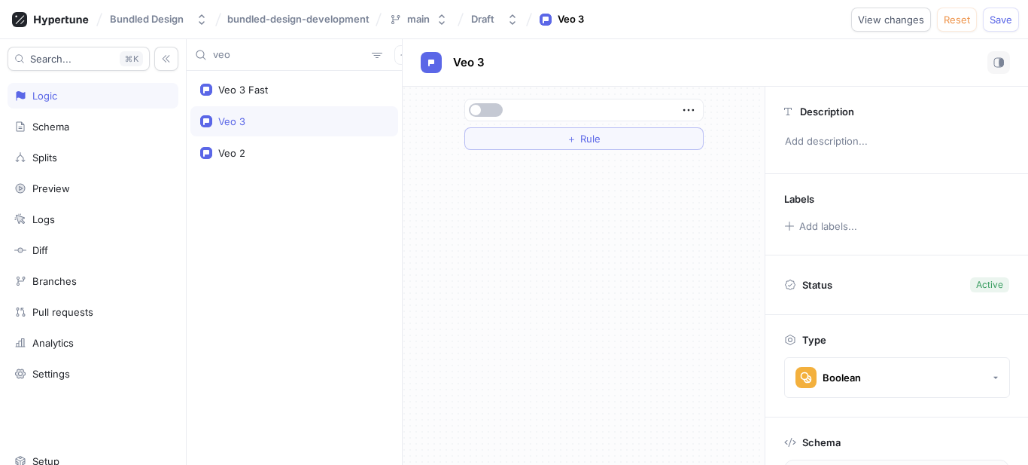
click at [480, 108] on span "button" at bounding box center [476, 110] width 11 height 11
click at [234, 86] on div "Veo 3 Fast" at bounding box center [243, 90] width 50 height 12
click at [492, 103] on button "button" at bounding box center [486, 110] width 34 height 14
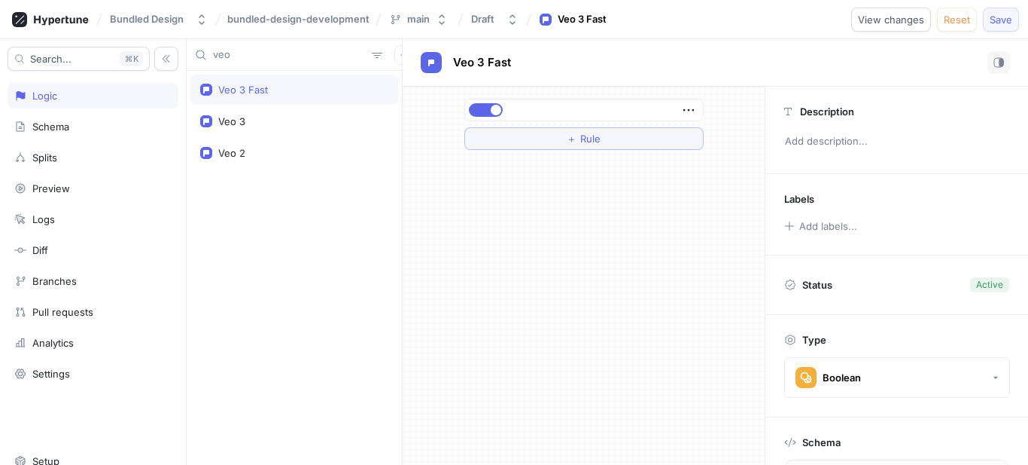
click at [996, 26] on button "Save" at bounding box center [1001, 20] width 36 height 24
click at [294, 70] on div "veo" at bounding box center [294, 55] width 215 height 32
click at [291, 57] on input "veo" at bounding box center [289, 54] width 153 height 15
type input "sch"
drag, startPoint x: 273, startPoint y: 77, endPoint x: 527, endPoint y: 59, distance: 255.1
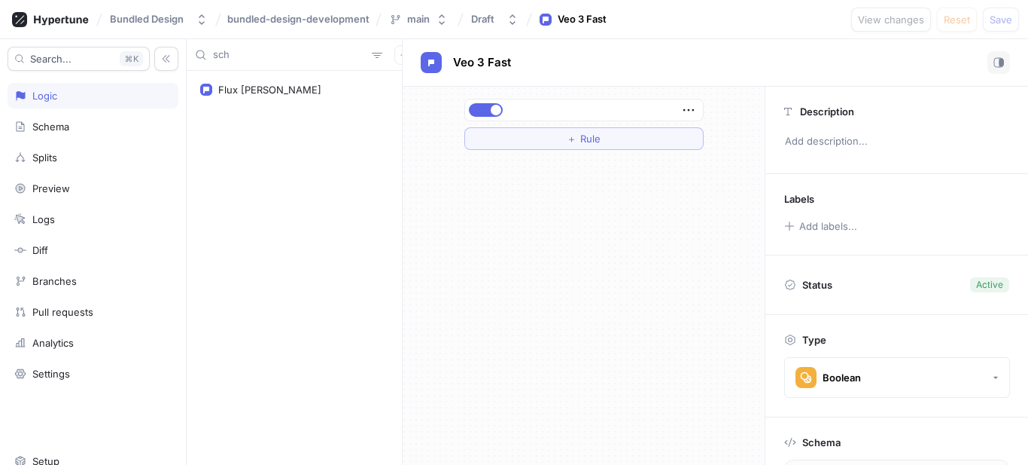
click at [286, 72] on div "Flux [PERSON_NAME]" at bounding box center [294, 268] width 215 height 394
click at [233, 96] on div "Flux [PERSON_NAME]" at bounding box center [294, 90] width 208 height 30
click at [494, 108] on button "button" at bounding box center [486, 110] width 34 height 14
click at [267, 62] on div "sch" at bounding box center [294, 55] width 215 height 32
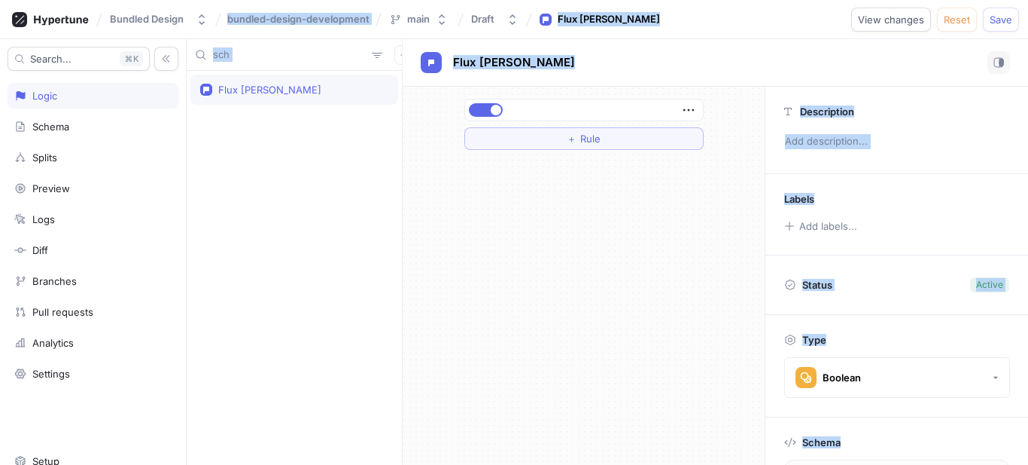
click at [267, 56] on input "sch" at bounding box center [289, 54] width 153 height 15
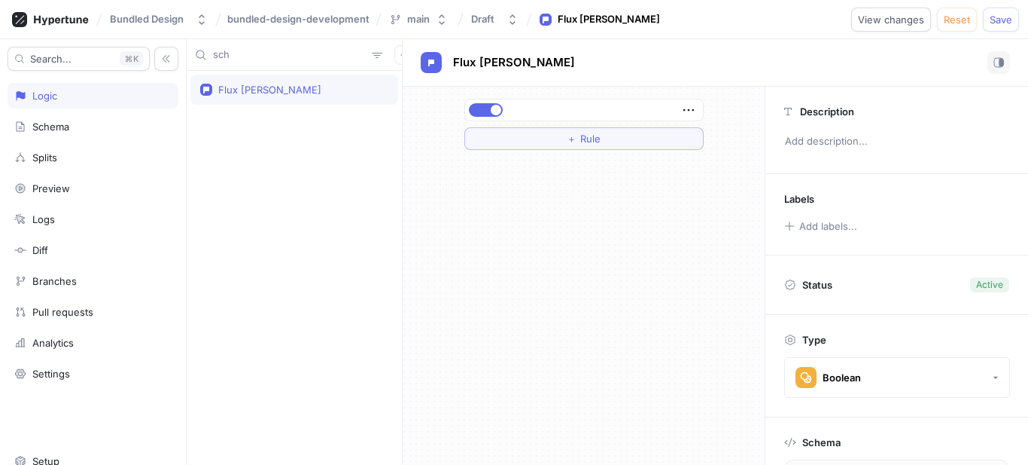
paste input "turbo"
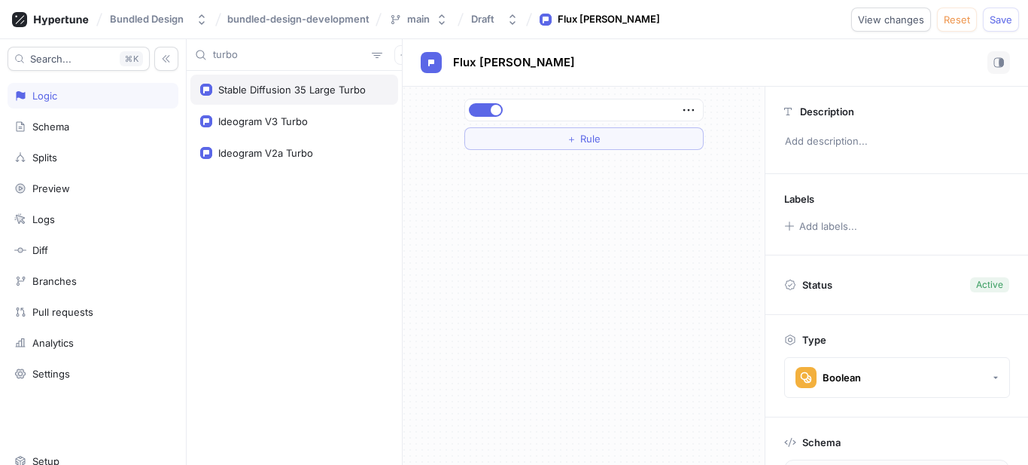
type input "turbo"
click at [285, 87] on div "Stable Diffusion 35 Large Turbo" at bounding box center [292, 90] width 148 height 12
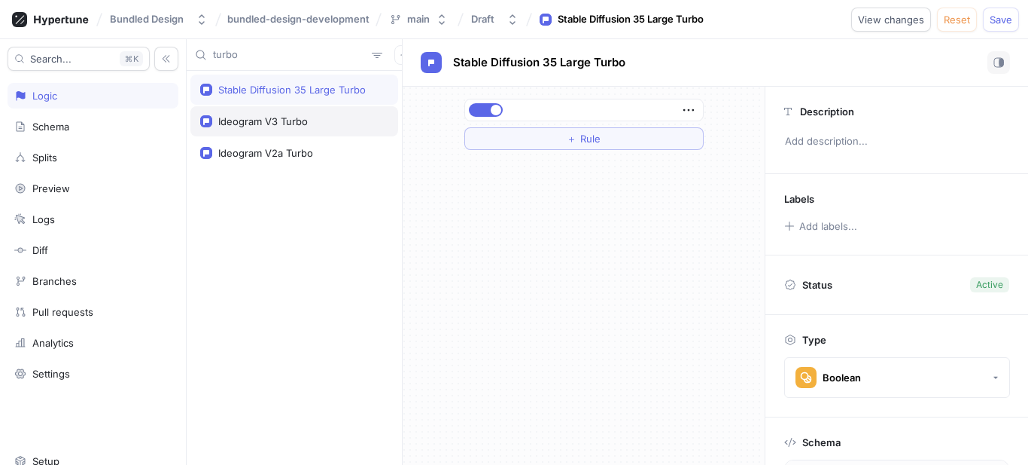
click at [280, 120] on div "Ideogram V3 Turbo" at bounding box center [263, 121] width 90 height 12
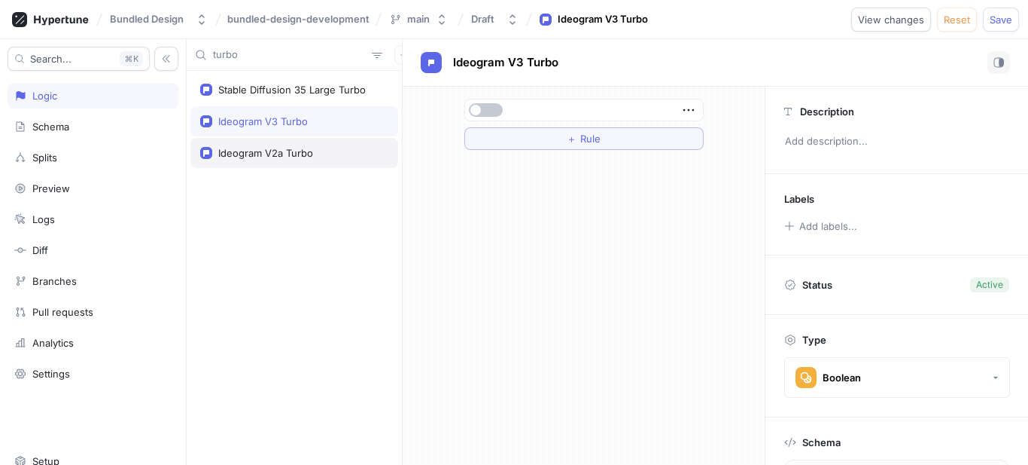
click at [277, 156] on div "Ideogram V2a Turbo" at bounding box center [265, 153] width 95 height 12
click at [287, 125] on div "Ideogram V3 Turbo" at bounding box center [263, 121] width 90 height 12
click at [479, 101] on div at bounding box center [584, 109] width 238 height 21
click at [481, 105] on button "button" at bounding box center [486, 110] width 34 height 14
click at [1015, 22] on button "Save" at bounding box center [1001, 20] width 36 height 24
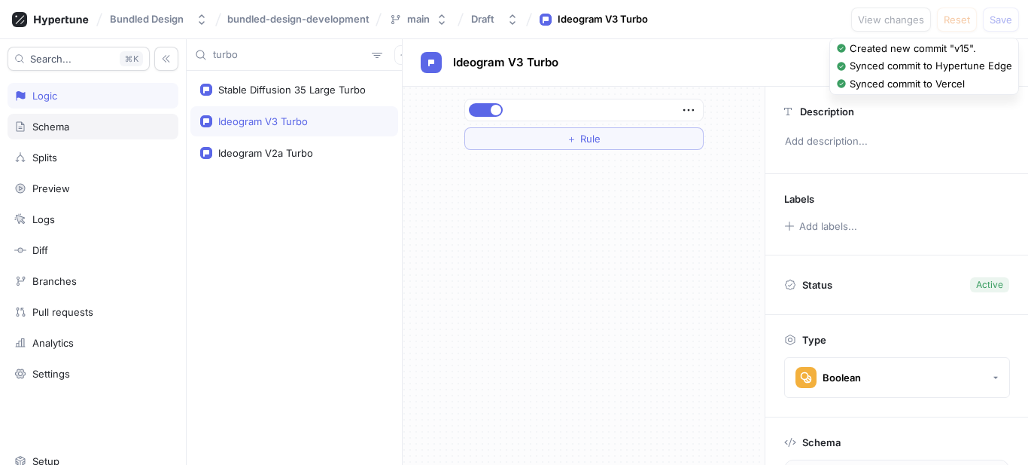
click at [72, 129] on div "Schema" at bounding box center [92, 126] width 157 height 12
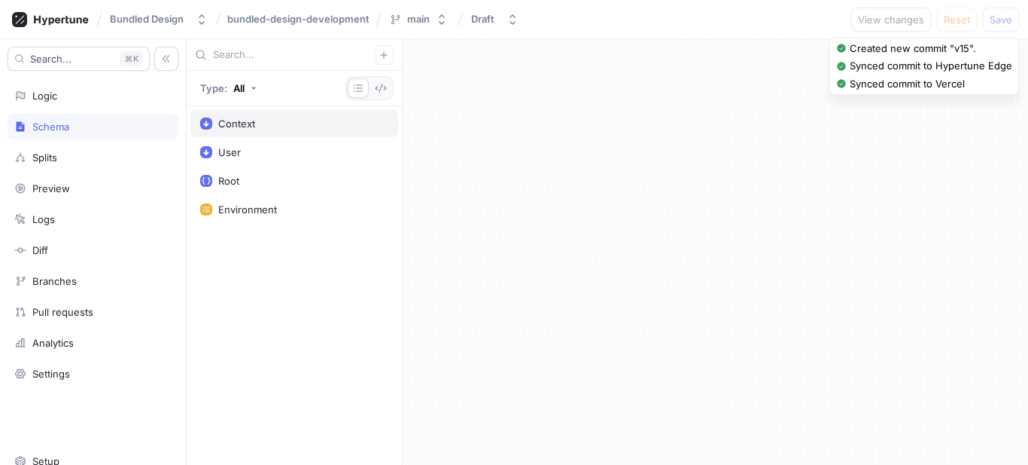
click at [260, 128] on div "Context" at bounding box center [294, 123] width 188 height 12
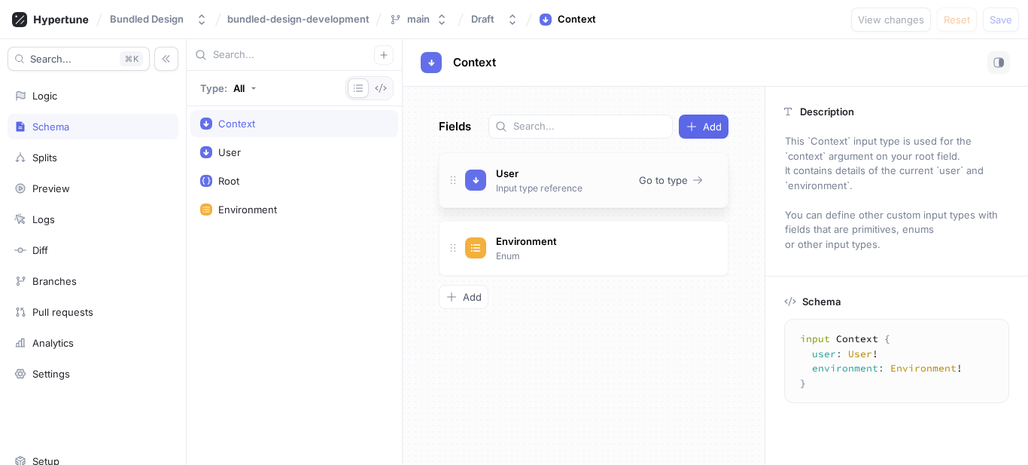
click at [456, 181] on icon at bounding box center [453, 180] width 12 height 12
click at [327, 163] on div "User" at bounding box center [294, 152] width 208 height 27
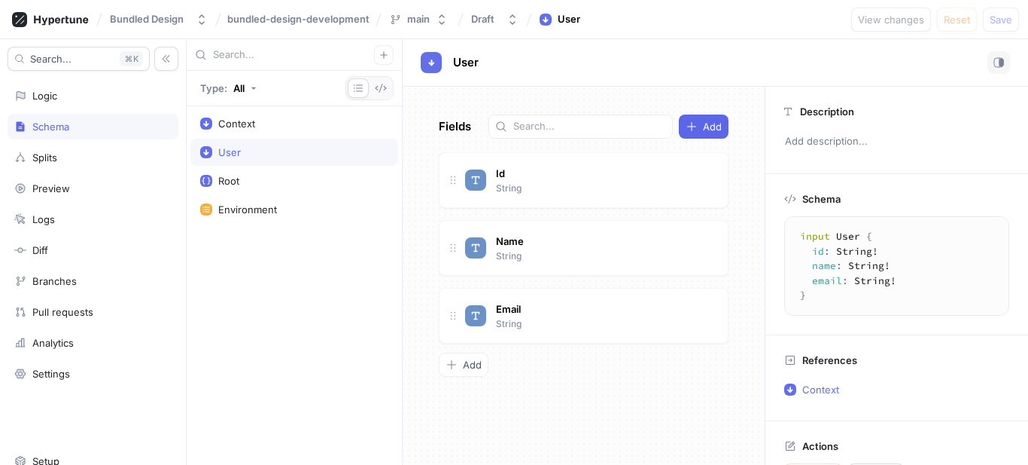
drag, startPoint x: 327, startPoint y: 163, endPoint x: 294, endPoint y: 156, distance: 34.5
click at [294, 156] on div "User" at bounding box center [294, 152] width 188 height 12
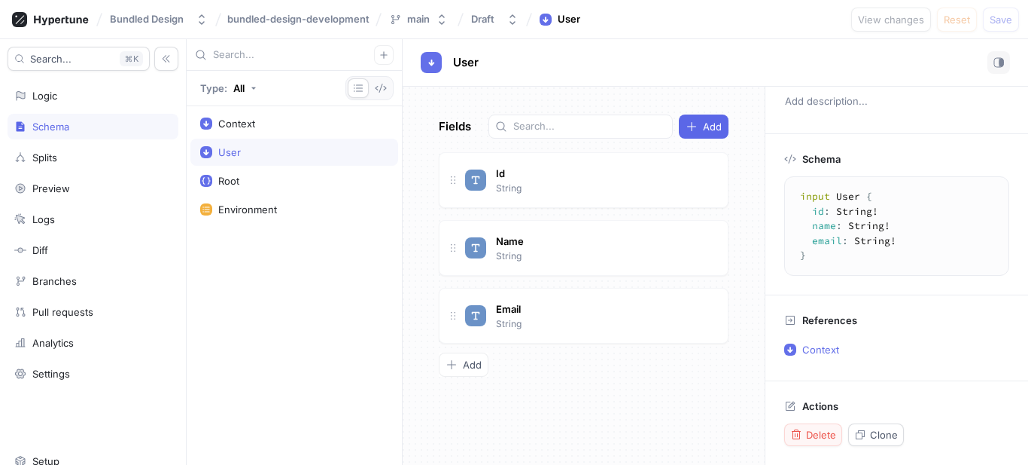
click at [809, 435] on span "Delete" at bounding box center [821, 434] width 30 height 9
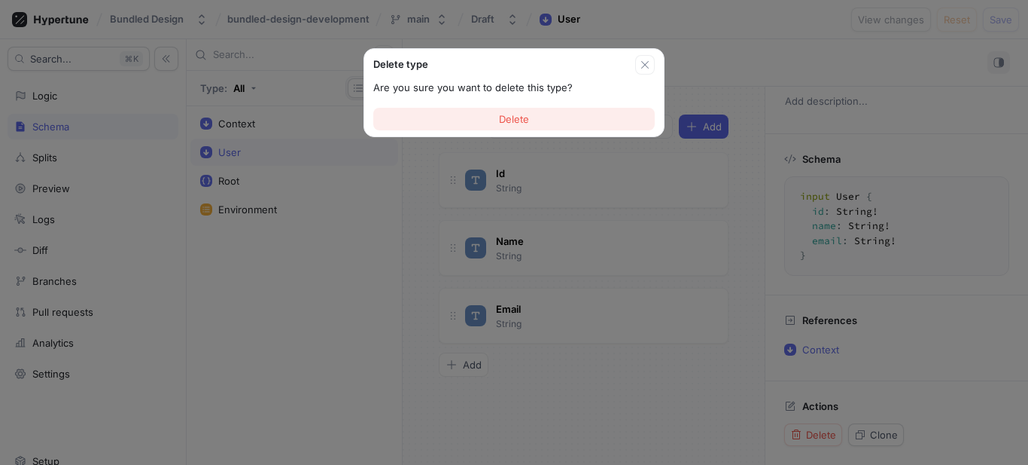
click at [552, 117] on button "Delete" at bounding box center [514, 119] width 282 height 23
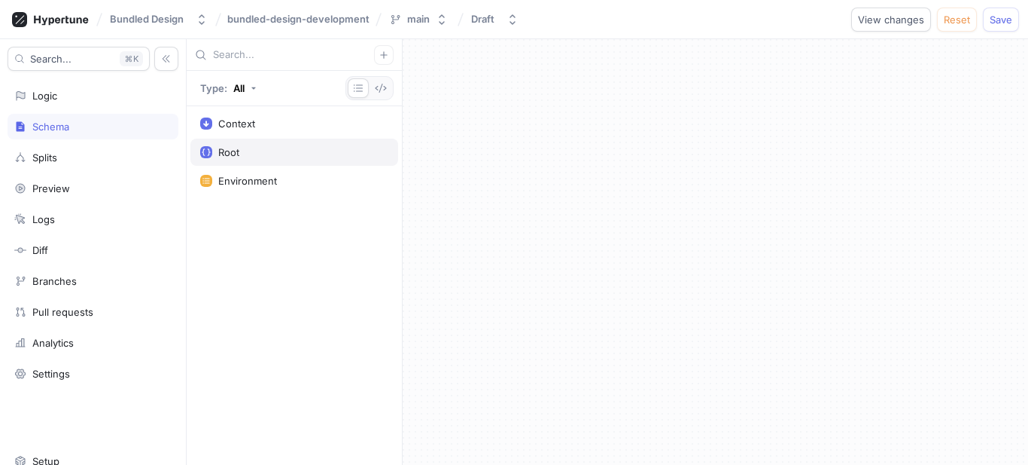
click at [230, 148] on div "Root" at bounding box center [228, 152] width 21 height 12
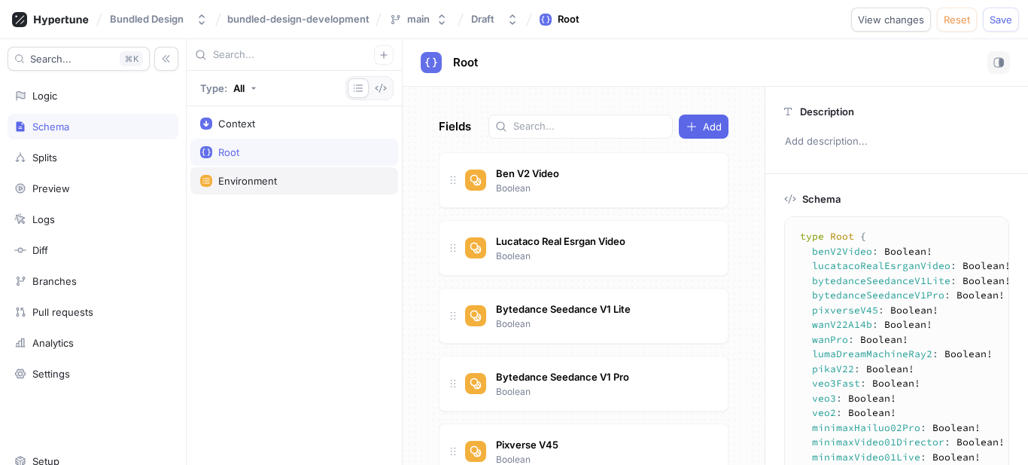
click at [245, 179] on div "Environment" at bounding box center [247, 181] width 59 height 12
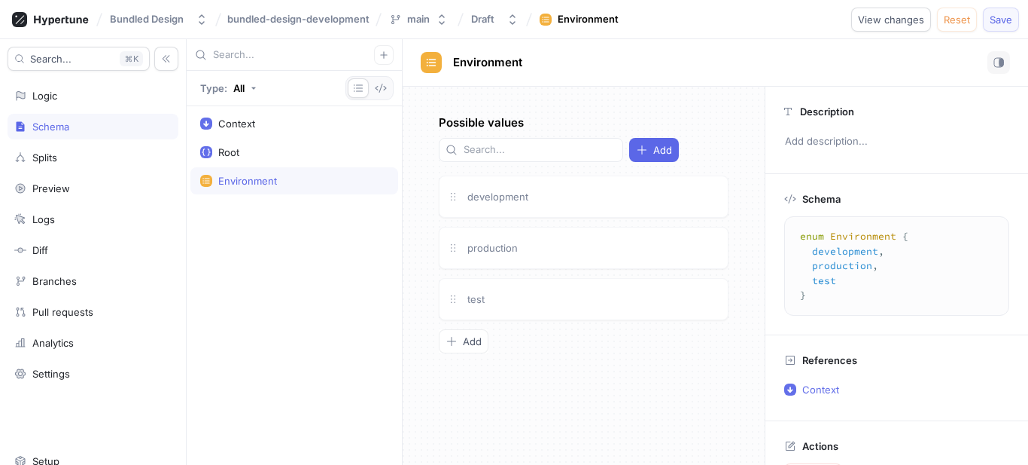
click at [996, 17] on span "Save" at bounding box center [1001, 19] width 23 height 9
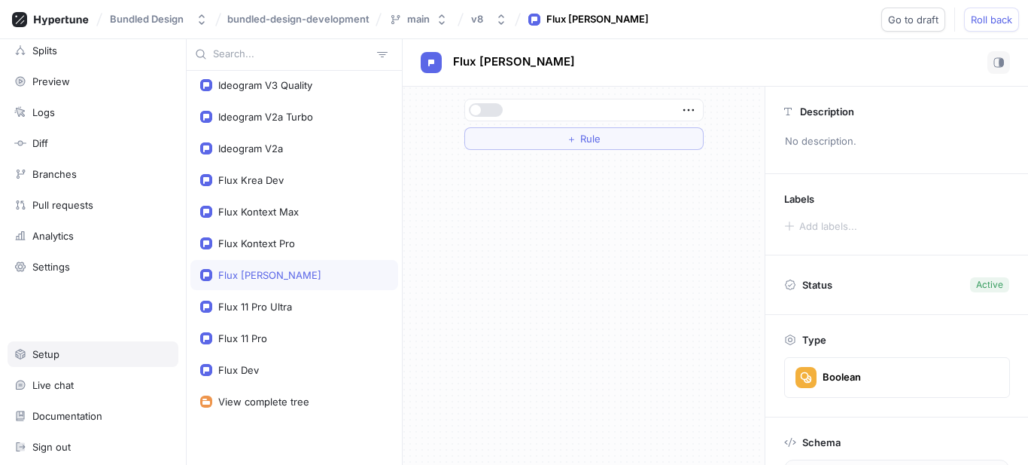
scroll to position [109, 0]
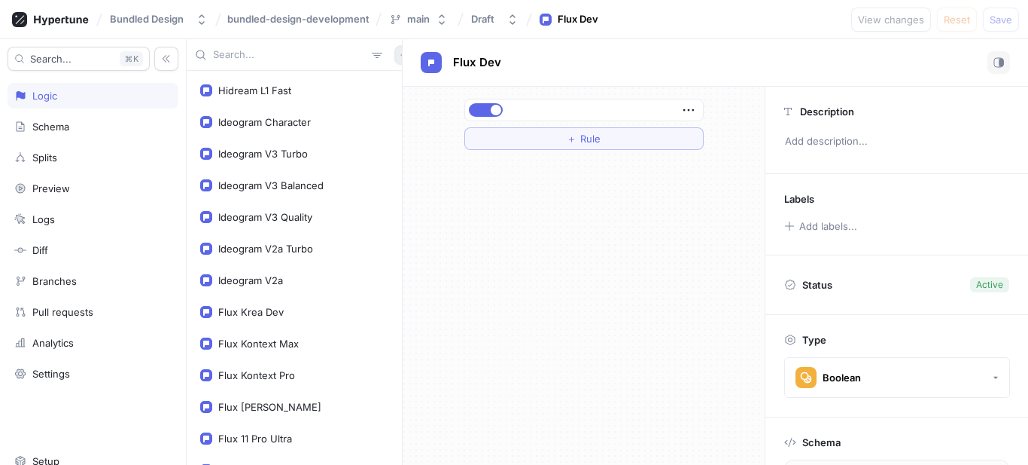
scroll to position [1114, 0]
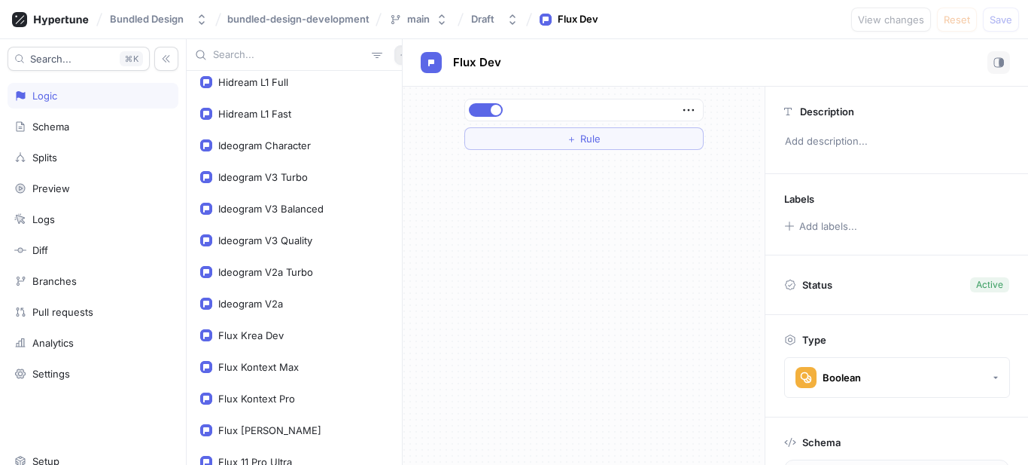
click at [400, 56] on icon "button" at bounding box center [404, 54] width 9 height 9
click at [402, 81] on p "Flag" at bounding box center [407, 84] width 20 height 15
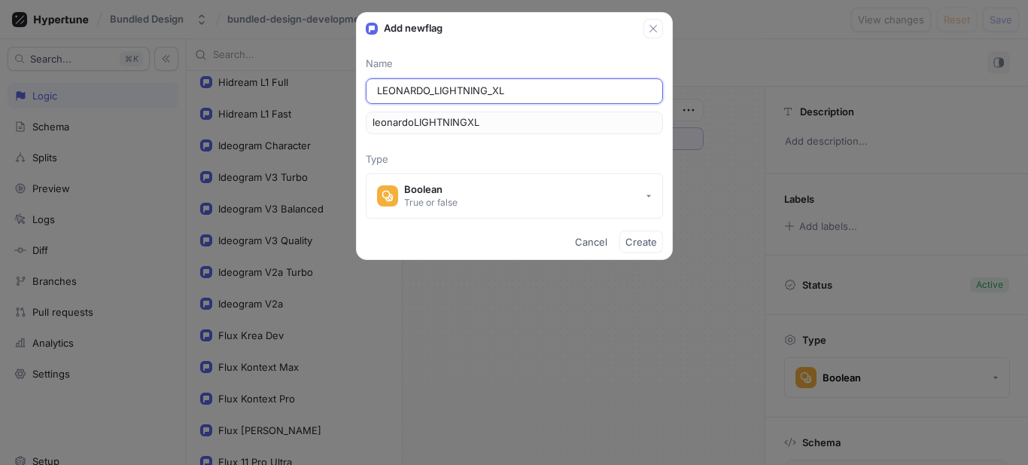
click at [434, 90] on input "LEONARDO_LIGHTNING_XL" at bounding box center [514, 91] width 275 height 15
type input "LEONARDOLIGHTNING_XL"
type input "leonardolightningXL"
type input "LEONARDO-LIGHTNING_XL"
type input "leonardoLIGHTNINGXL"
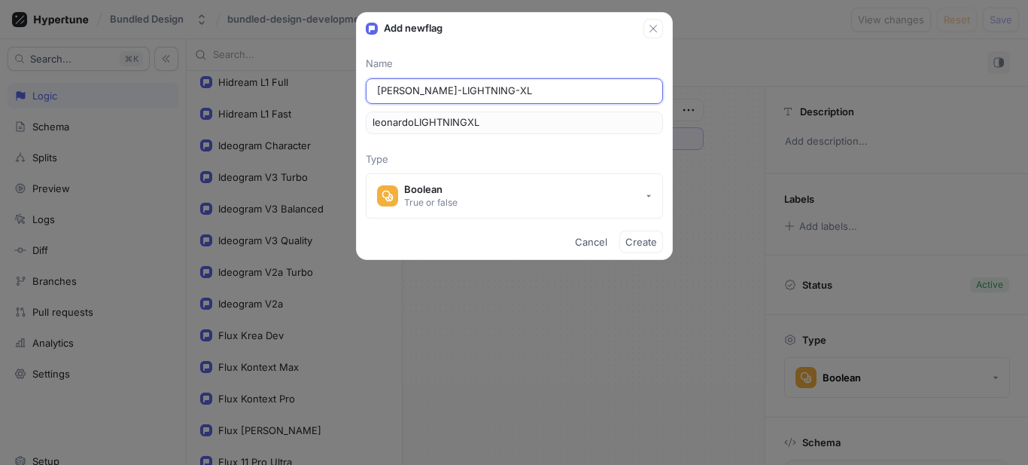
type input "LEONARDO-LiIGHTNING-XL"
type input "leonardoLiIGHTNINGXL"
type input "LEONARDO-LigIGHTNING-XL"
type input "leonardoLigIGHTNINGXL"
type input "EONARDO-LigIGHTNING-XL"
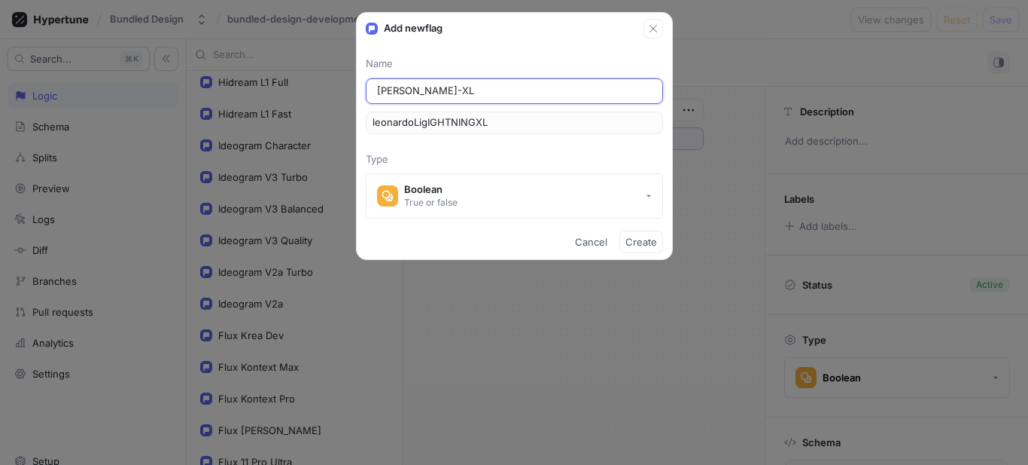
type input "eonardoLigIGHTNINGXL"
type input "lEONARDO-LigIGHTNING-XL"
type input "lEONARDOLigIGHTNINGXL"
type input "leEONARDO-LigIGHTNING-XL"
type input "leEONARDOLigIGHTNINGXL"
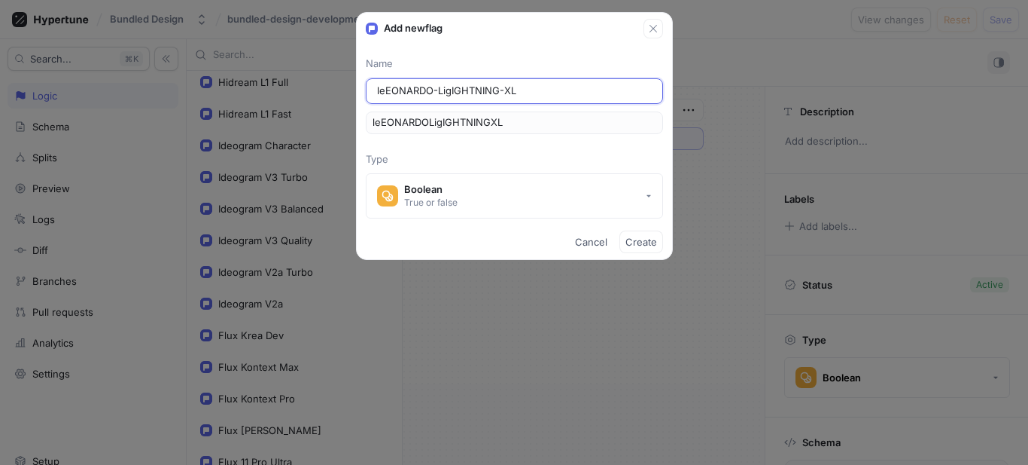
type input "leoEONARDO-LigIGHTNING-XL"
type input "leoEONARDOLigIGHTNINGXL"
type input "leonEONARDO-LigIGHTNING-XL"
type input "leonEONARDOLigIGHTNINGXL"
type input "leonaEONARDO-LigIGHTNING-XL"
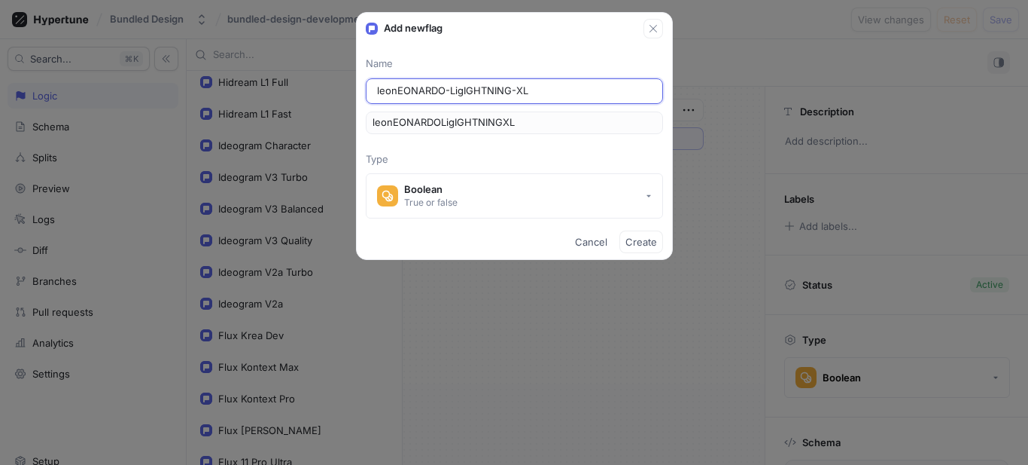
type input "leonaEONARDOLigIGHTNINGXL"
type input "leonarEONARDO-LigIGHTNING-XL"
type input "leonarEONARDOLigIGHTNINGXL"
type input "leonardEONARDO-LigIGHTNING-XL"
type input "leonardEONARDOLigIGHTNINGXL"
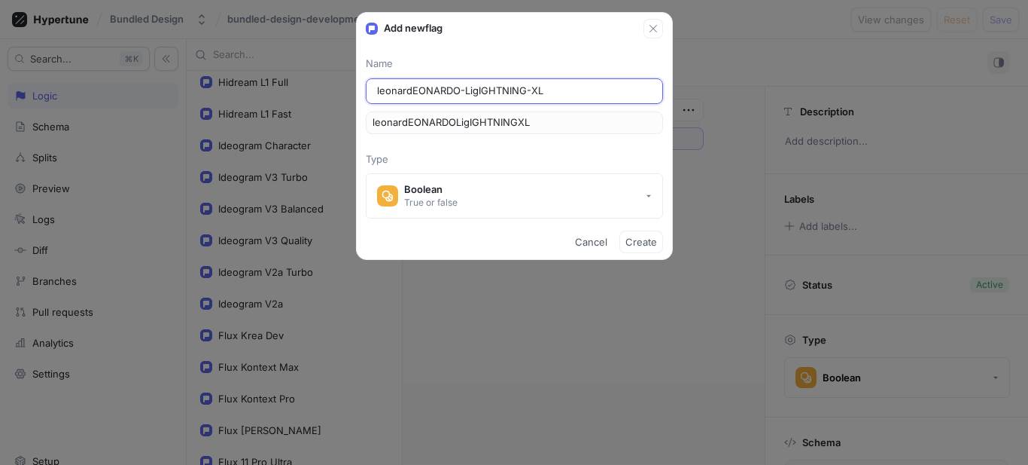
type input "leonardoEONARDO-LigIGHTNING-XL"
type input "leonardoEONARDOLigIGHTNINGXL"
type input "leonardoONARDO-LigIGHTNING-XL"
type input "leonardoONARDOLigIGHTNINGXL"
type input "leonardoNARDO-LigIGHTNING-XL"
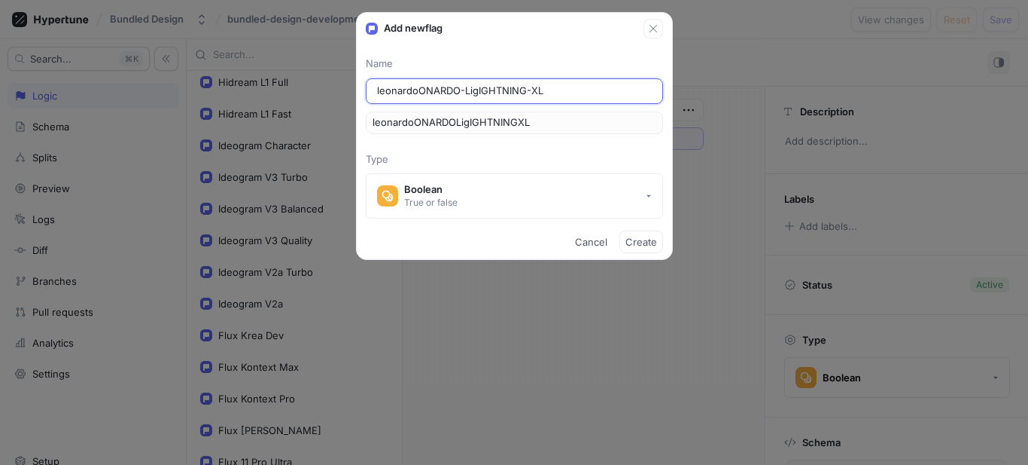
type input "leonardoNARDOLigIGHTNINGXL"
type input "leonardoARDO-LigIGHTNING-XL"
type input "leonardoARDOLigIGHTNINGXL"
type input "leonardoRDO-LigIGHTNING-XL"
type input "leonardoRDOLigIGHTNINGXL"
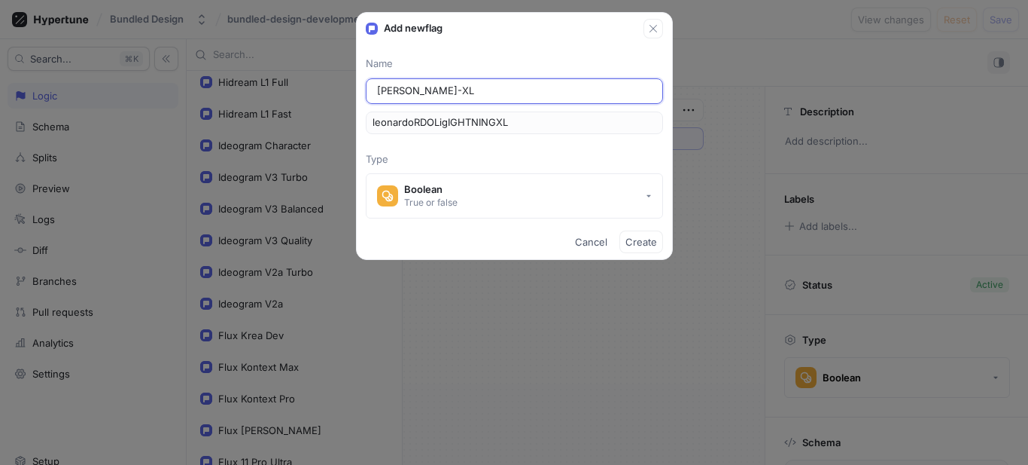
type input "leonardoDO-LigIGHTNING-XL"
type input "leonardoDOLigIGHTNINGXL"
type input "leonardoO-LigIGHTNING-XL"
type input "leonardoOLigIGHTNINGXL"
type input "leonardo-LigIGHTNING-XL"
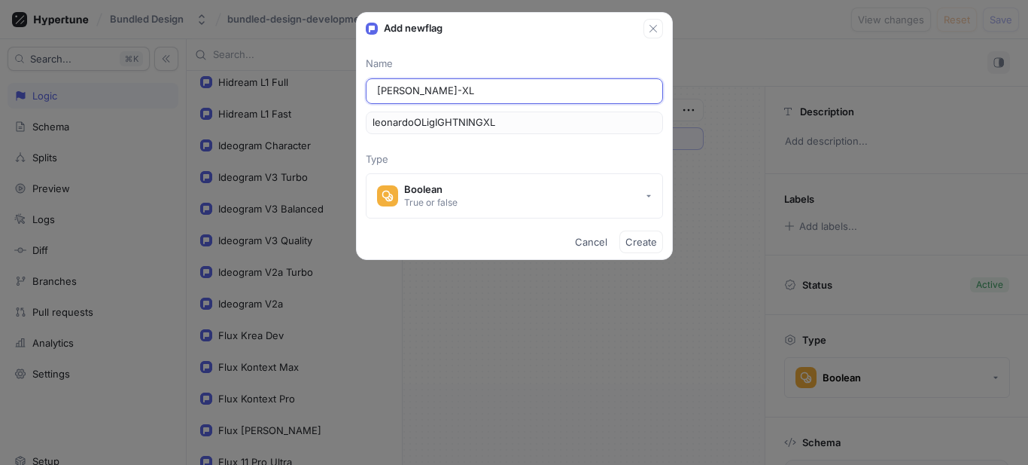
type input "leonardoLigIGHTNINGXL"
type input "leonardo-LigGHTNING-XL"
type input "leonardoLigGHTNINGXL"
type input "leonardo-LighGHTNING-XL"
type input "leonardoLighGHTNINGXL"
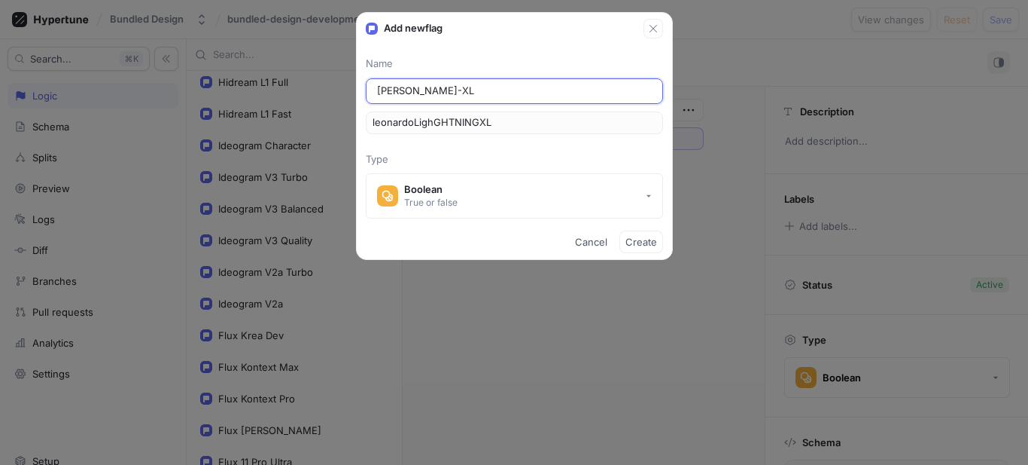
type input "leonardo-LightGHTNING-XL"
type input "leonardoLightGHTNINGXL"
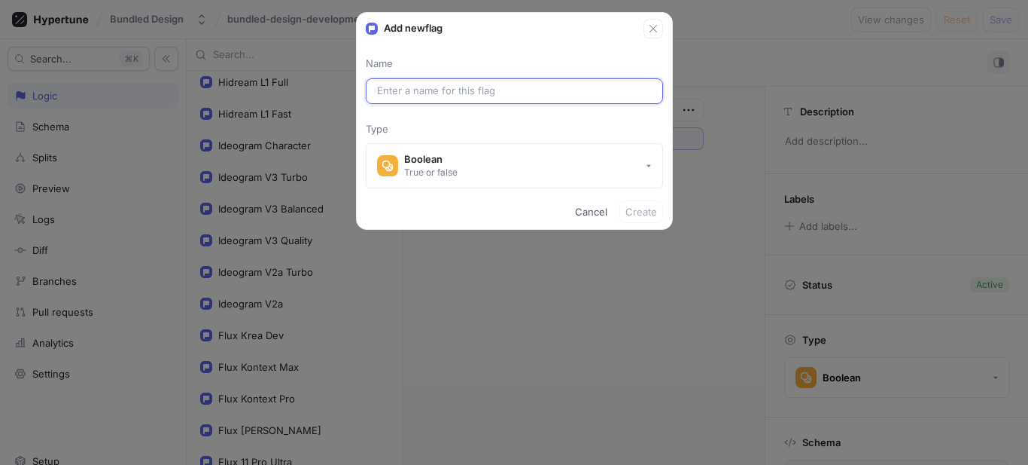
paste input "leonardoLightningXl"
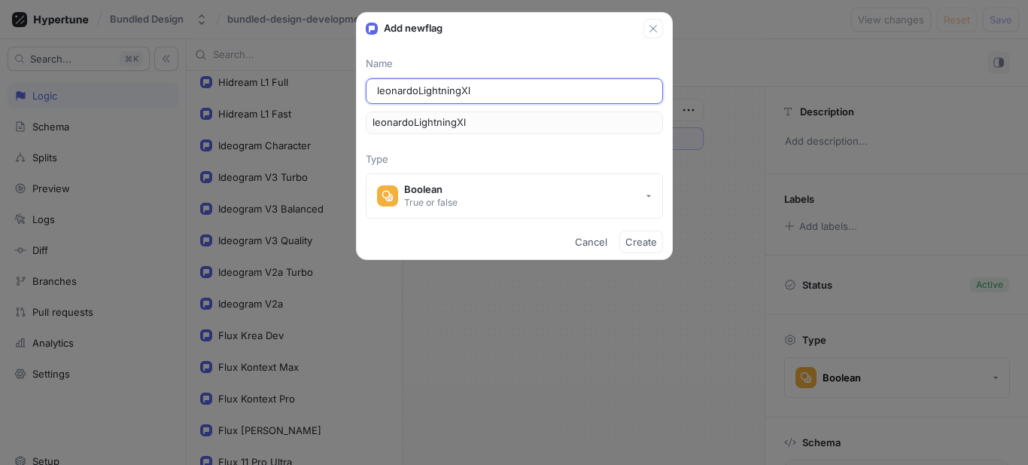
click at [416, 92] on input "leonardoLightningXl" at bounding box center [514, 91] width 275 height 15
click at [513, 90] on input "leonardo-Lightning-Xl" at bounding box center [514, 91] width 275 height 15
type input "leonardo-Lightning-X"
type input "leonardoLightningX"
type input "leonardo-Lightning-XI"
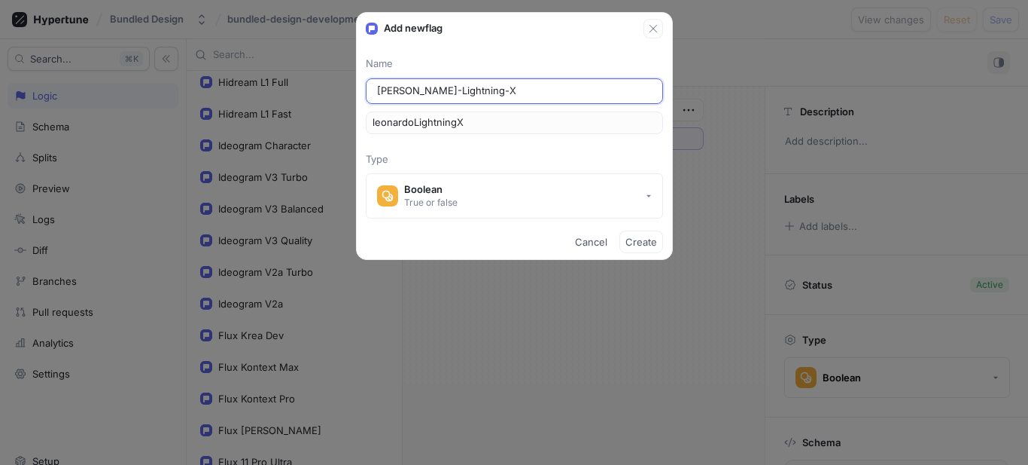
type input "leonardoLightningXI"
type input "leonardo-Lightning-X"
type input "leonardoLightningX"
type input "leonardo-Lightning-XL"
type input "leonardoLightningXL"
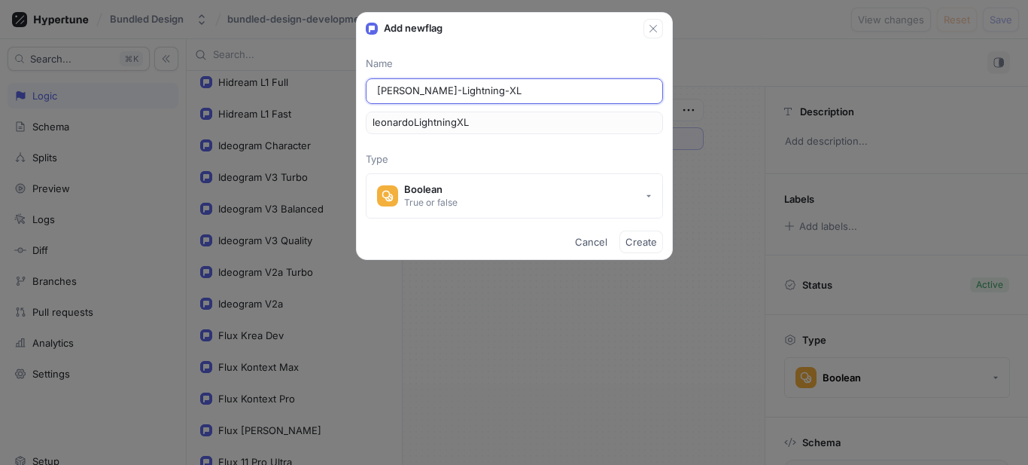
type input "leonardo-Lightning-X"
type input "leonardoLightningX"
type input "leonardo-Lightning-Xl"
type input "leonardoLightningXl"
type input "leonardo-Lightning-X"
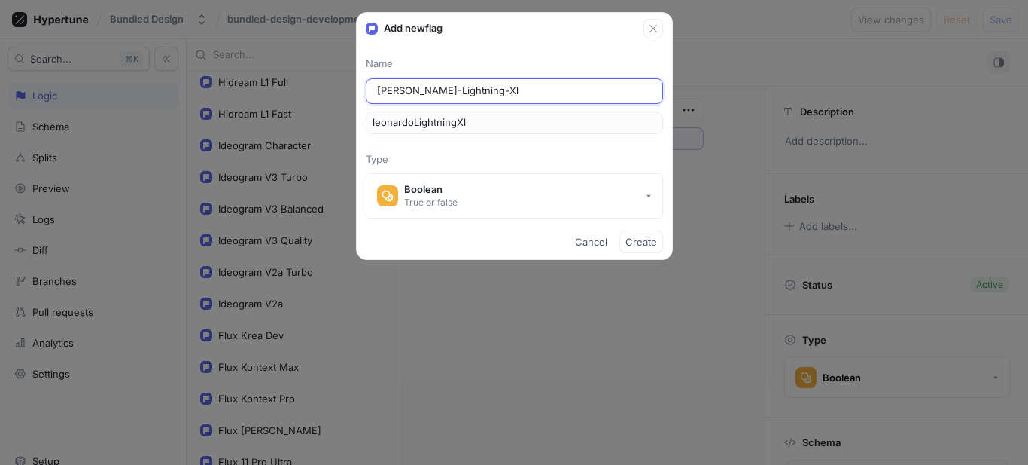
type input "leonardoLightningX"
type input "leonardo-Lightning-XI"
type input "leonardoLightningXI"
type input "leonardo-Lightning-X"
type input "leonardoLightningX"
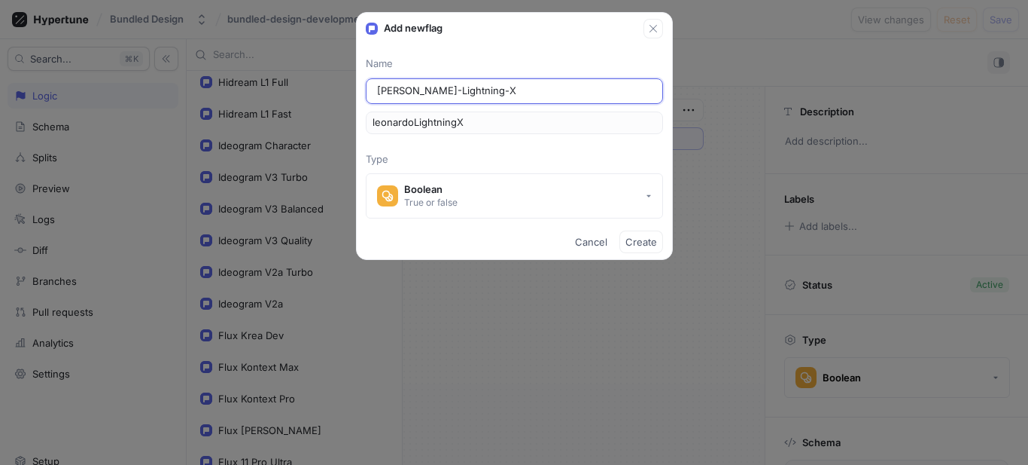
type input "leonardo-Lightning-Xl"
type input "leonardoLightningXl"
type input "leonardo-Lightning-X"
type input "leonardoLightningX"
type input "leonardo-Lightning-XL"
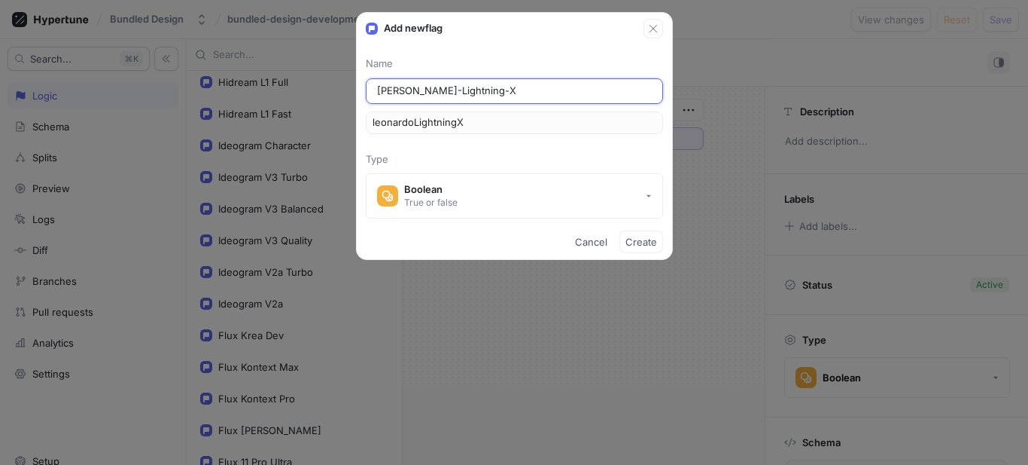
type input "leonardoLightningXL"
type input "leonardo-Lightning-X"
type input "leonardoLightningX"
type input "leonardo-Lightning-XI"
type input "leonardoLightningXI"
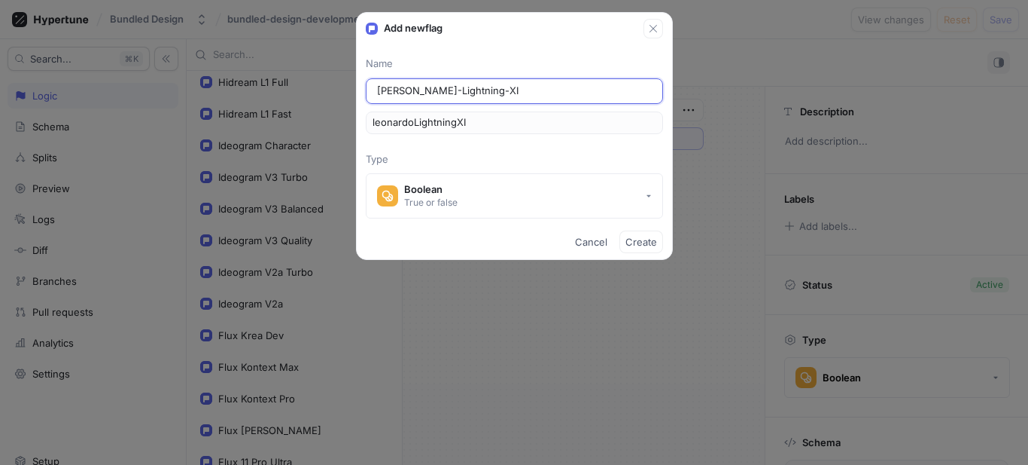
type input "leonardo-Lightning-X"
type input "leonardoLightningX"
type input "leonardo-Lightning-XL"
type input "leonardoLightningXL"
type input "leonardo-Lightning-X"
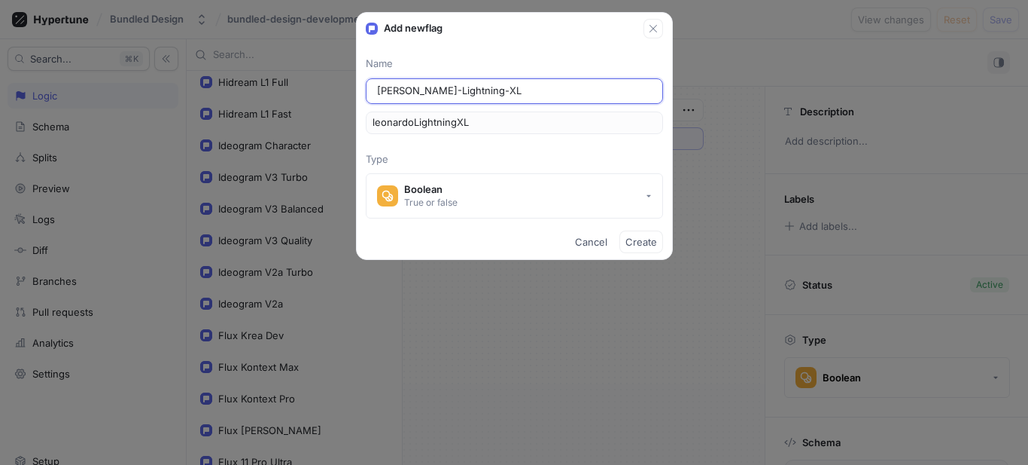
type input "leonardoLightningX"
type input "leonardo-Lightning-Xl"
type input "leonardoLightningXl"
type input "leonardo-Lightning-Xl"
click at [653, 233] on button "Create" at bounding box center [642, 241] width 44 height 23
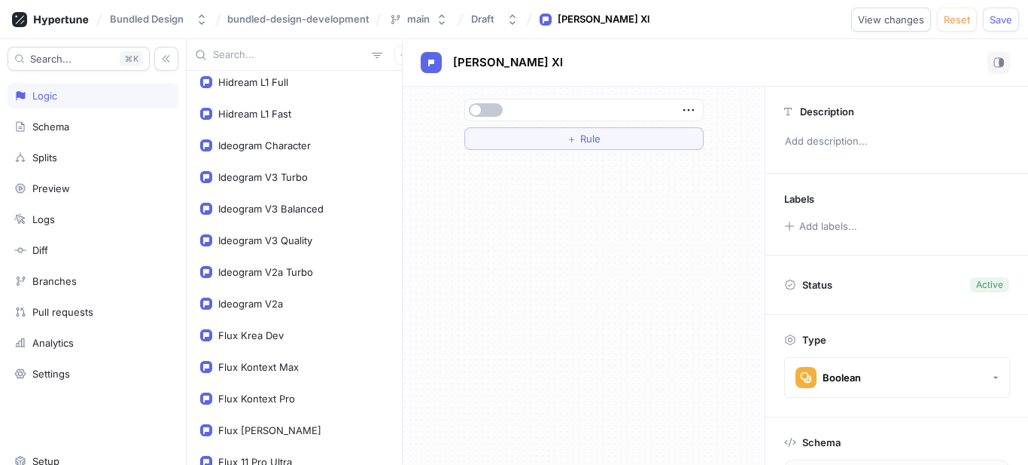
scroll to position [4, 0]
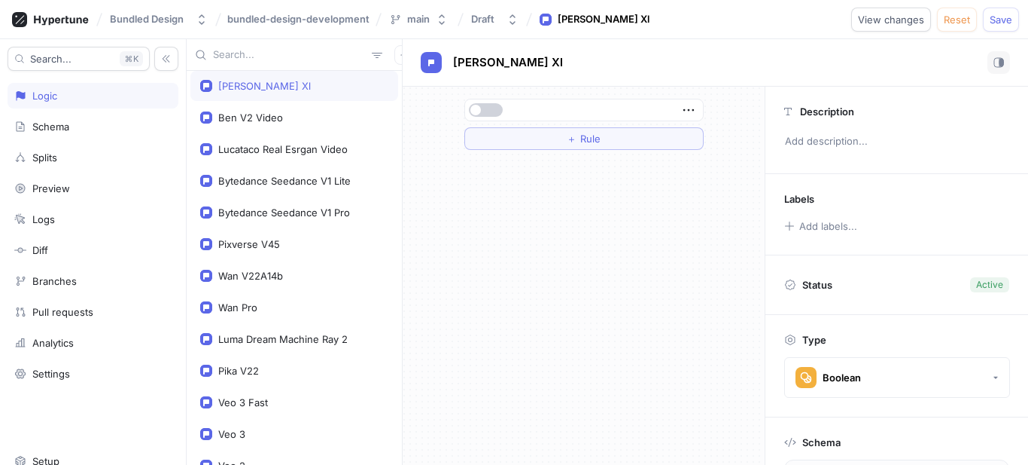
click at [495, 105] on button "button" at bounding box center [486, 110] width 34 height 14
click at [400, 52] on icon "button" at bounding box center [404, 54] width 9 height 9
click at [411, 89] on p "Flag" at bounding box center [407, 84] width 20 height 15
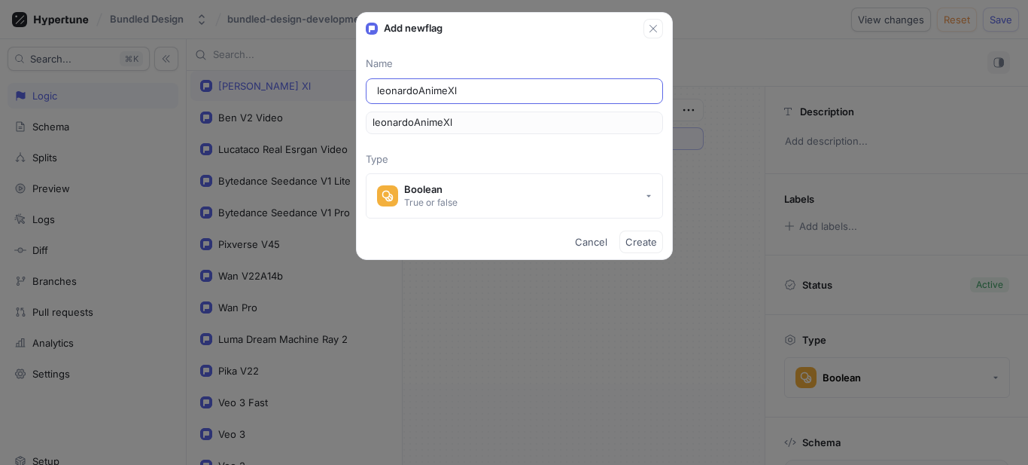
click at [412, 90] on input "leonardoAnimeXl" at bounding box center [514, 91] width 275 height 15
click at [417, 93] on input "leonardoAnimeXl" at bounding box center [514, 91] width 275 height 15
type input "leonardo-Anime-Xl"
click at [650, 243] on span "Create" at bounding box center [642, 241] width 32 height 9
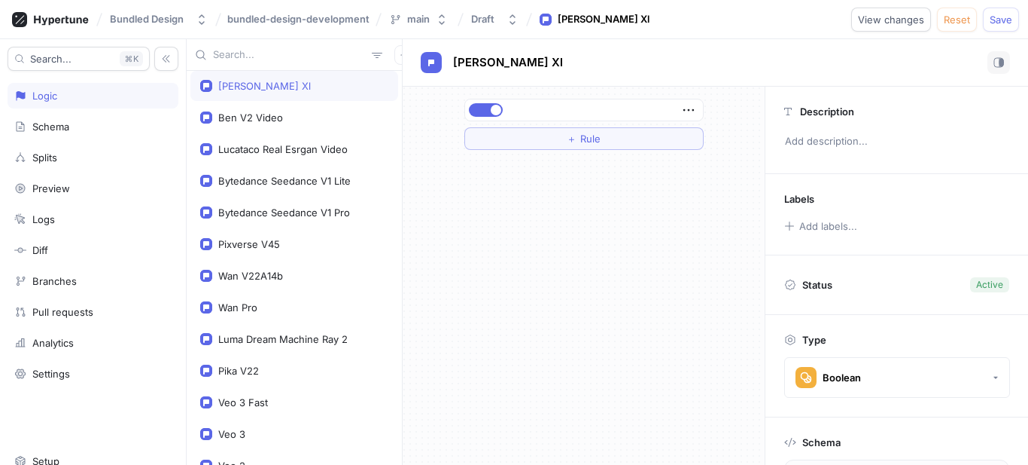
scroll to position [4, 0]
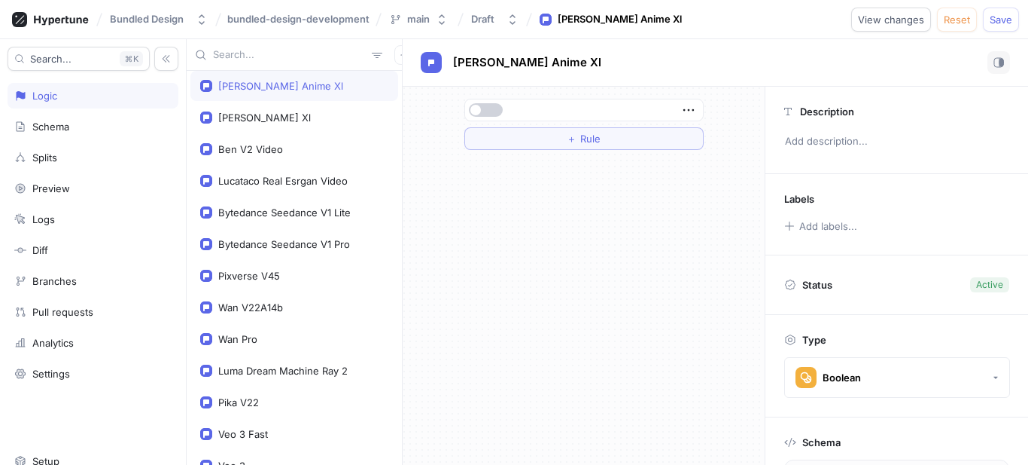
click at [489, 103] on button "button" at bounding box center [486, 110] width 34 height 14
click at [372, 53] on div at bounding box center [390, 55] width 48 height 20
click at [401, 55] on icon "button" at bounding box center [404, 54] width 7 height 7
click at [404, 76] on div "Flag" at bounding box center [422, 85] width 89 height 26
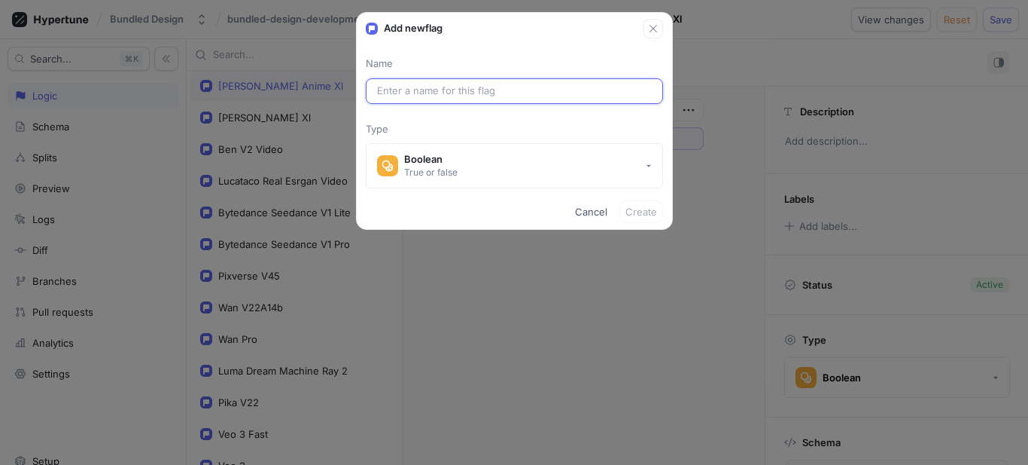
paste input "leonardoPhoenix"
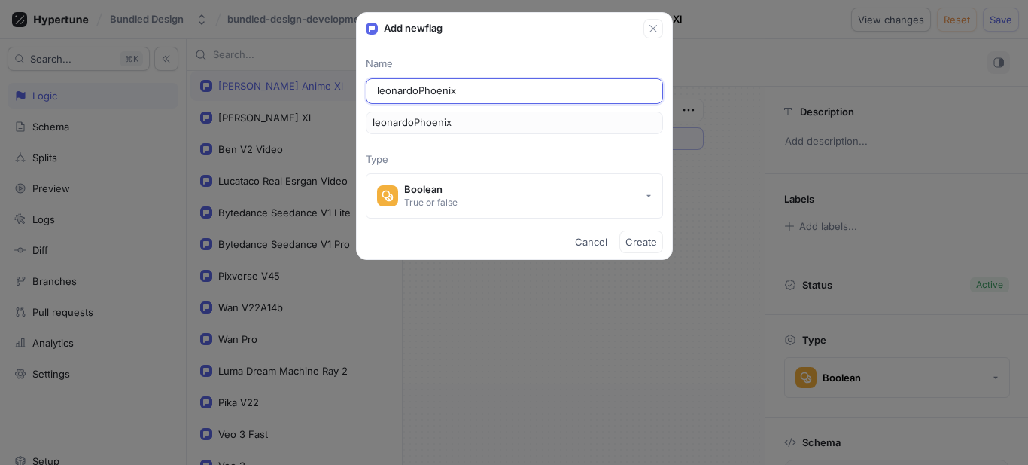
click at [419, 94] on input "leonardoPhoenix" at bounding box center [514, 91] width 275 height 15
type input "leonardo-Phoenix"
click at [630, 243] on span "Create" at bounding box center [642, 241] width 32 height 9
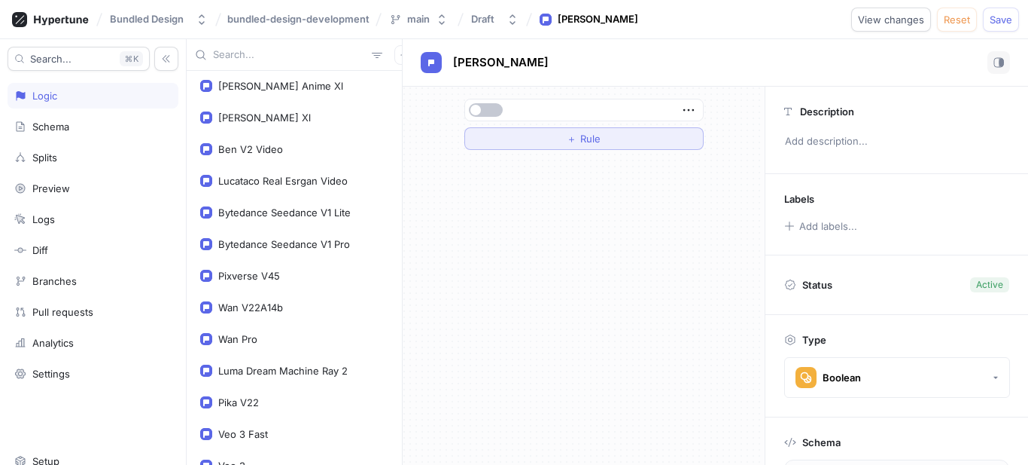
scroll to position [4, 0]
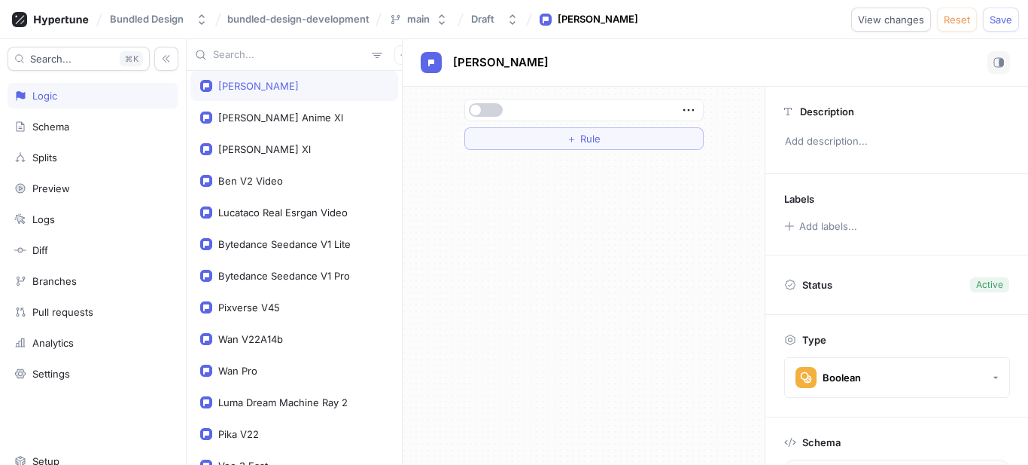
click at [482, 106] on button "button" at bounding box center [486, 110] width 34 height 14
click at [394, 53] on button "button" at bounding box center [404, 55] width 20 height 20
click at [427, 96] on div "Flag" at bounding box center [422, 85] width 89 height 26
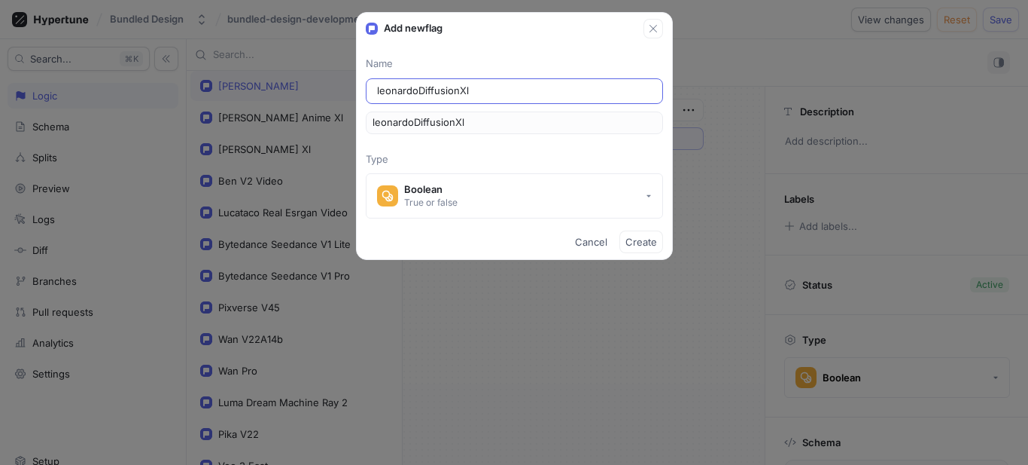
click at [425, 96] on input "leonardoDiffusionXl" at bounding box center [514, 91] width 275 height 15
type input "leonardo-Diffusion-Xl"
click at [636, 233] on button "Create" at bounding box center [642, 241] width 44 height 23
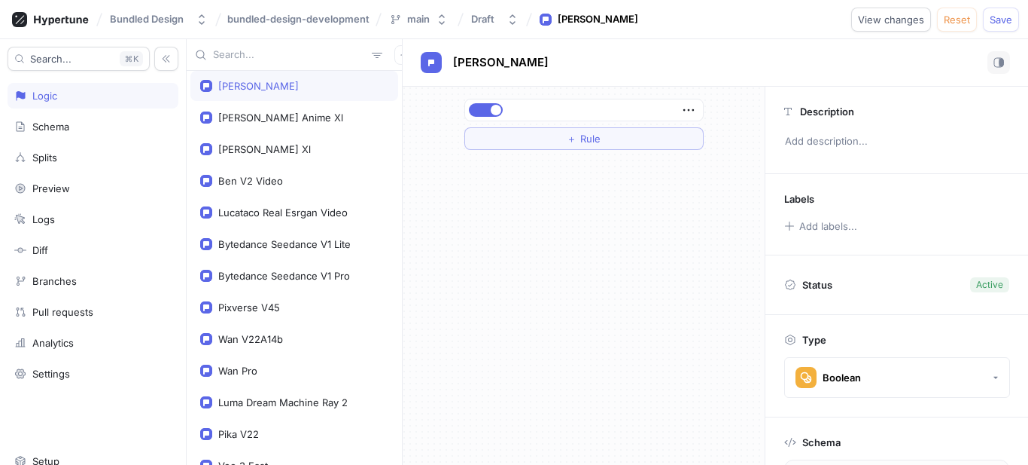
scroll to position [4, 0]
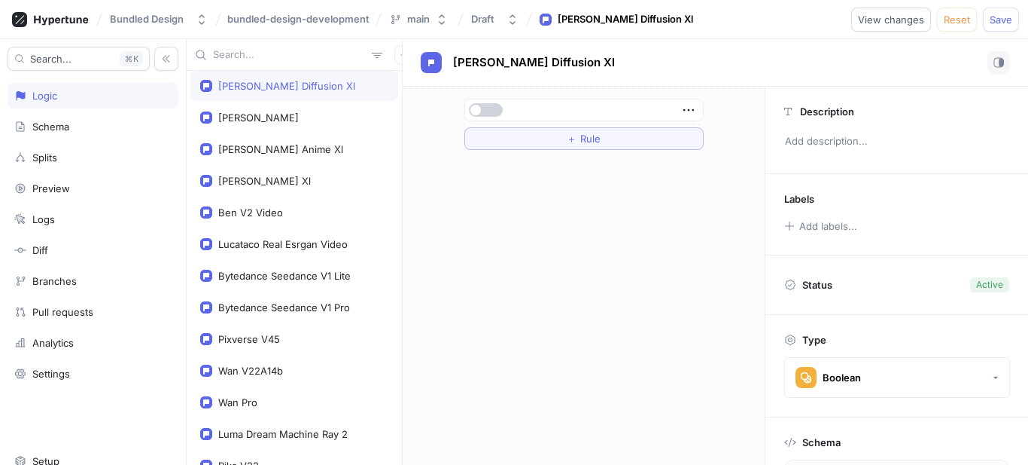
click at [486, 110] on button "button" at bounding box center [486, 110] width 34 height 14
click at [334, 114] on div "Leonardo Phoenix" at bounding box center [294, 117] width 188 height 12
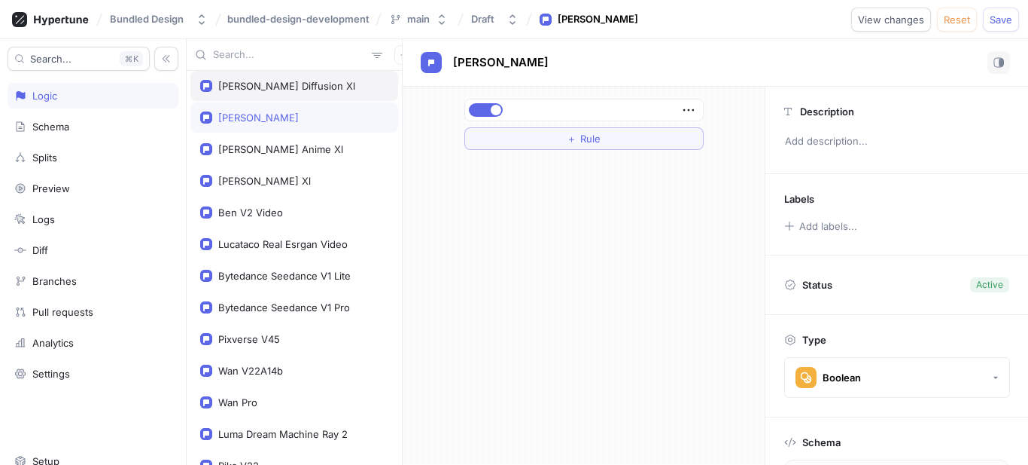
click at [325, 88] on div "Leonardo Diffusion Xl" at bounding box center [294, 86] width 188 height 12
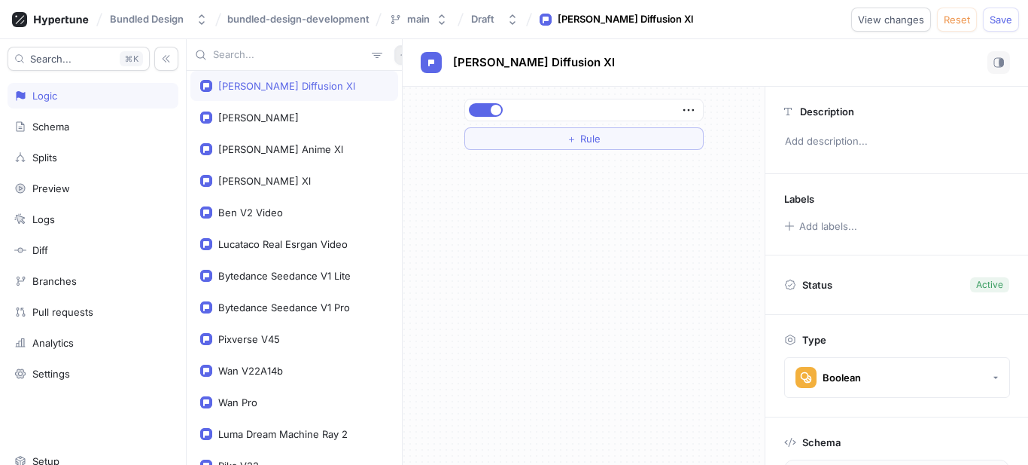
click at [400, 57] on icon "button" at bounding box center [404, 54] width 9 height 9
click at [394, 85] on div "Flag" at bounding box center [422, 85] width 89 height 26
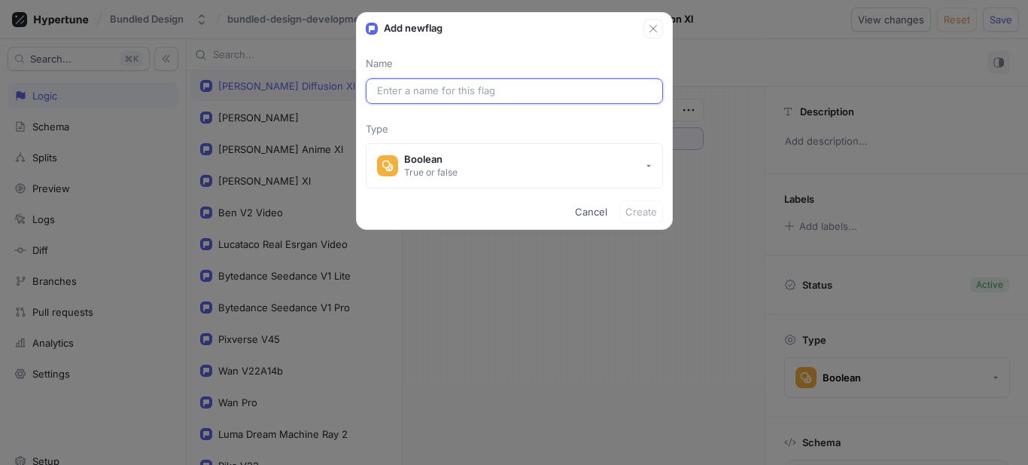
paste input "leonardoVisionXl"
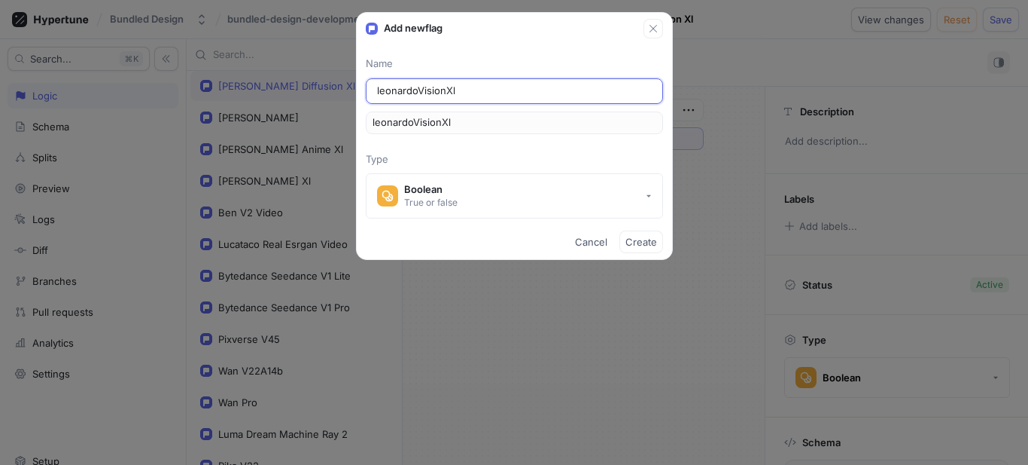
click at [419, 93] on input "leonardoVisionXl" at bounding box center [514, 91] width 275 height 15
click at [449, 92] on input "leonardo-VisionXl" at bounding box center [514, 91] width 275 height 15
type input "leonardo-Vision-Xl"
click at [641, 232] on button "Create" at bounding box center [642, 241] width 44 height 23
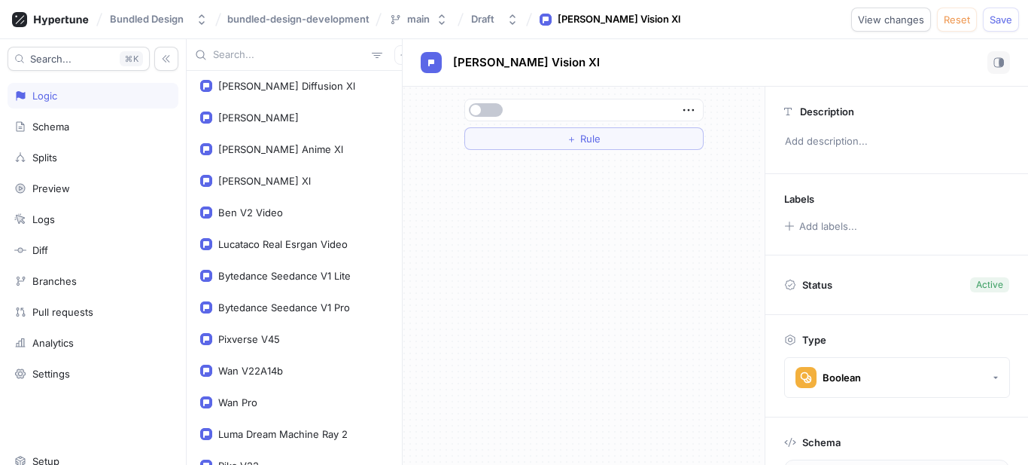
scroll to position [4, 0]
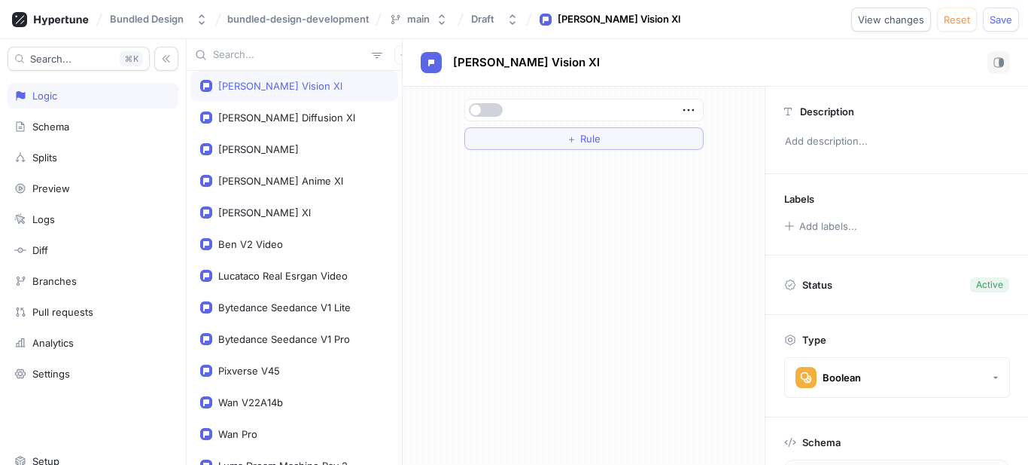
click at [490, 108] on button "button" at bounding box center [486, 110] width 34 height 14
click at [333, 108] on div "Leonardo Diffusion Xl" at bounding box center [294, 117] width 208 height 30
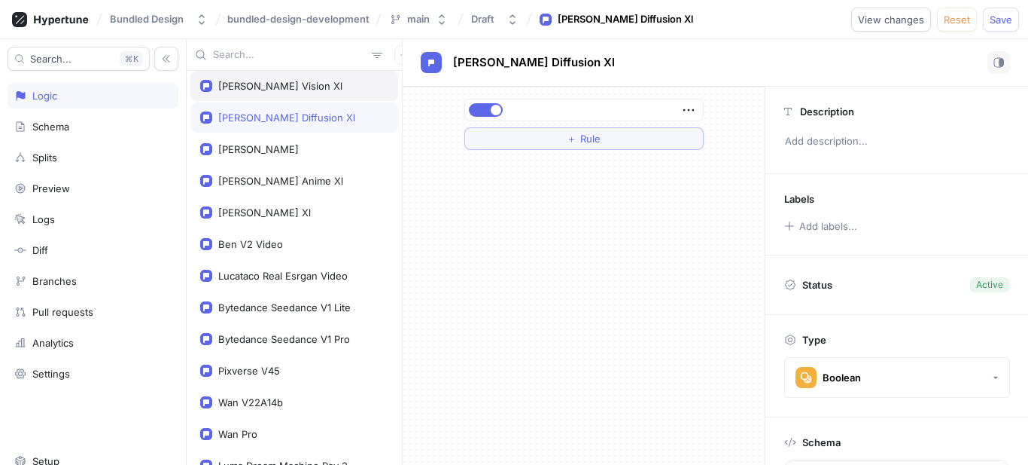
click at [335, 92] on div "Leonardo Vision Xl" at bounding box center [294, 86] width 208 height 30
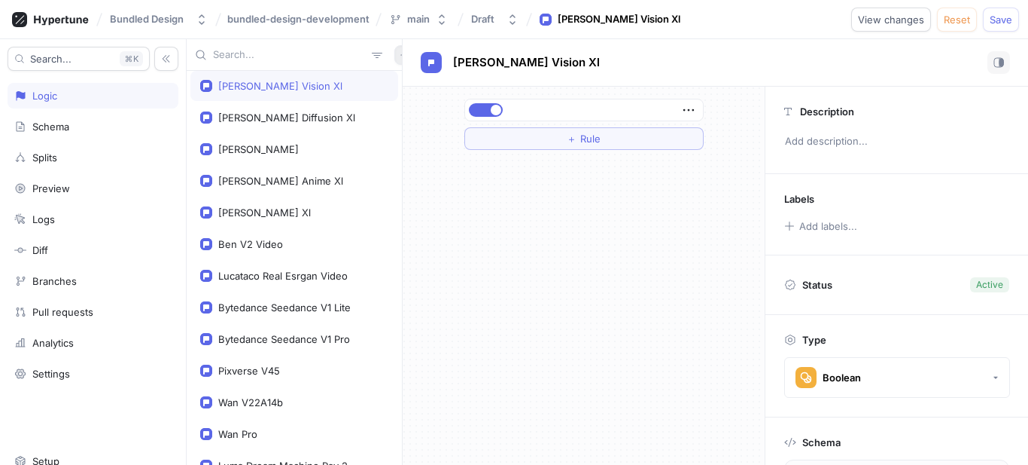
click at [401, 52] on icon "button" at bounding box center [404, 54] width 7 height 7
click at [388, 90] on div "Flag" at bounding box center [422, 85] width 89 height 26
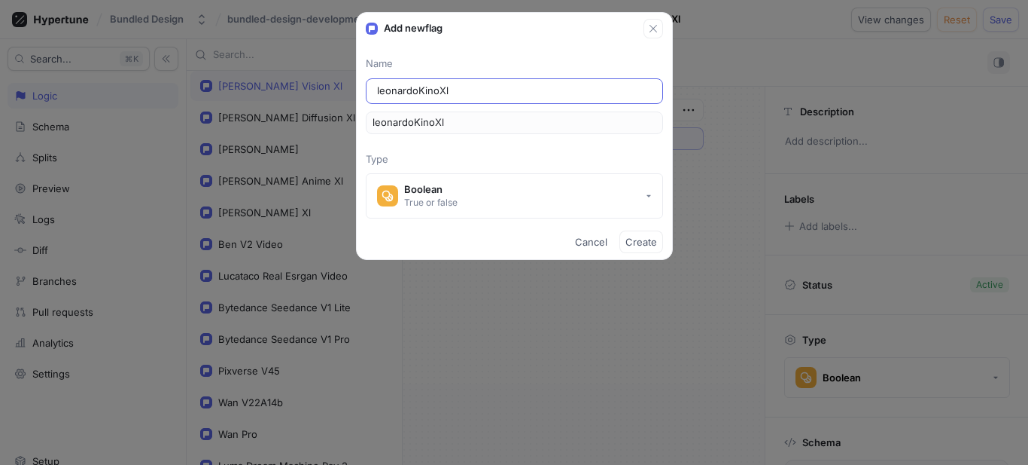
click at [417, 90] on input "leonardoKinoXl" at bounding box center [514, 91] width 275 height 15
click at [443, 89] on input "leonardo-KinoXl" at bounding box center [514, 91] width 275 height 15
type input "leonardo-Kino-Xl"
click at [655, 237] on span "Create" at bounding box center [642, 241] width 32 height 9
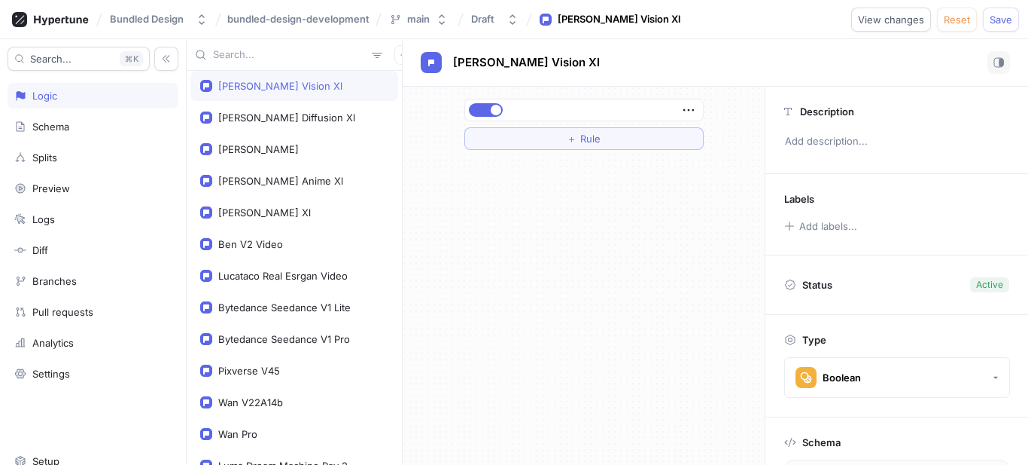
scroll to position [4, 0]
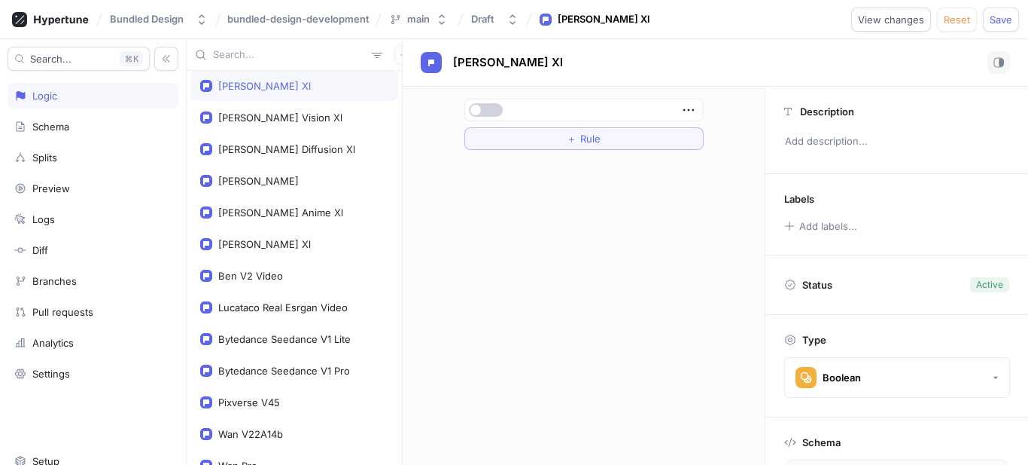
click at [501, 110] on button "button" at bounding box center [486, 110] width 34 height 14
click at [394, 51] on button "button" at bounding box center [404, 55] width 20 height 20
click at [431, 90] on div "Flag" at bounding box center [422, 85] width 89 height 26
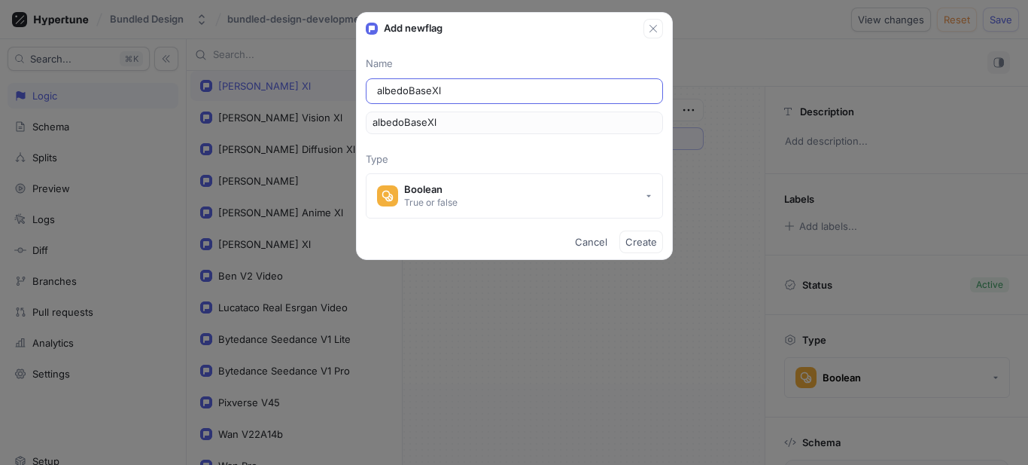
click at [411, 93] on input "albedoBaseXl" at bounding box center [514, 91] width 275 height 15
click at [435, 90] on input "albedo-BaseXl" at bounding box center [514, 91] width 275 height 15
type input "albedo-Base-Xl"
click at [627, 232] on button "Create" at bounding box center [642, 241] width 44 height 23
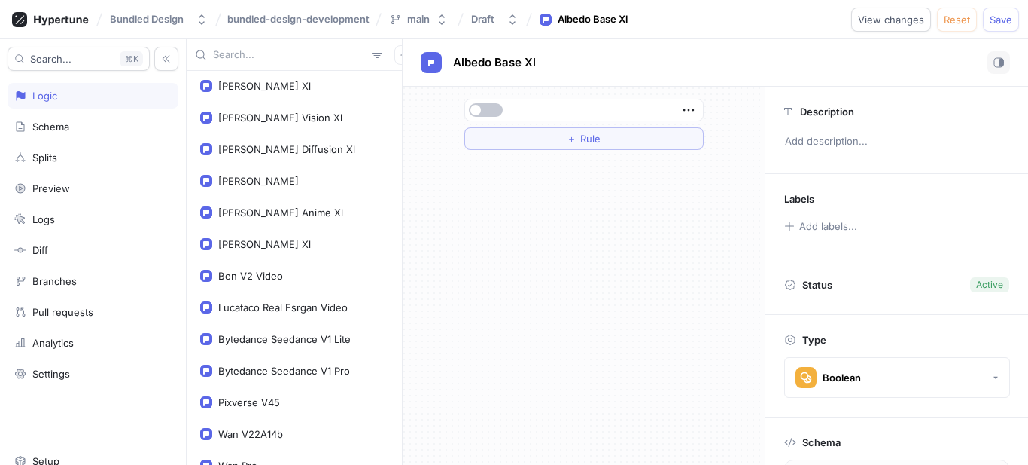
scroll to position [4, 0]
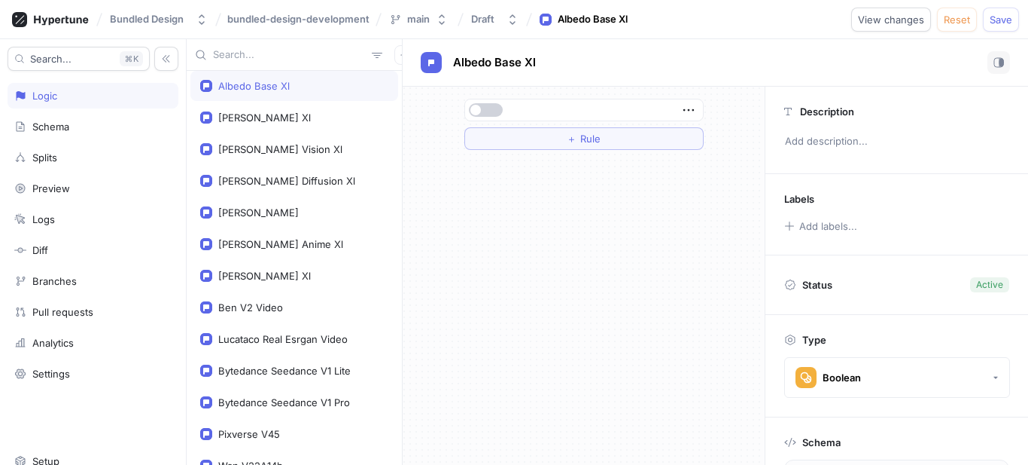
click at [480, 114] on button "button" at bounding box center [486, 110] width 34 height 14
click at [400, 51] on icon "button" at bounding box center [404, 54] width 9 height 9
click at [397, 85] on p "Flag" at bounding box center [407, 84] width 20 height 15
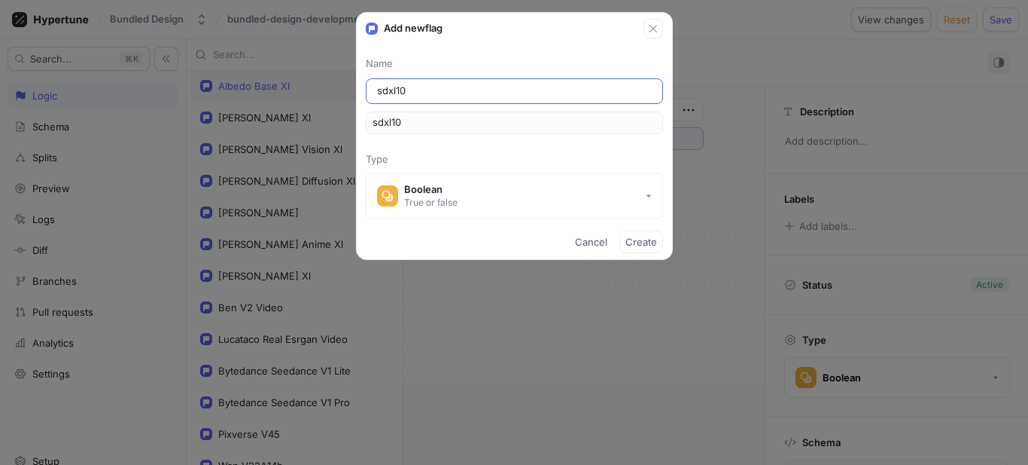
click at [388, 89] on input "sdxl10" at bounding box center [514, 91] width 275 height 15
type input "sd-xl10"
type input "sdXl10"
type input "sd-xl-10"
click at [632, 235] on button "Create" at bounding box center [642, 241] width 44 height 23
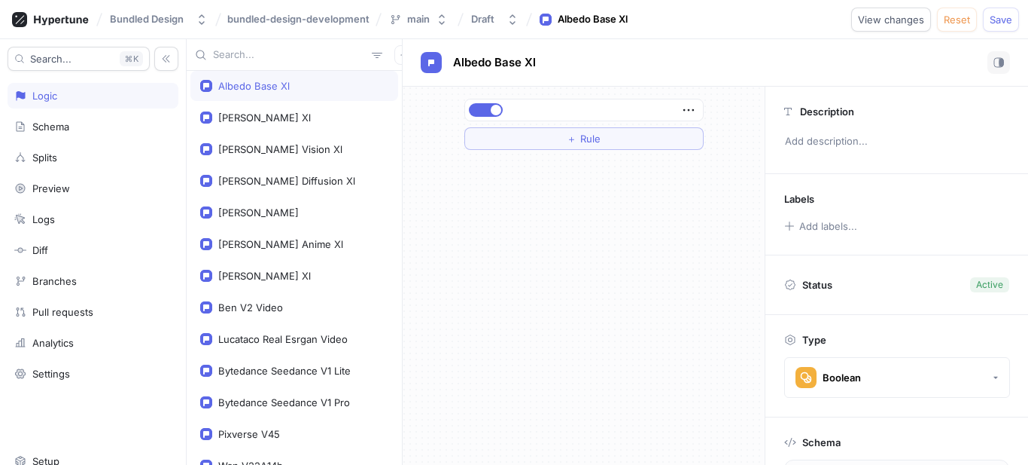
scroll to position [4, 0]
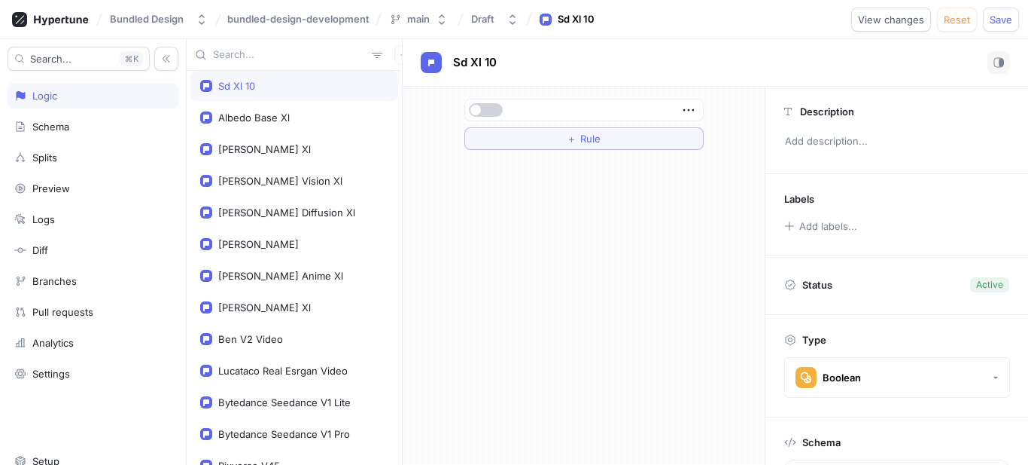
click at [495, 108] on button "button" at bounding box center [486, 110] width 34 height 14
click at [394, 56] on button "button" at bounding box center [404, 55] width 20 height 20
click at [428, 84] on div "Flag" at bounding box center [422, 85] width 89 height 26
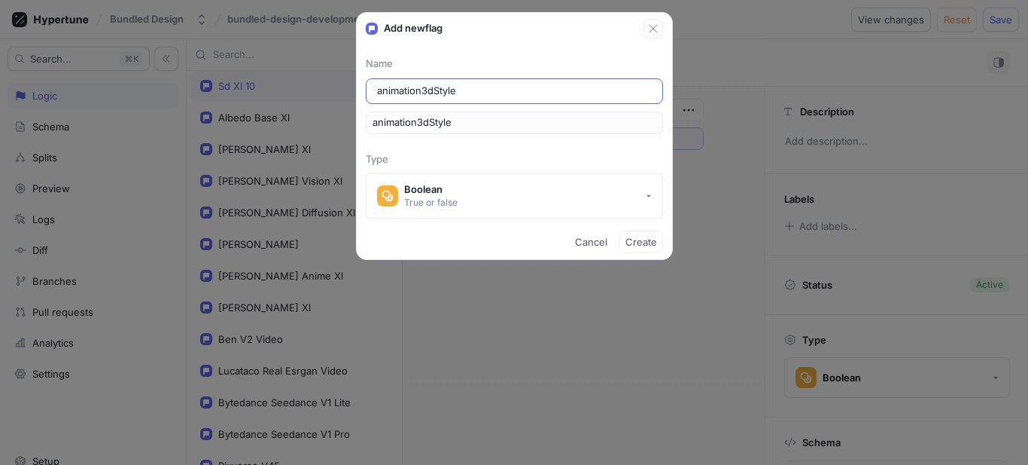
click at [418, 93] on input "animation3dStyle" at bounding box center [514, 91] width 275 height 15
click at [422, 93] on input "animation3dStyle" at bounding box center [514, 91] width 275 height 15
click at [438, 88] on input "animation-3dStyle" at bounding box center [514, 91] width 275 height 15
type input "animation-3d-Style"
click at [651, 235] on button "Create" at bounding box center [642, 241] width 44 height 23
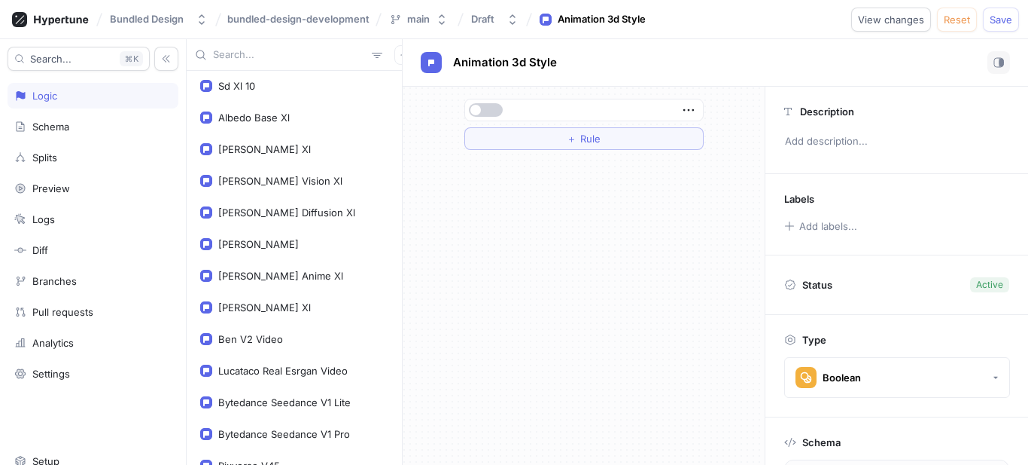
scroll to position [4, 0]
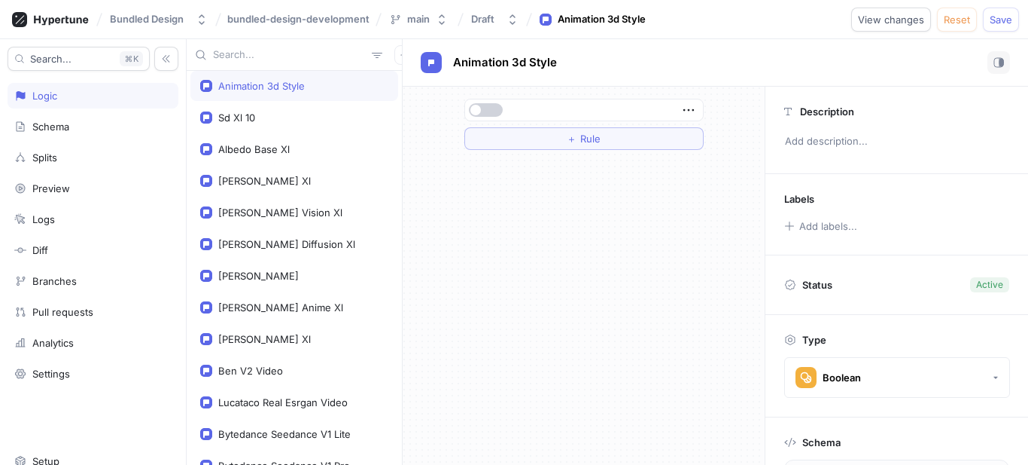
click at [486, 112] on button "button" at bounding box center [486, 110] width 34 height 14
click at [394, 60] on button "button" at bounding box center [404, 55] width 20 height 20
click at [422, 87] on div "Flag" at bounding box center [422, 85] width 89 height 26
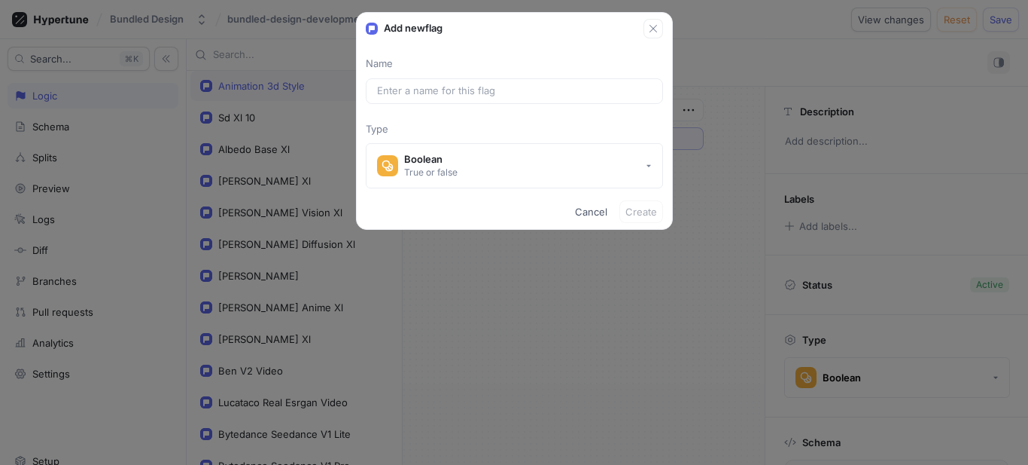
click at [422, 87] on input "text" at bounding box center [514, 91] width 275 height 15
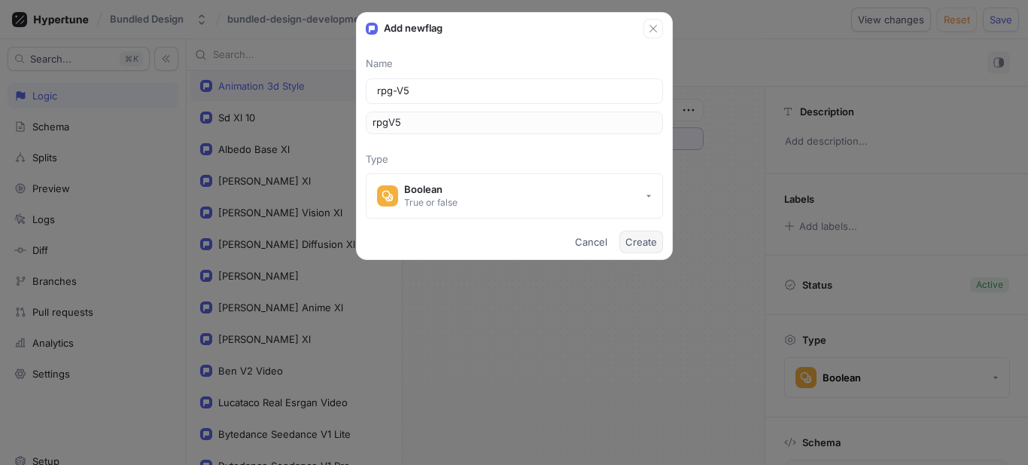
type input "rpg-V5"
click at [638, 237] on span "Create" at bounding box center [642, 241] width 32 height 9
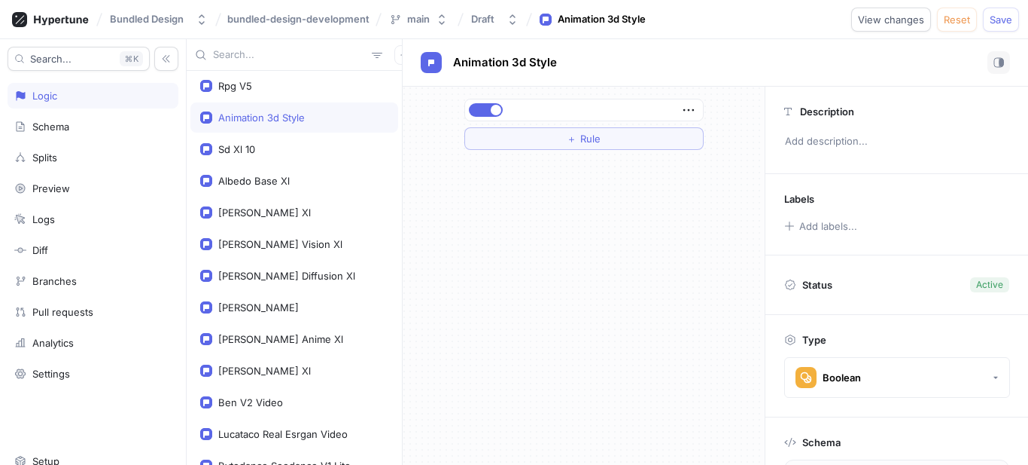
scroll to position [4, 0]
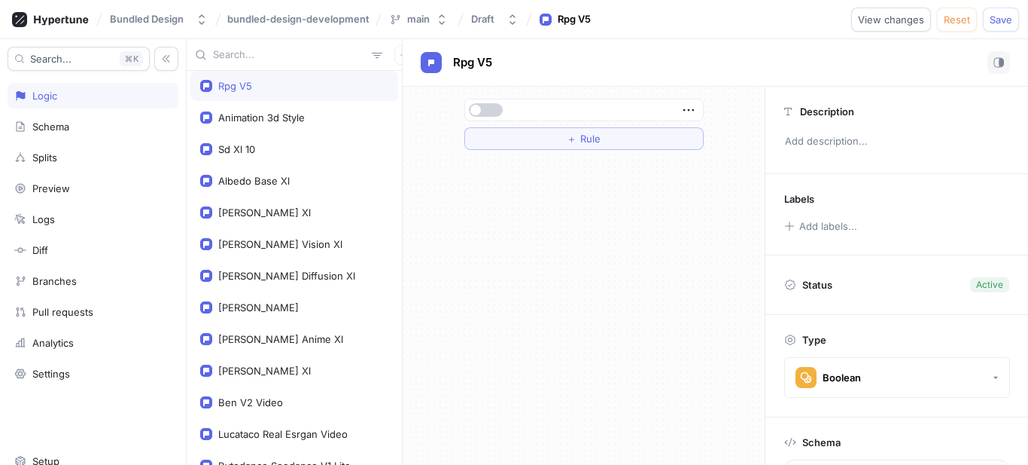
click at [497, 109] on button "button" at bounding box center [486, 110] width 34 height 14
click at [288, 114] on div "Animation 3d Style" at bounding box center [261, 117] width 87 height 12
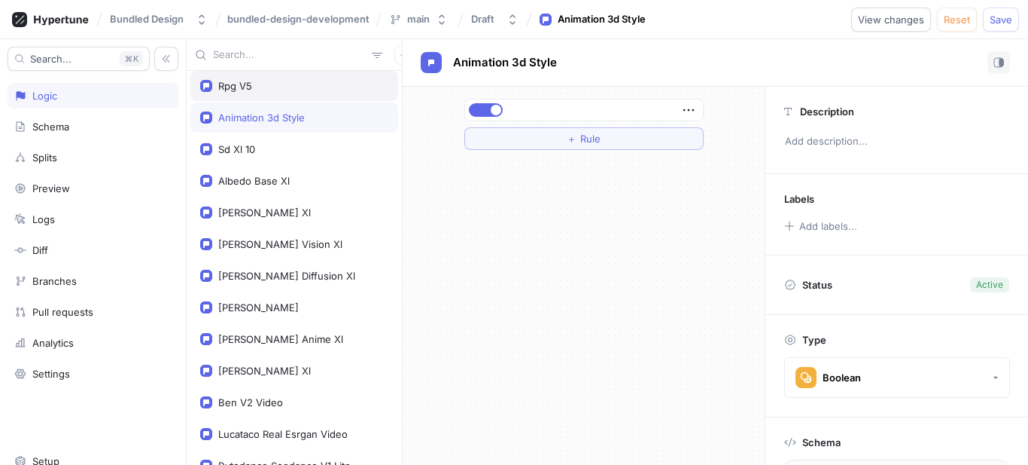
click at [289, 87] on div "Rpg V5" at bounding box center [294, 86] width 188 height 12
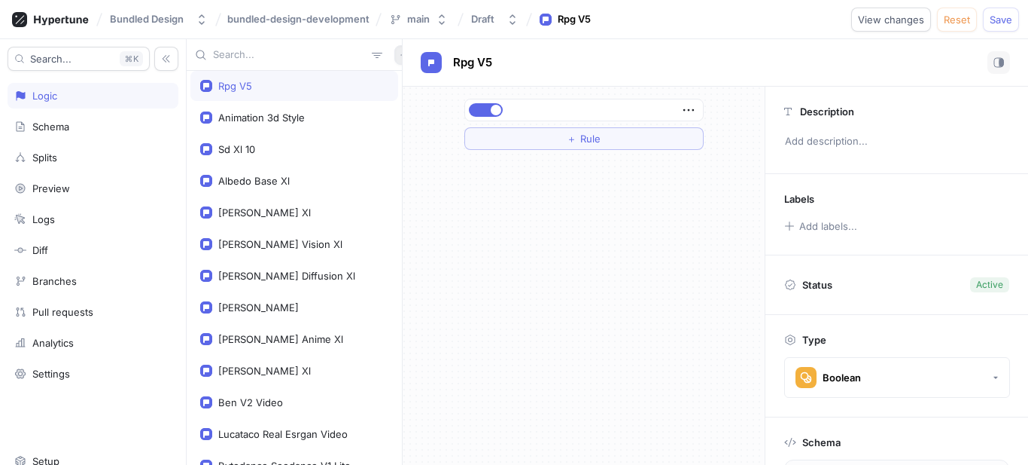
click at [400, 59] on icon "button" at bounding box center [404, 54] width 9 height 9
click at [418, 84] on div "Flag" at bounding box center [422, 85] width 89 height 26
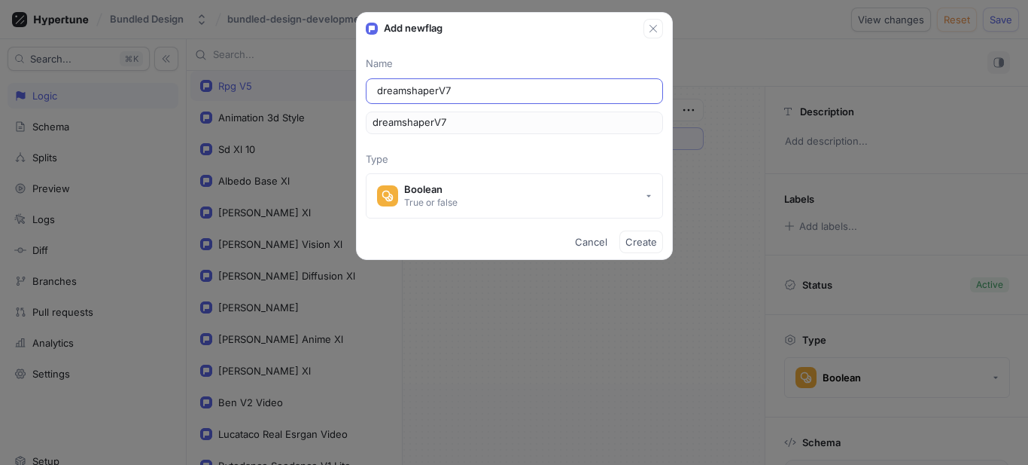
click at [438, 90] on input "dreamshaperV7" at bounding box center [514, 91] width 275 height 15
type input "dreamshaper-V7"
click at [644, 239] on span "Create" at bounding box center [642, 241] width 32 height 9
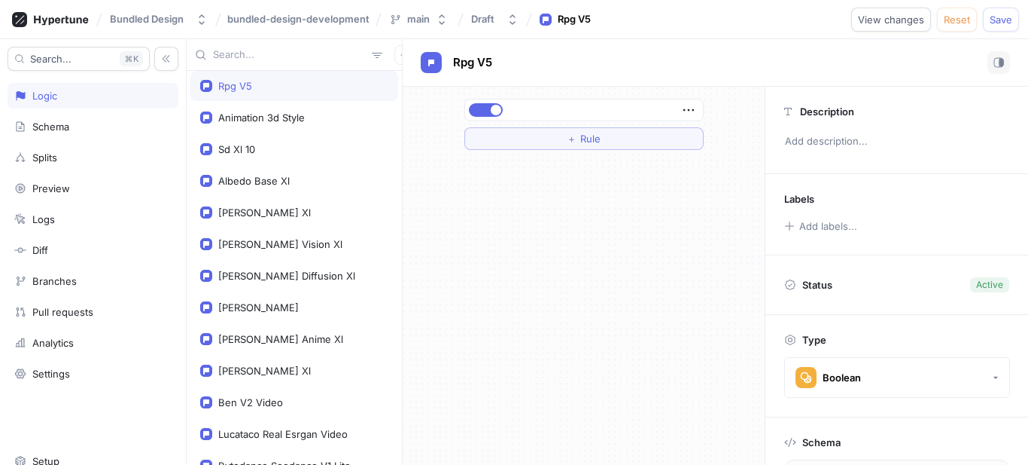
scroll to position [4, 0]
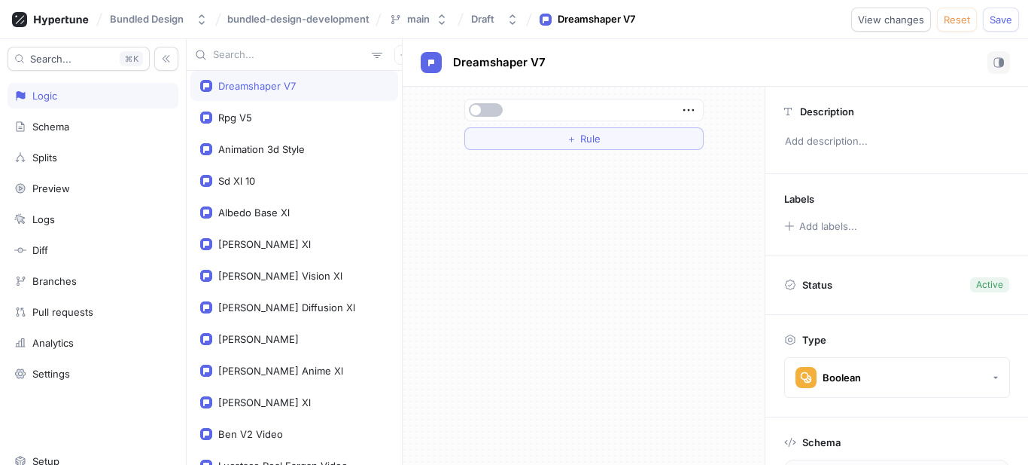
click at [502, 103] on div at bounding box center [486, 110] width 36 height 14
click at [490, 108] on button "button" at bounding box center [486, 110] width 34 height 14
click at [248, 114] on div "Rpg V5" at bounding box center [235, 117] width 34 height 12
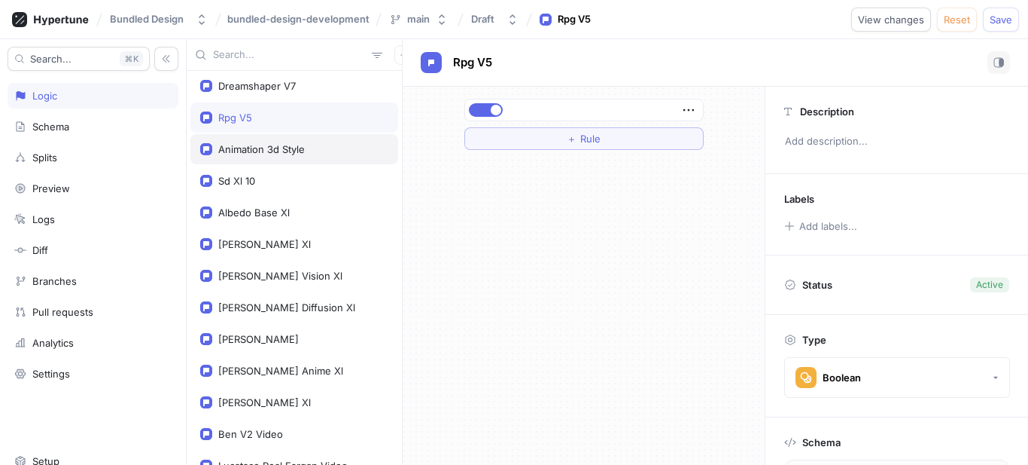
click at [248, 136] on div "Animation 3d Style" at bounding box center [294, 149] width 208 height 30
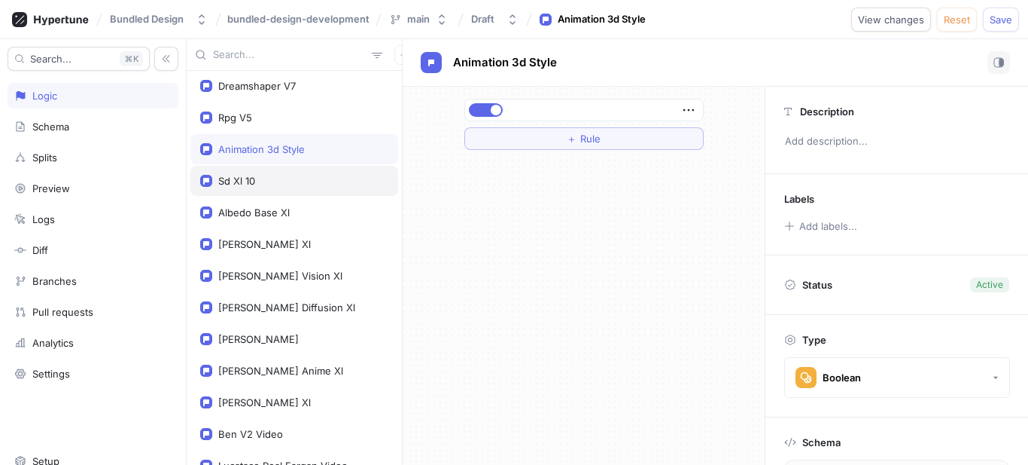
click at [242, 181] on div "Sd Xl 10" at bounding box center [236, 181] width 37 height 12
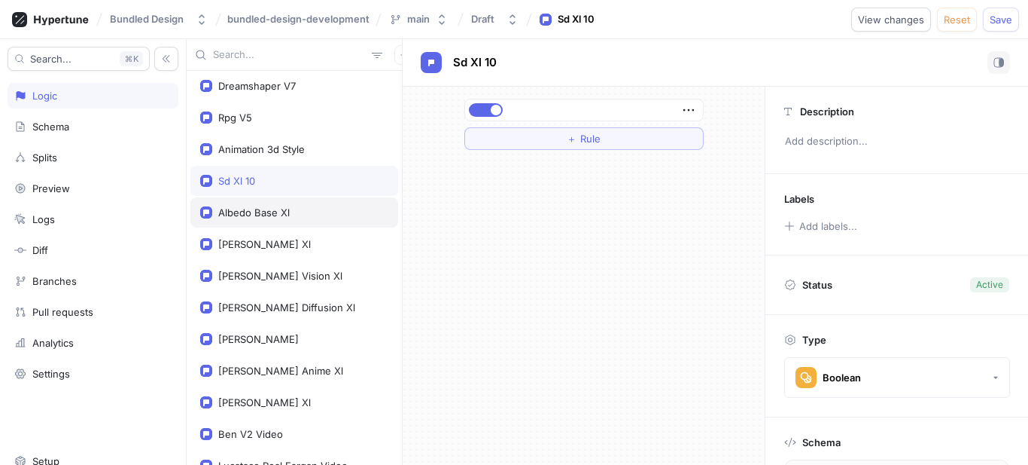
click at [241, 202] on div "Albedo Base Xl" at bounding box center [294, 212] width 208 height 30
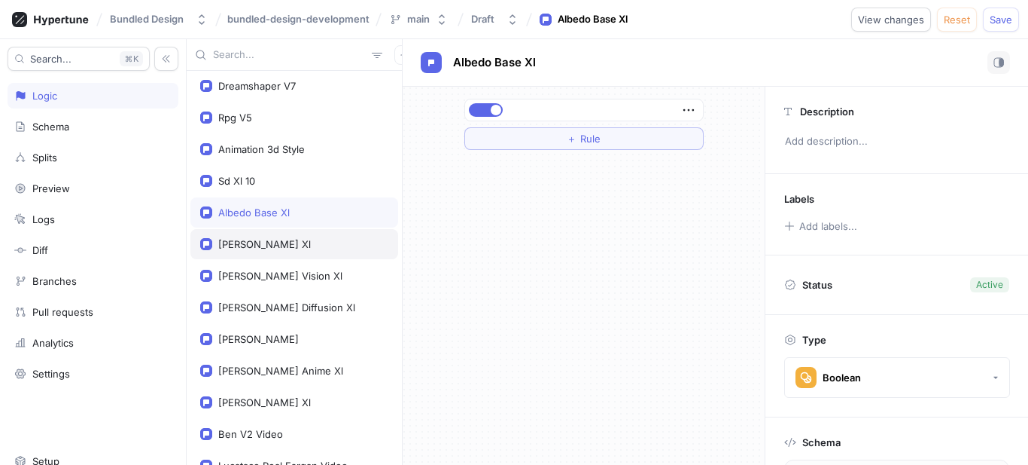
click at [241, 236] on div "Leonardo Kino Xl" at bounding box center [294, 244] width 208 height 30
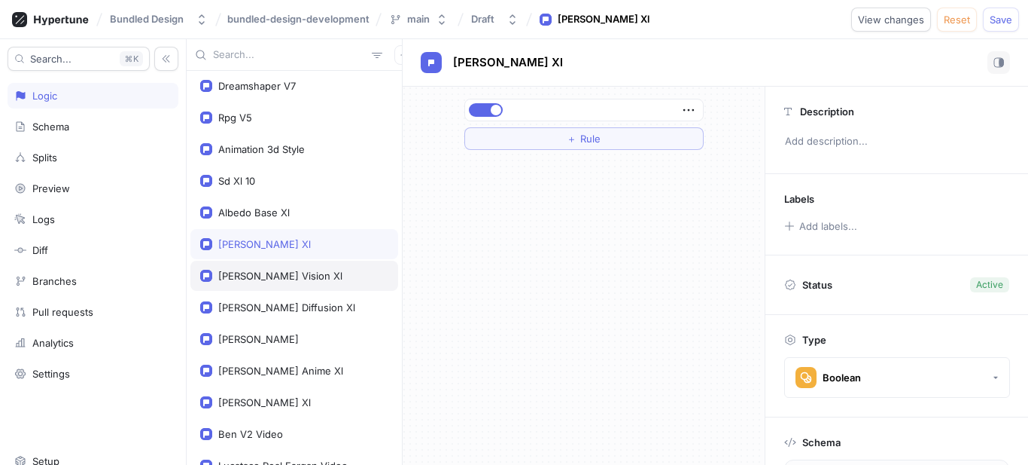
click at [243, 266] on div "Leonardo Vision Xl" at bounding box center [294, 275] width 208 height 30
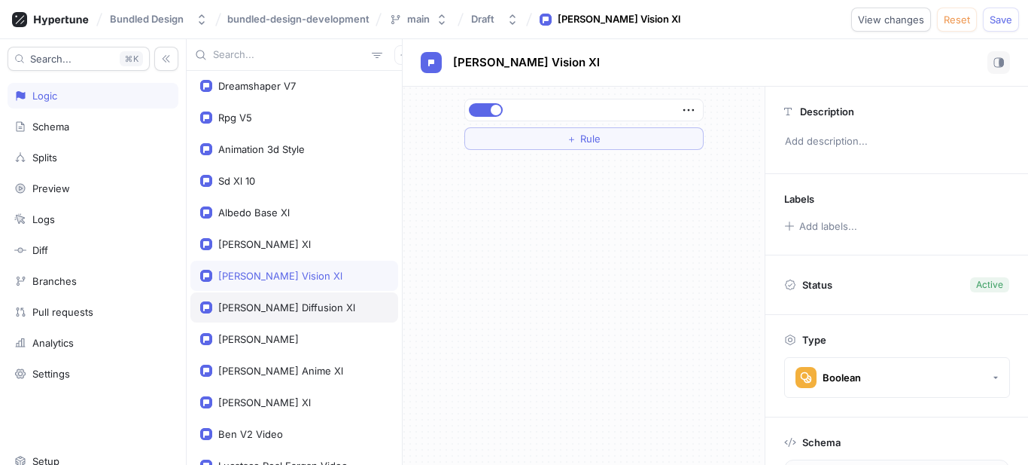
click at [248, 297] on div "Leonardo Diffusion Xl" at bounding box center [294, 307] width 208 height 30
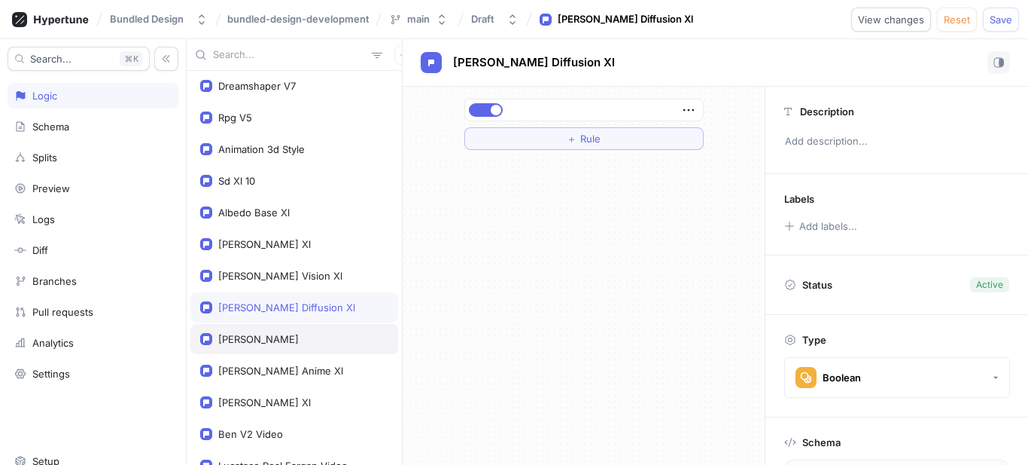
click at [259, 325] on div "Leonardo Phoenix" at bounding box center [294, 339] width 208 height 30
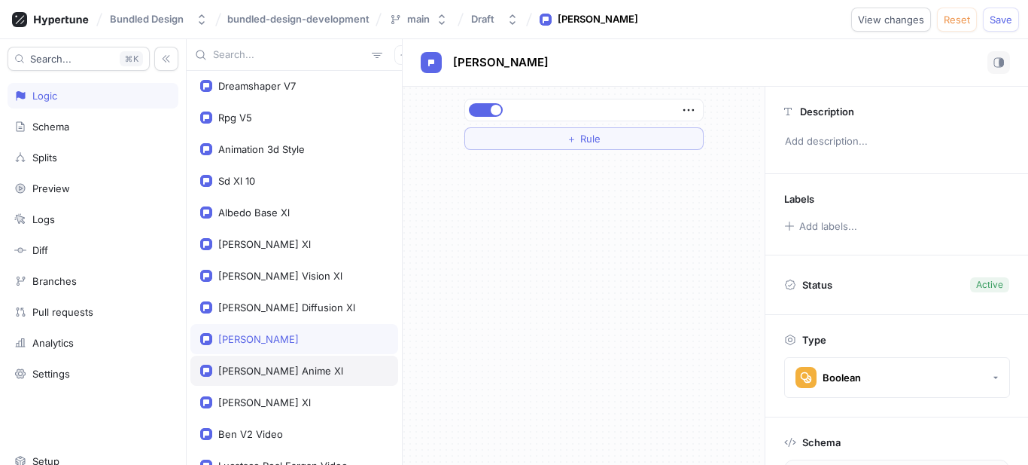
click at [276, 367] on div "Leonardo Anime Xl" at bounding box center [280, 370] width 125 height 12
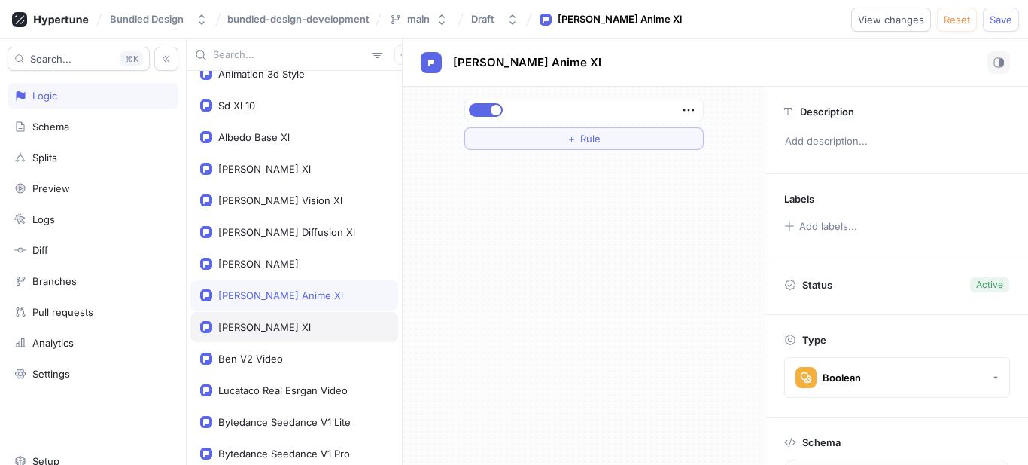
click at [279, 320] on div "Leonardo Lightning Xl" at bounding box center [294, 327] width 208 height 30
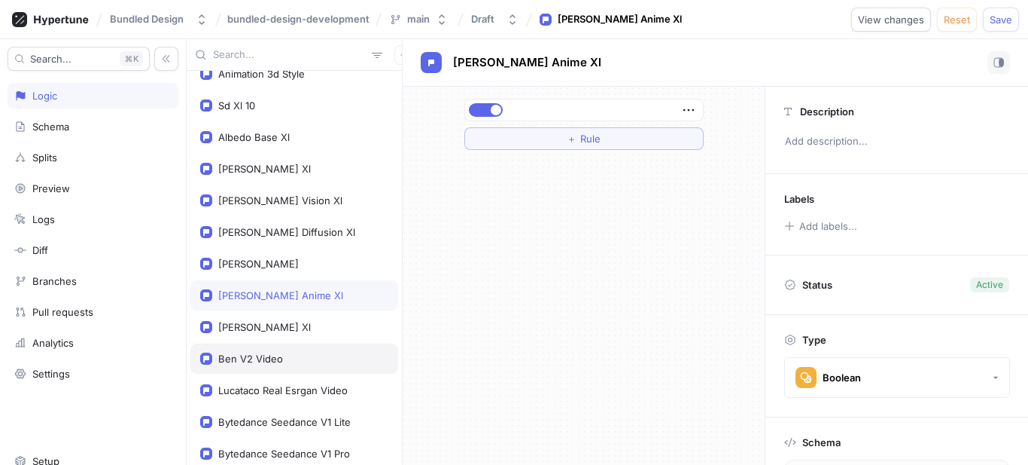
click at [261, 350] on div "Ben V2 Video" at bounding box center [294, 358] width 208 height 30
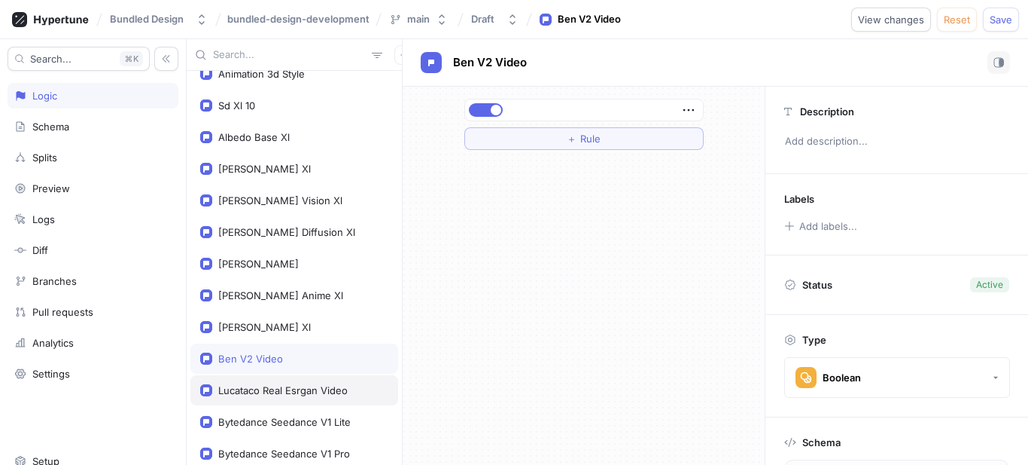
click at [279, 398] on div "Lucataco Real Esrgan Video" at bounding box center [294, 390] width 208 height 30
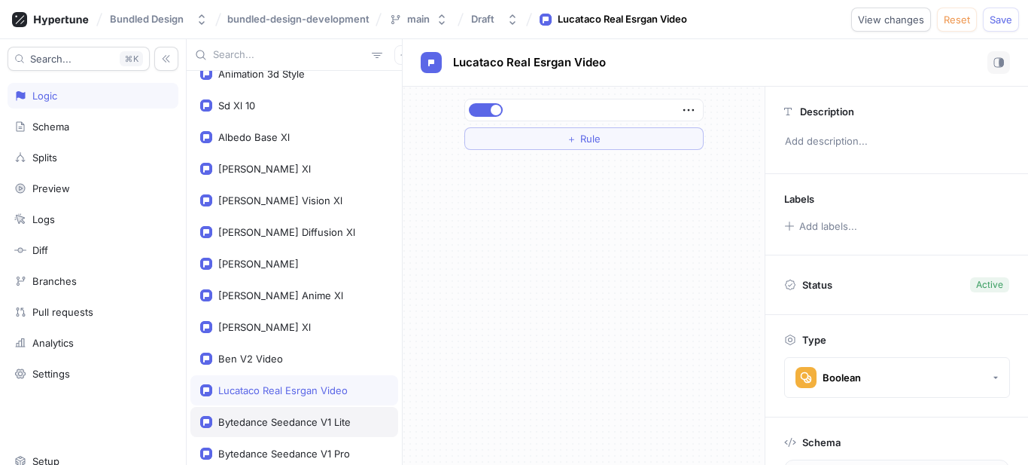
click at [281, 409] on div "Bytedance Seedance V1 Lite" at bounding box center [294, 422] width 208 height 30
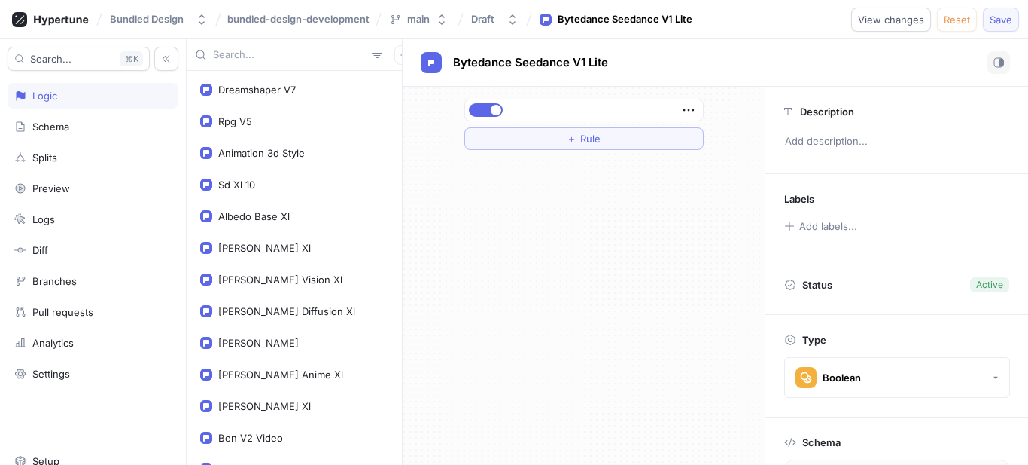
click at [1009, 29] on button "Save" at bounding box center [1001, 20] width 36 height 24
click at [263, 63] on div at bounding box center [294, 55] width 215 height 32
click at [264, 62] on input "text" at bounding box center [289, 54] width 153 height 15
paste input "sdxl10"
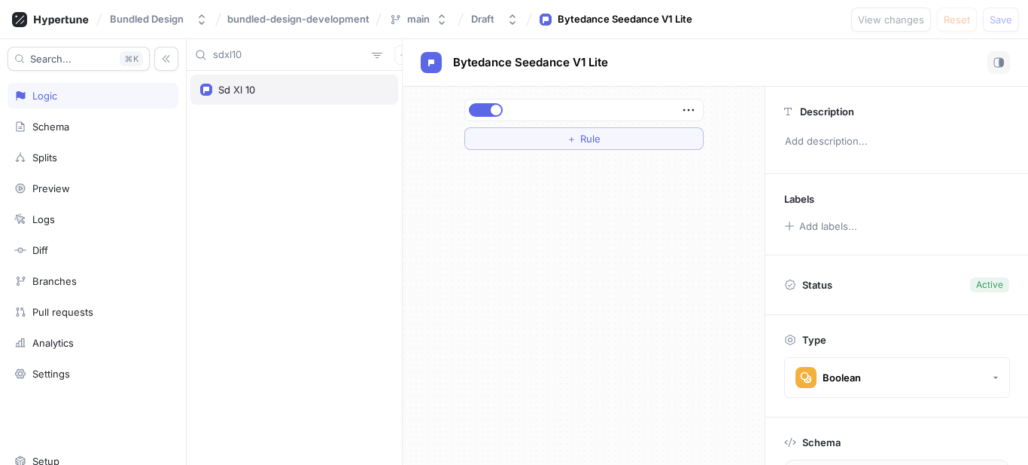
type input "sdxl10"
click at [263, 88] on div "Sd Xl 10" at bounding box center [294, 90] width 188 height 12
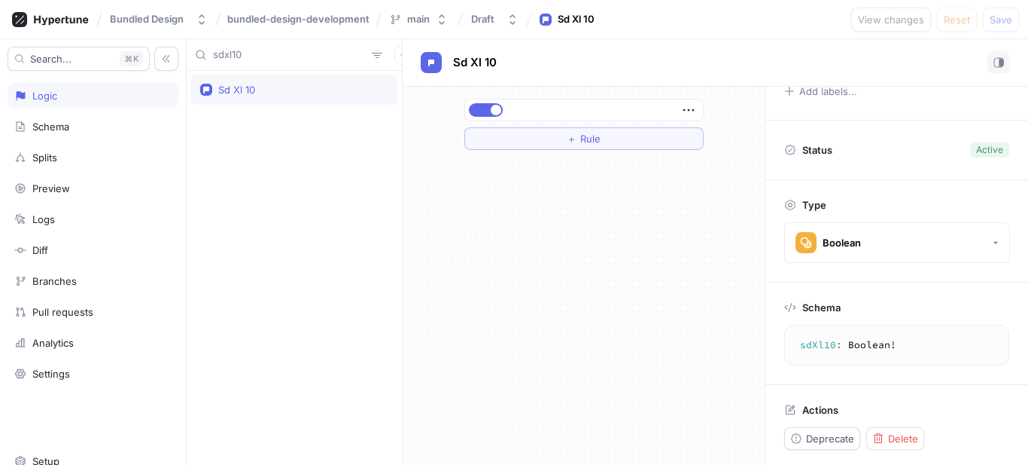
scroll to position [139, 0]
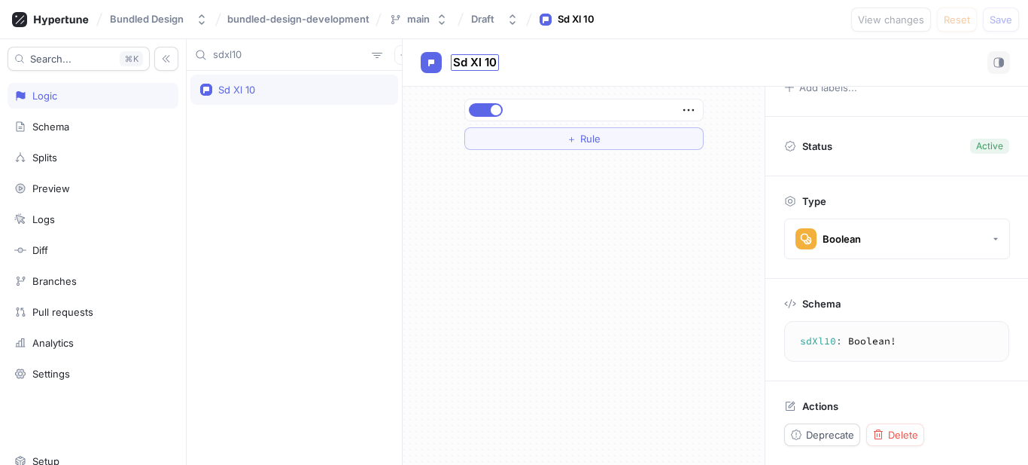
click at [475, 64] on span "Sd Xl 10" at bounding box center [475, 62] width 44 height 12
drag, startPoint x: 475, startPoint y: 64, endPoint x: 524, endPoint y: 63, distance: 48.9
click at [477, 64] on input "Sd Xl 10" at bounding box center [475, 63] width 45 height 14
type input "Sd xl 10"
click at [477, 199] on div "Sd xl 10 Sd xl 10 ＋ Rule Description Add description... Labels Add labels... St…" at bounding box center [716, 251] width 626 height 425
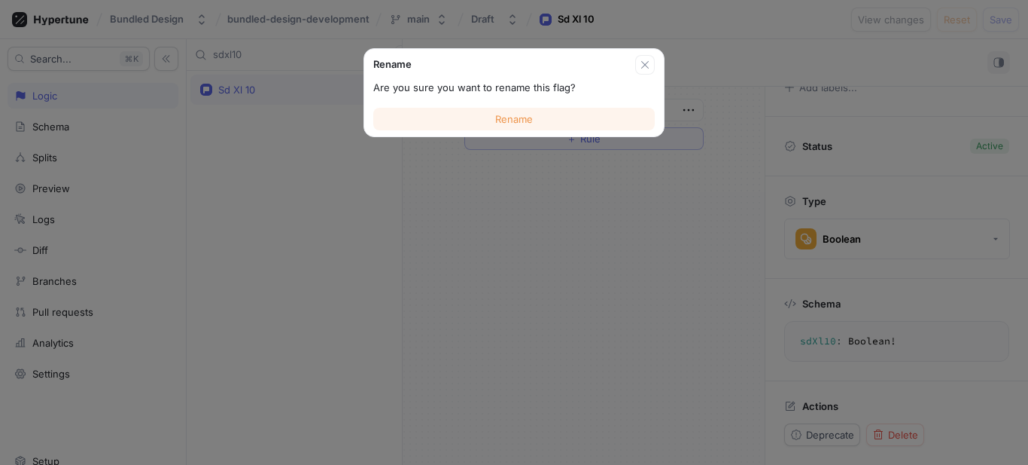
click at [511, 108] on button "Rename" at bounding box center [514, 119] width 282 height 23
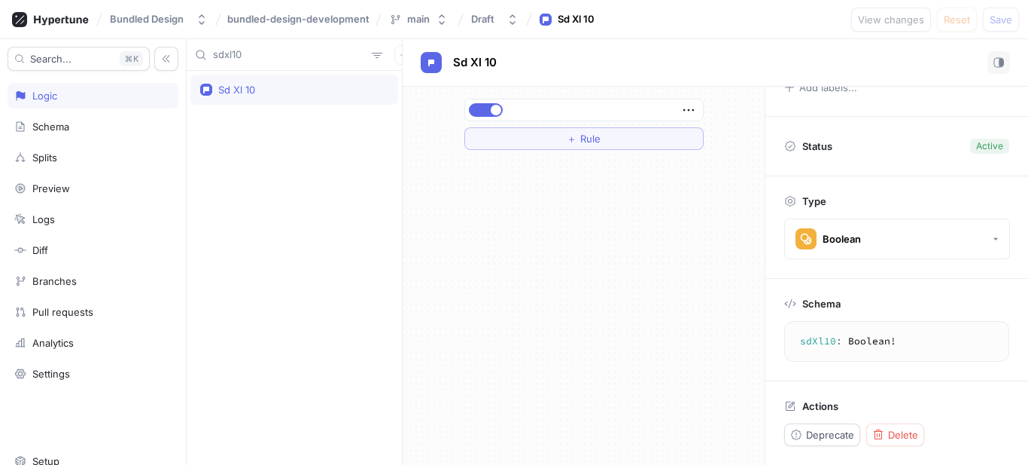
click at [612, 227] on div "＋ Rule" at bounding box center [584, 276] width 362 height 378
click at [517, 196] on div "＋ Rule" at bounding box center [584, 276] width 362 height 378
click at [687, 106] on icon "button" at bounding box center [689, 110] width 17 height 17
click at [285, 85] on div "sdxl10 Sd Xl 10 Sd Xl 10 ＋ Rule Description Add description... Labels Add label…" at bounding box center [608, 251] width 842 height 425
click at [285, 85] on div "Sd Xl 10" at bounding box center [294, 90] width 188 height 12
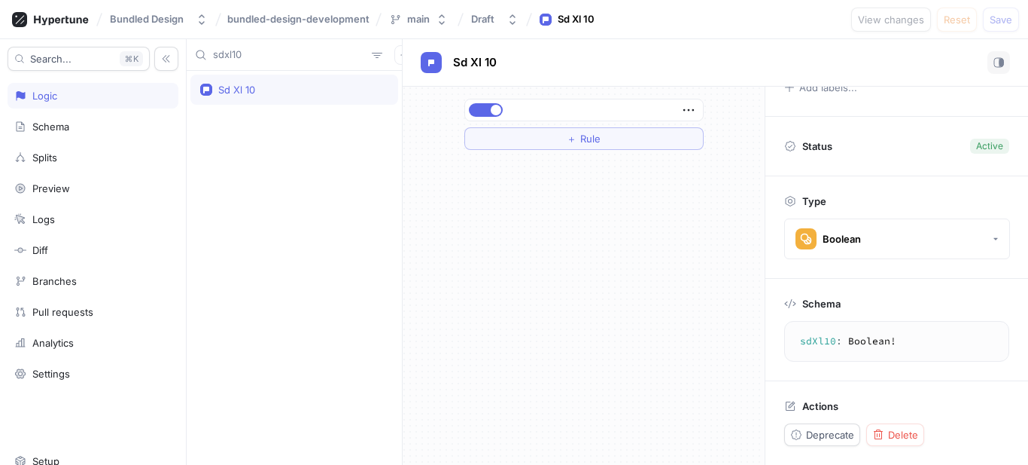
drag, startPoint x: 285, startPoint y: 85, endPoint x: 276, endPoint y: 86, distance: 9.8
click at [276, 86] on div "Sd Xl 10" at bounding box center [294, 90] width 188 height 12
click at [891, 434] on span "Delete" at bounding box center [903, 434] width 30 height 9
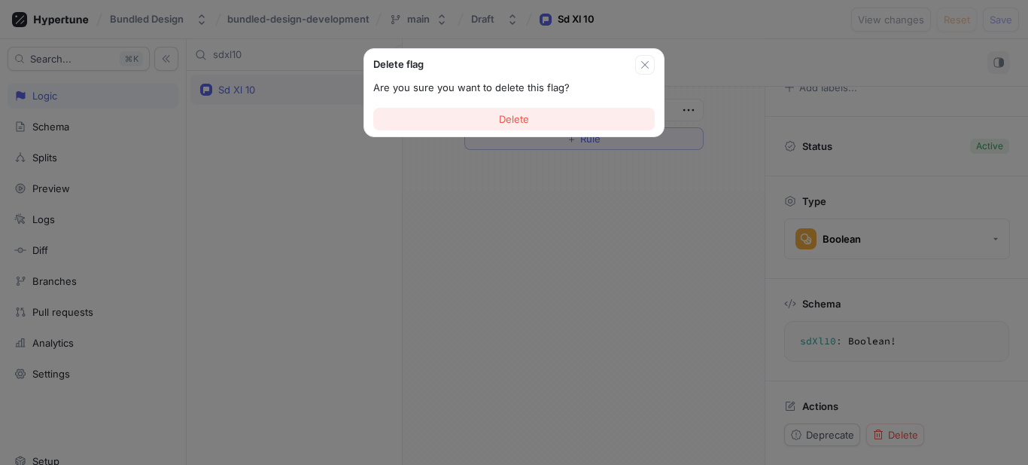
click at [540, 121] on button "Delete" at bounding box center [514, 119] width 282 height 23
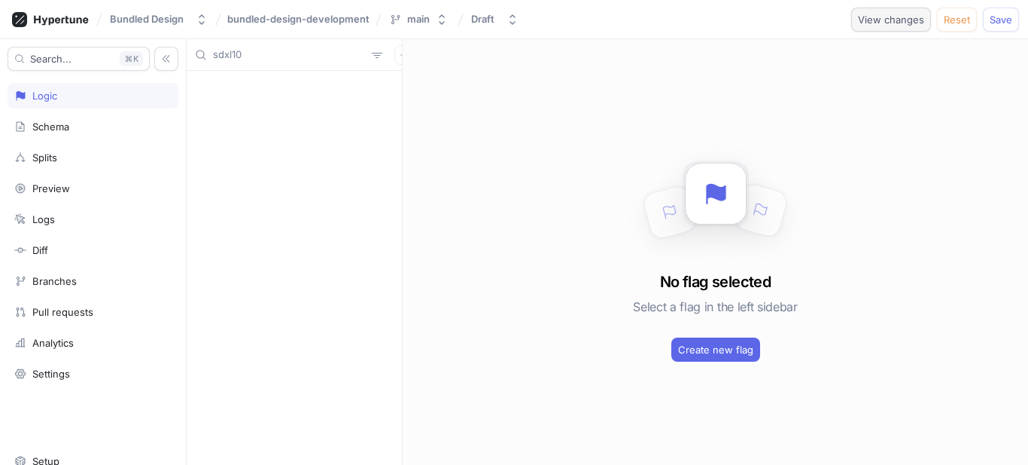
drag, startPoint x: 998, startPoint y: 21, endPoint x: 903, endPoint y: 12, distance: 95.3
click at [926, 8] on div "View changes Reset Save" at bounding box center [935, 20] width 168 height 24
click at [901, 12] on button "View changes" at bounding box center [891, 20] width 80 height 24
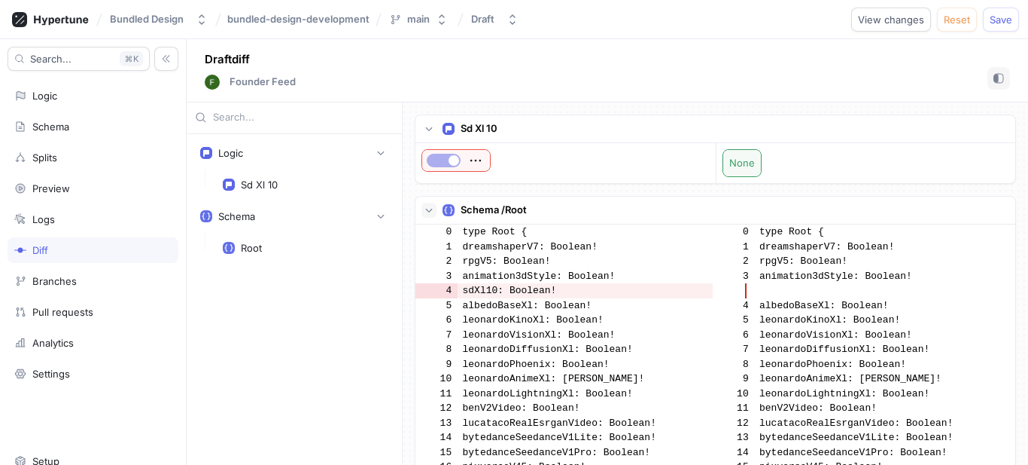
click at [427, 206] on icon "button" at bounding box center [429, 210] width 9 height 9
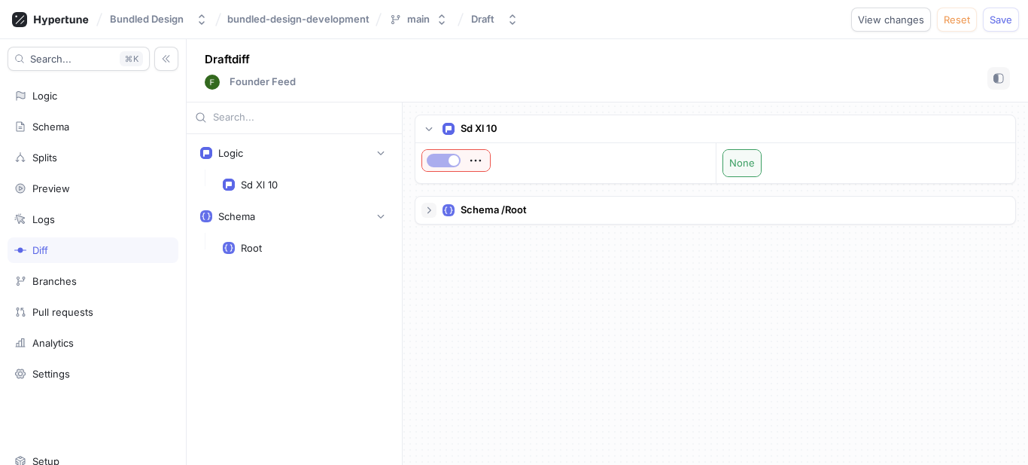
click at [425, 206] on icon "button" at bounding box center [429, 210] width 9 height 9
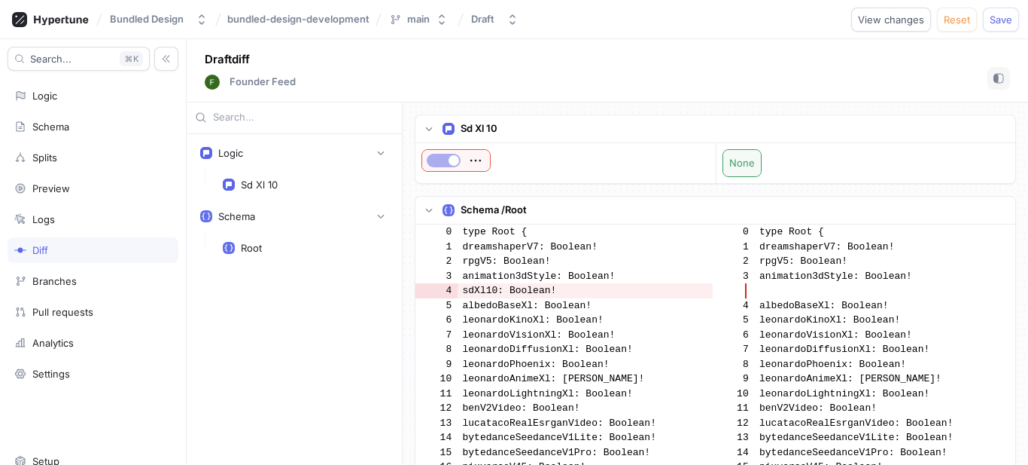
click at [1024, 20] on div "Bundled Design bundled-design-development main Draft View changes Reset Save" at bounding box center [514, 19] width 1028 height 39
click at [1005, 20] on span "Save" at bounding box center [1001, 19] width 23 height 9
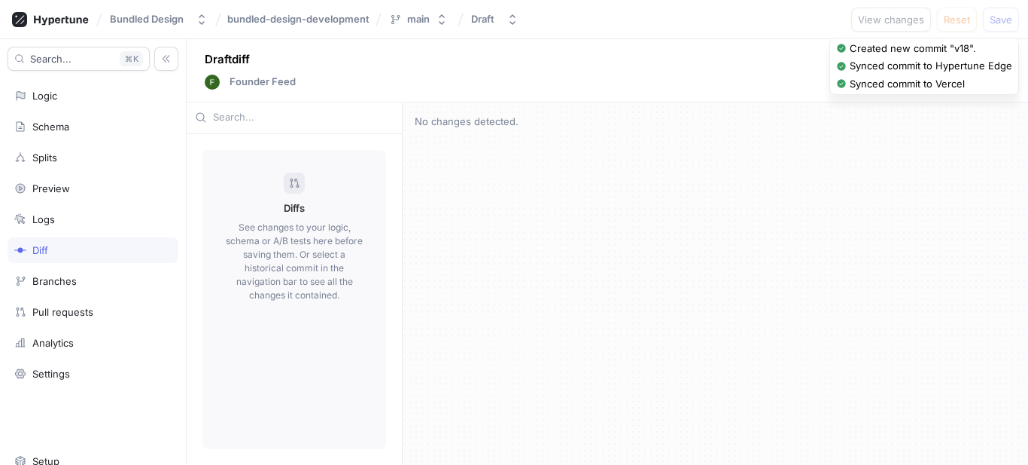
click at [772, 192] on div "No changes detected." at bounding box center [716, 283] width 626 height 363
